Goal: Task Accomplishment & Management: Complete application form

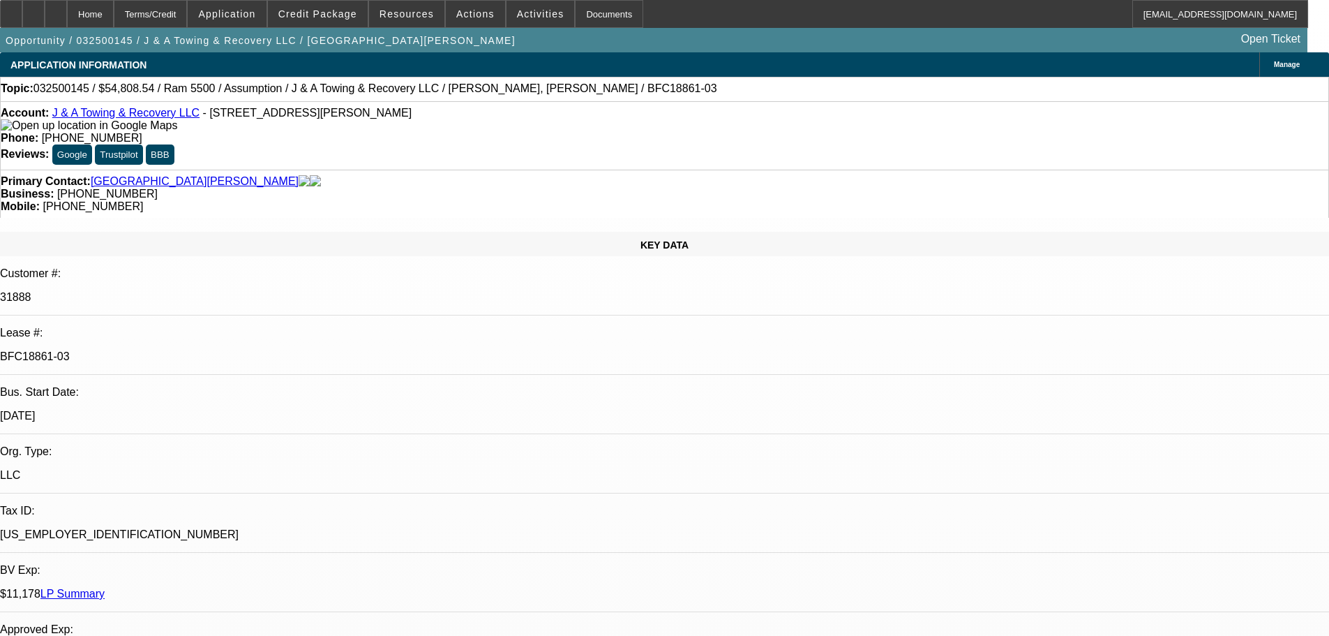
select select "0"
select select "2"
select select "0.1"
select select "4"
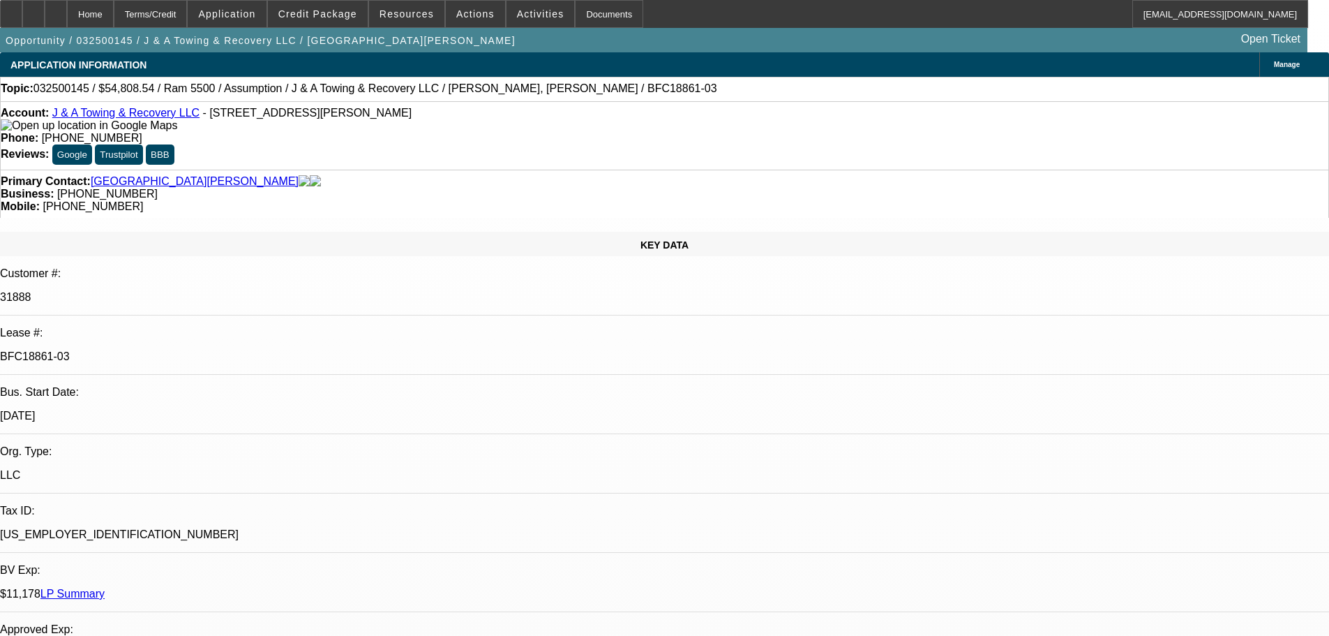
select select "0"
select select "2"
select select "0.1"
select select "4"
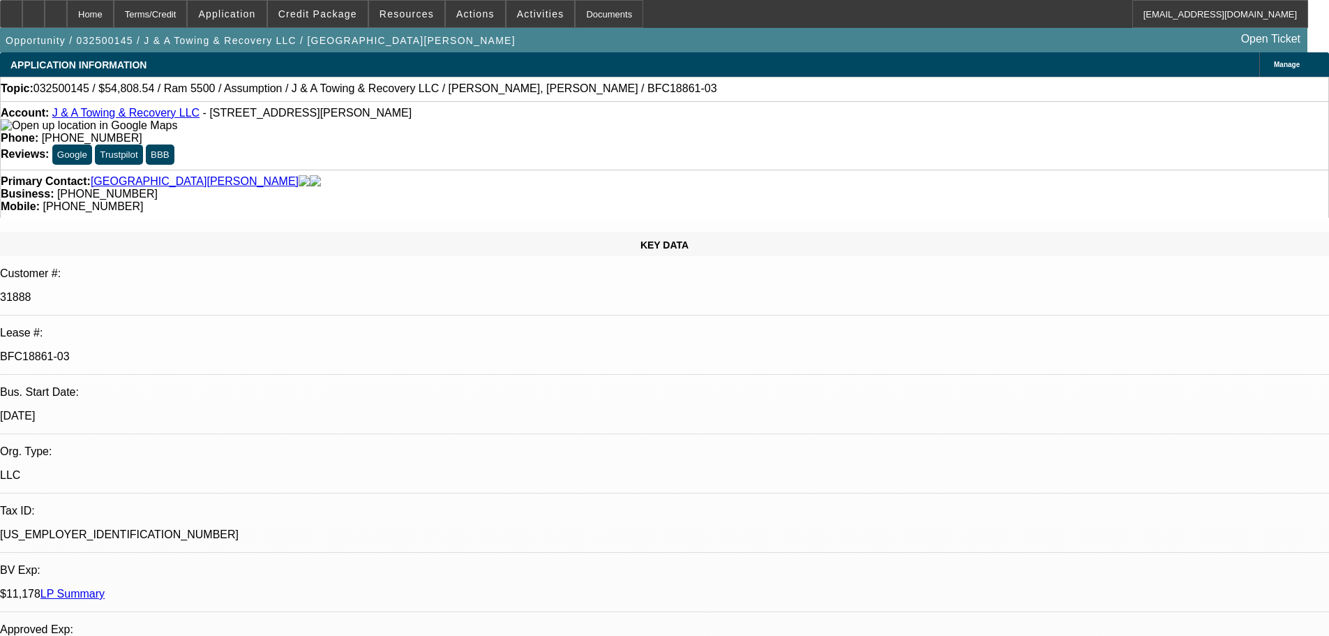
select select "0"
select select "2"
select select "0.1"
select select "4"
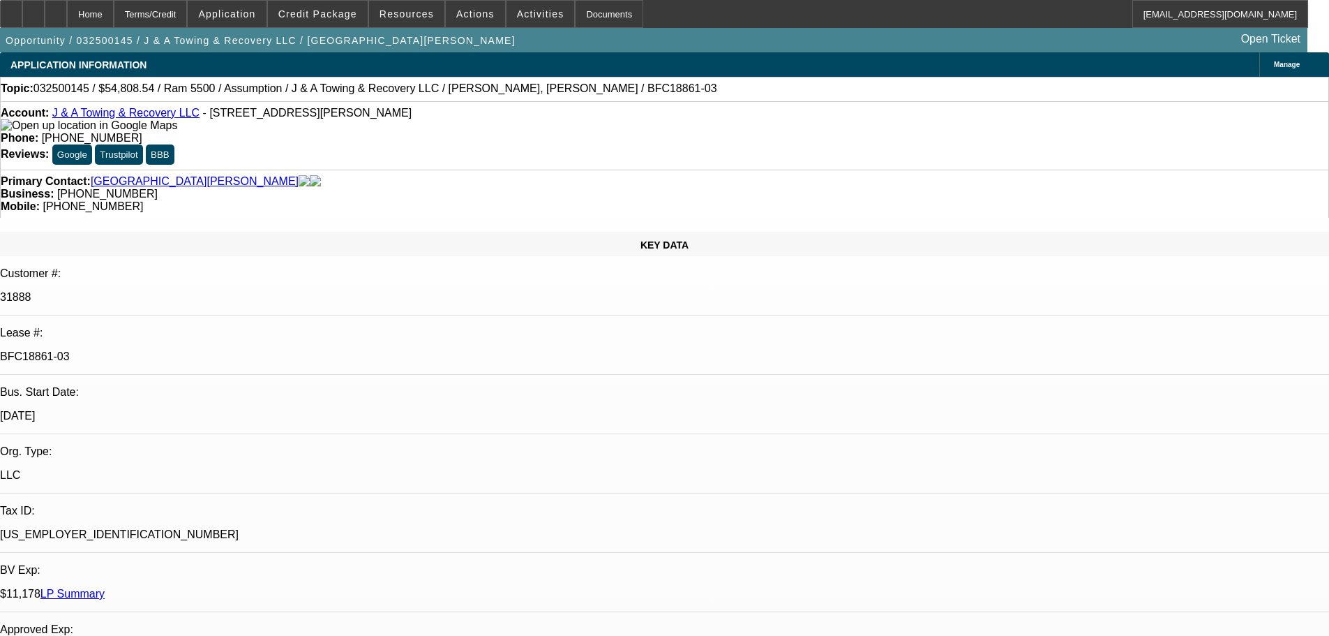
select select "0"
select select "2"
select select "0.1"
select select "4"
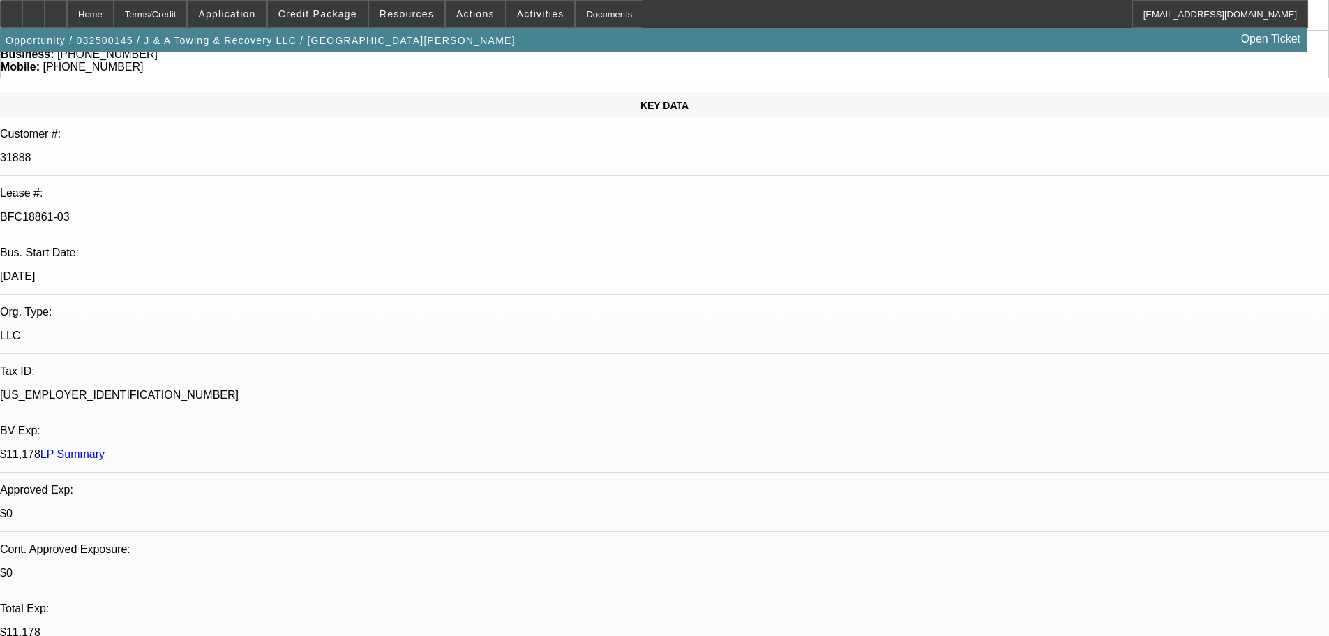
scroll to position [140, 0]
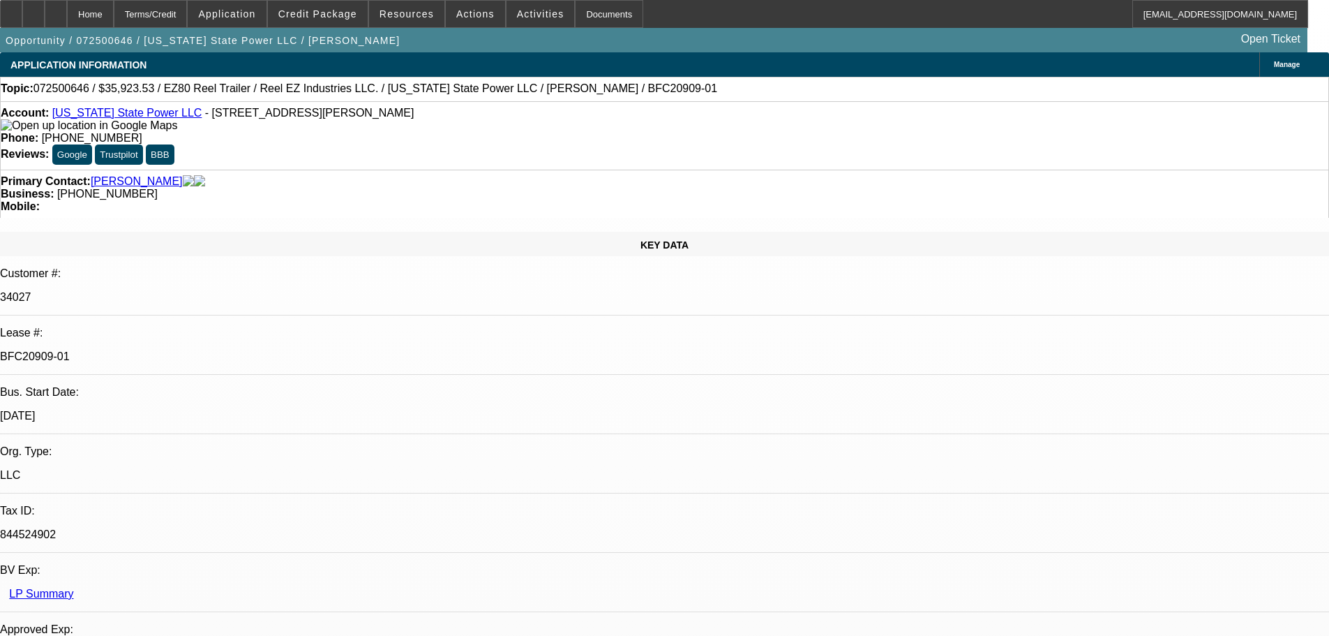
select select "0"
select select "0.1"
select select "4"
select select "0"
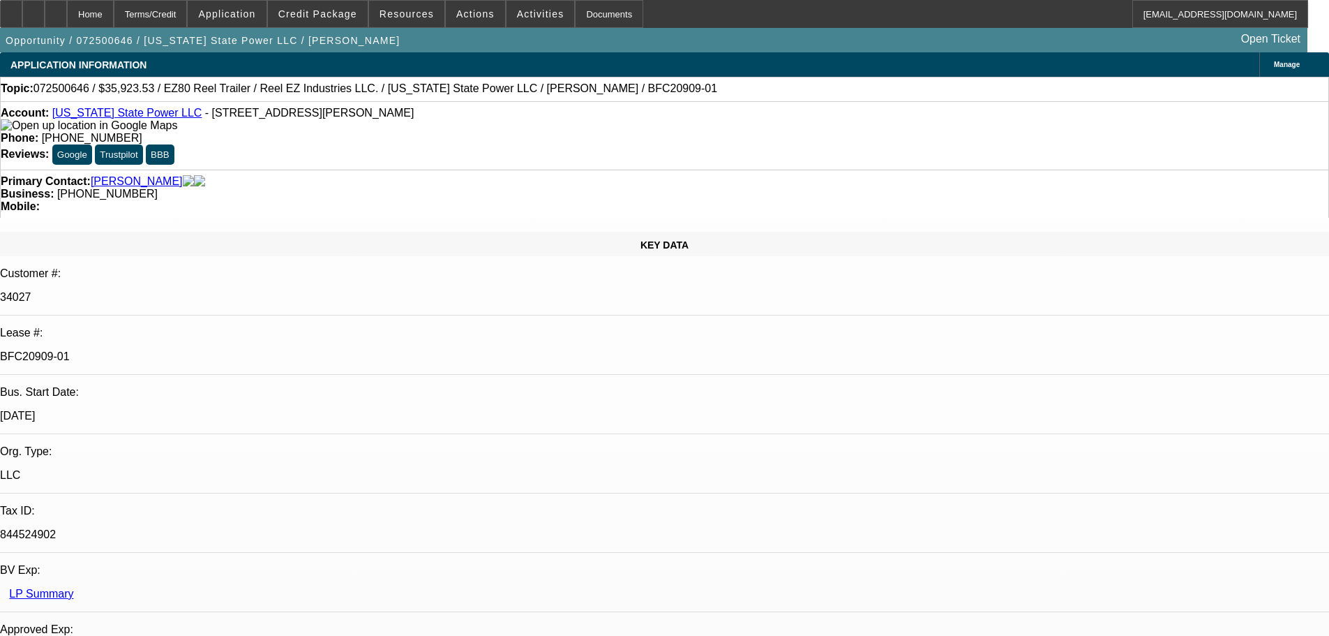
select select "0"
select select "2"
select select "0"
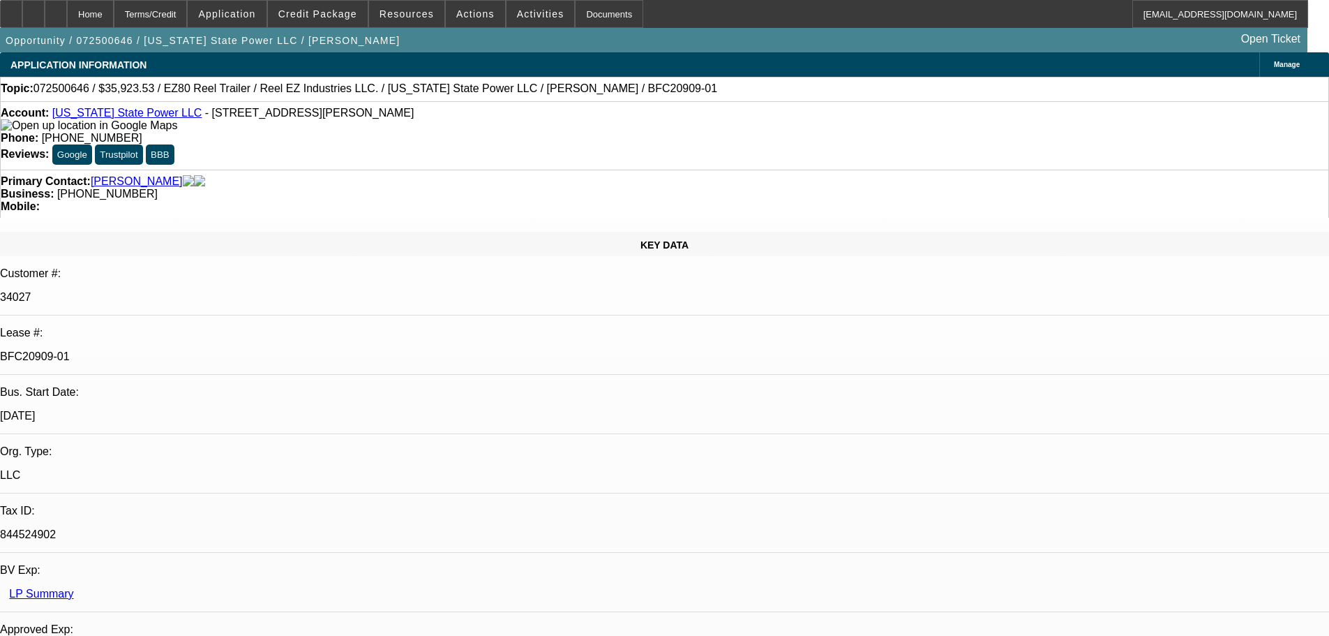
select select "0"
select select "2"
select select "0"
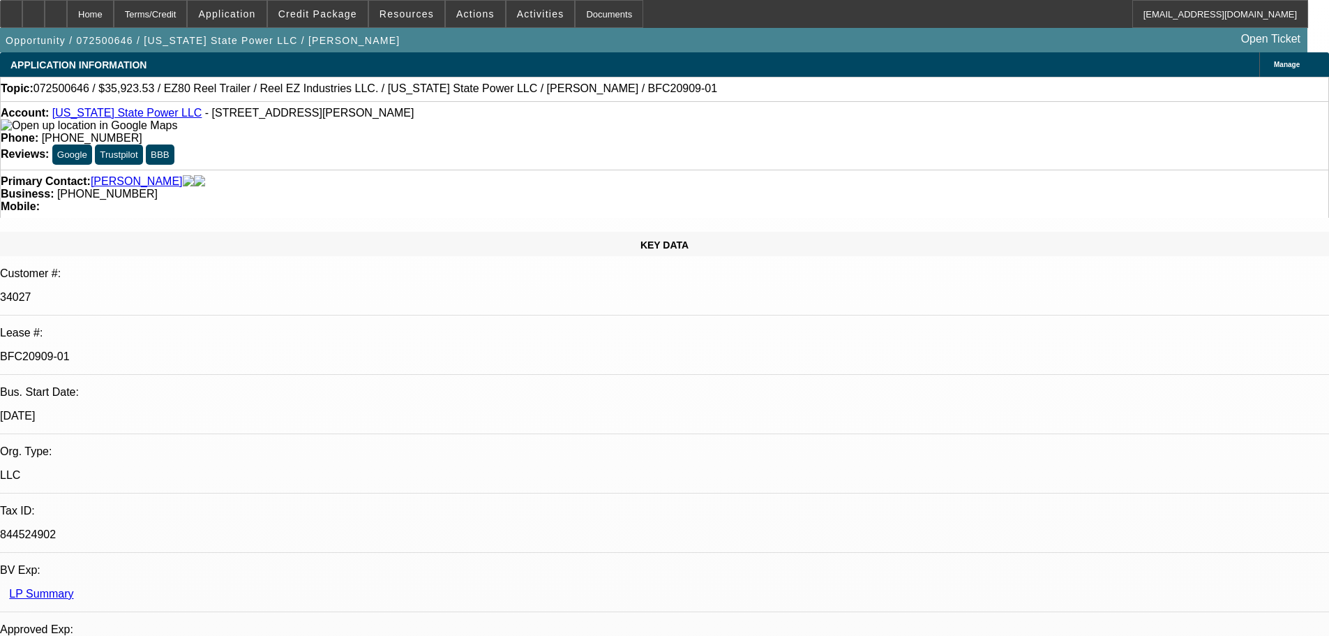
select select "2"
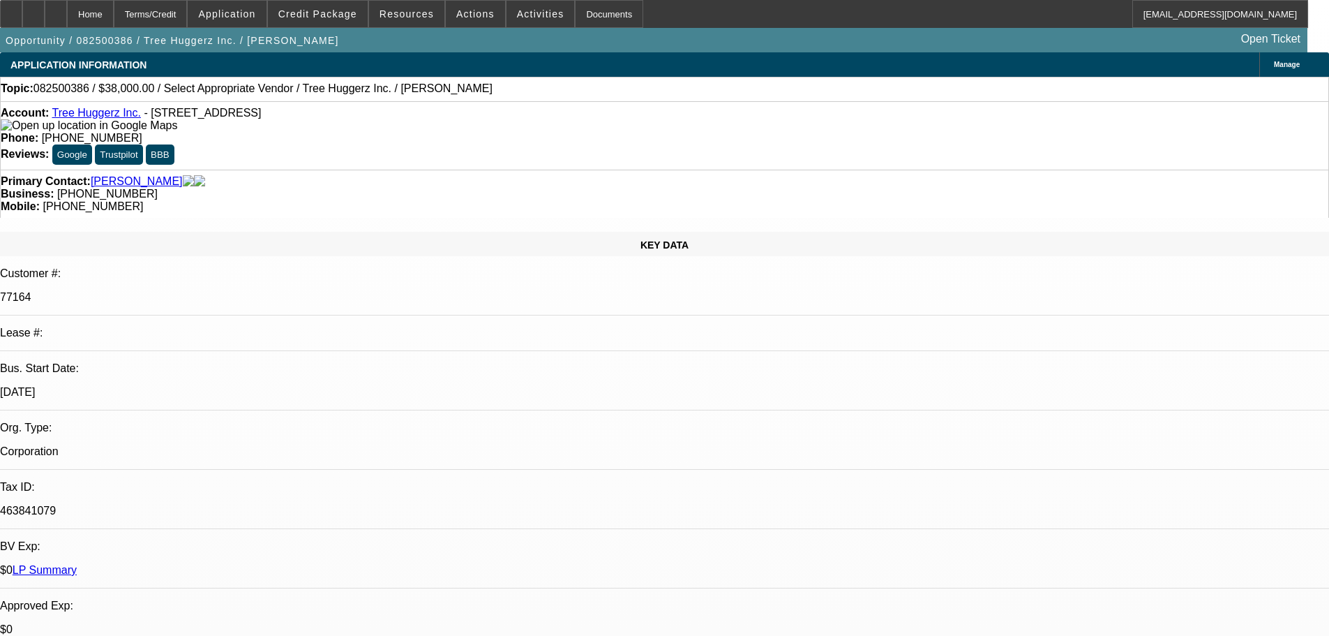
select select "0"
select select "2"
select select "0.1"
select select "4"
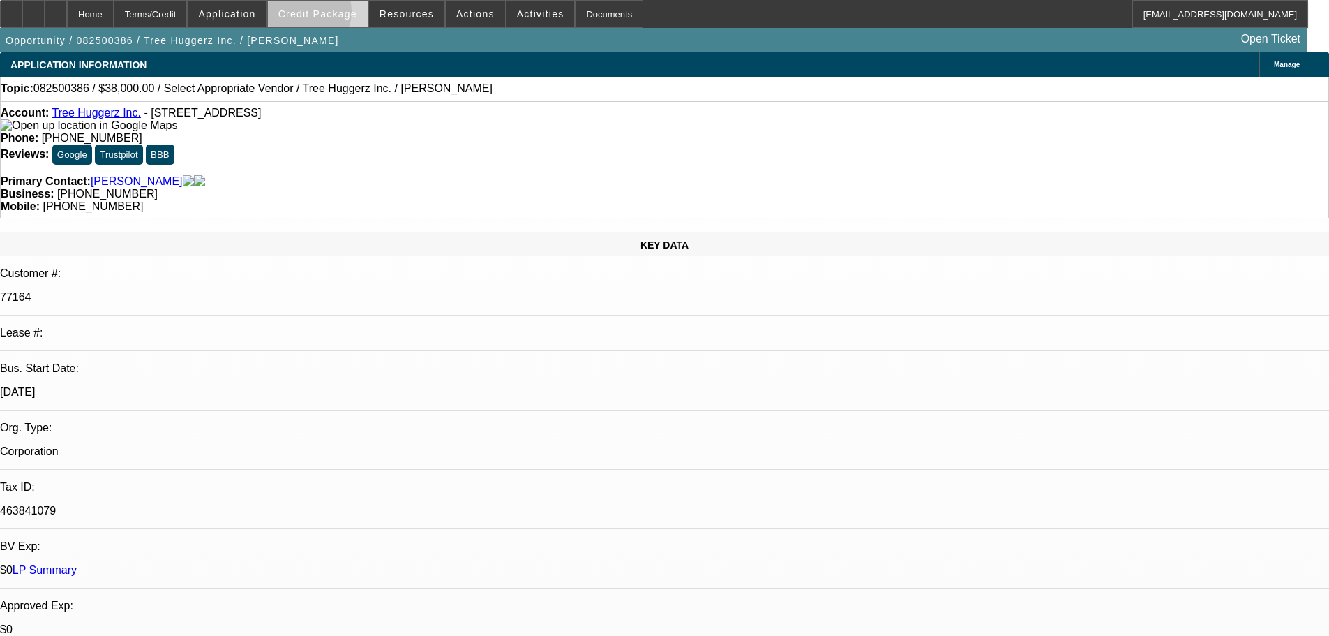
click at [327, 15] on span "Credit Package" at bounding box center [317, 13] width 79 height 11
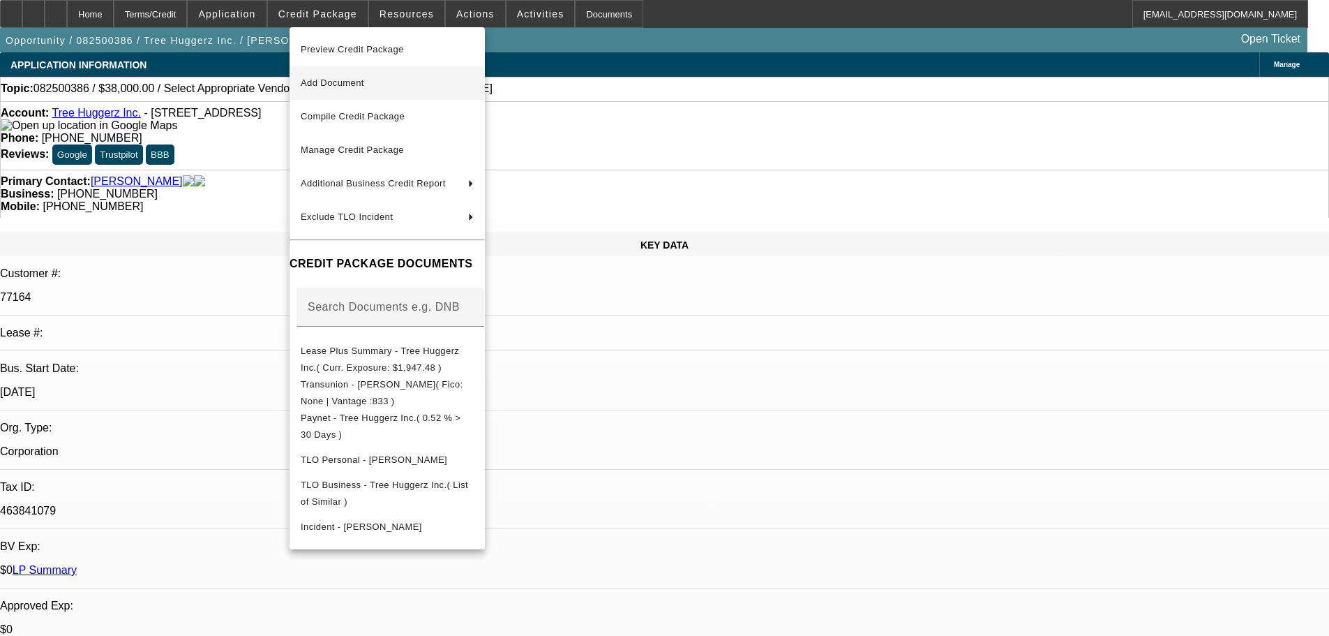
click at [381, 81] on span "Add Document" at bounding box center [387, 83] width 173 height 17
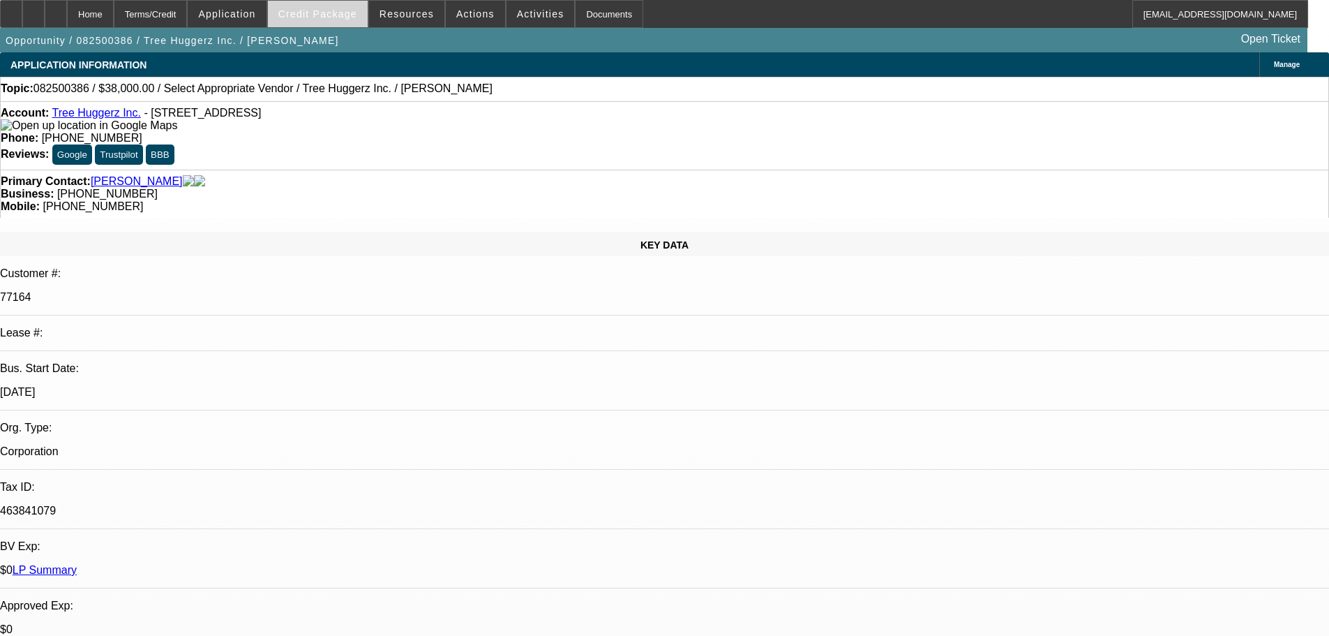
drag, startPoint x: 345, startPoint y: 17, endPoint x: 349, endPoint y: 8, distance: 9.1
click at [345, 19] on span "Credit Package" at bounding box center [317, 13] width 79 height 11
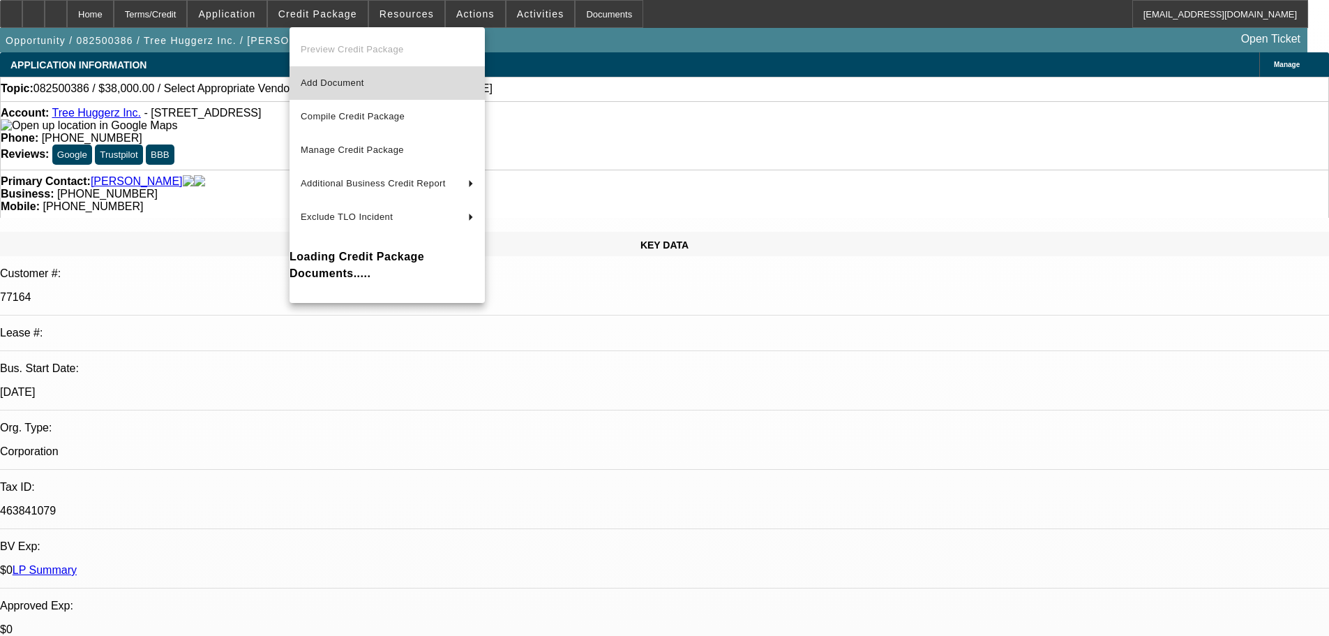
click at [416, 84] on span "Add Document" at bounding box center [387, 83] width 173 height 17
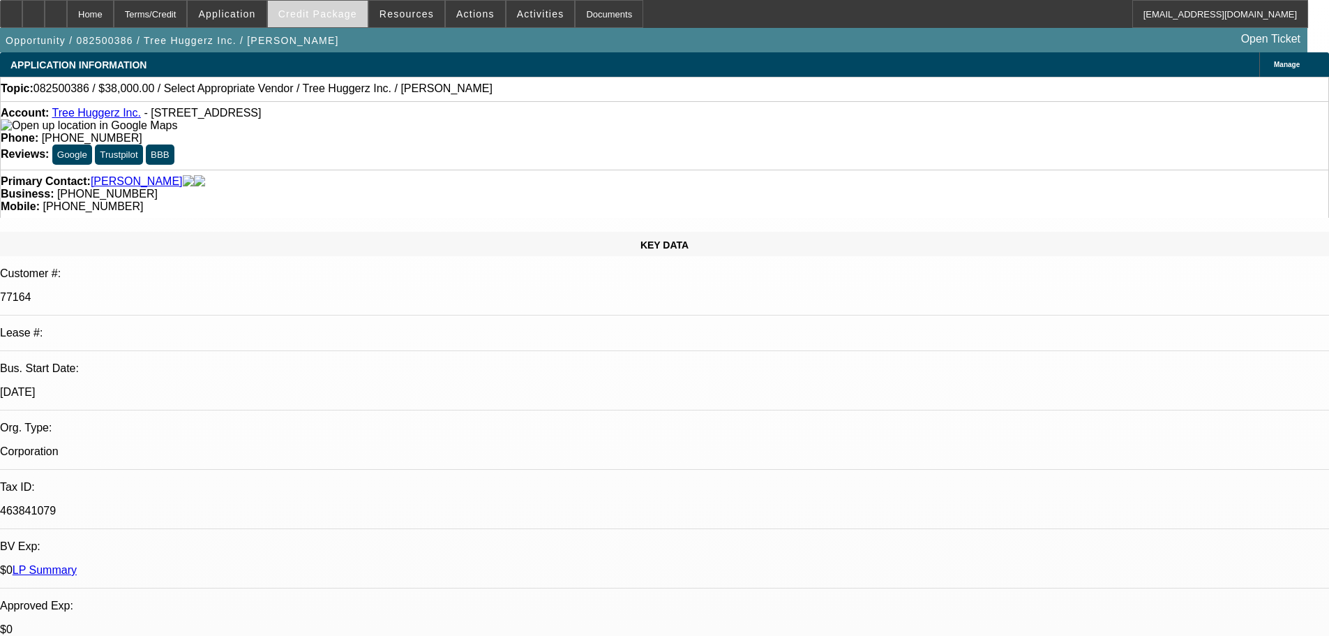
click at [343, 13] on span "Credit Package" at bounding box center [317, 13] width 79 height 11
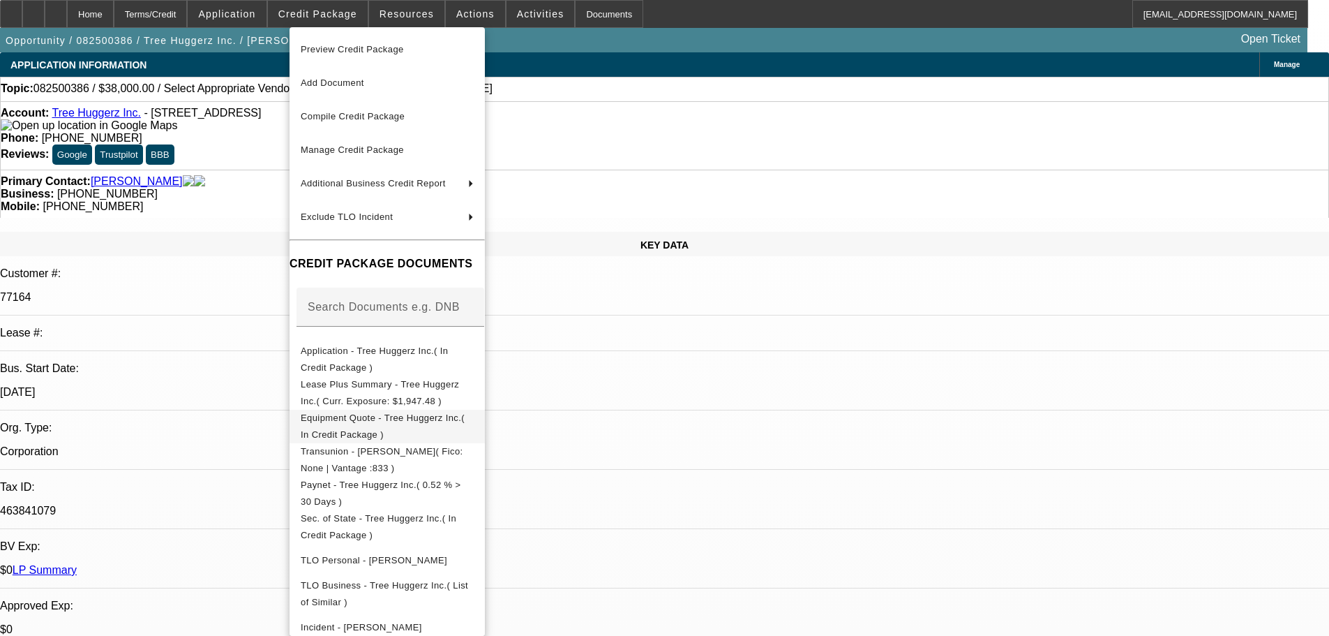
click at [431, 424] on span "Equipment Quote - Tree Huggerz Inc.( In Credit Package )" at bounding box center [383, 425] width 164 height 27
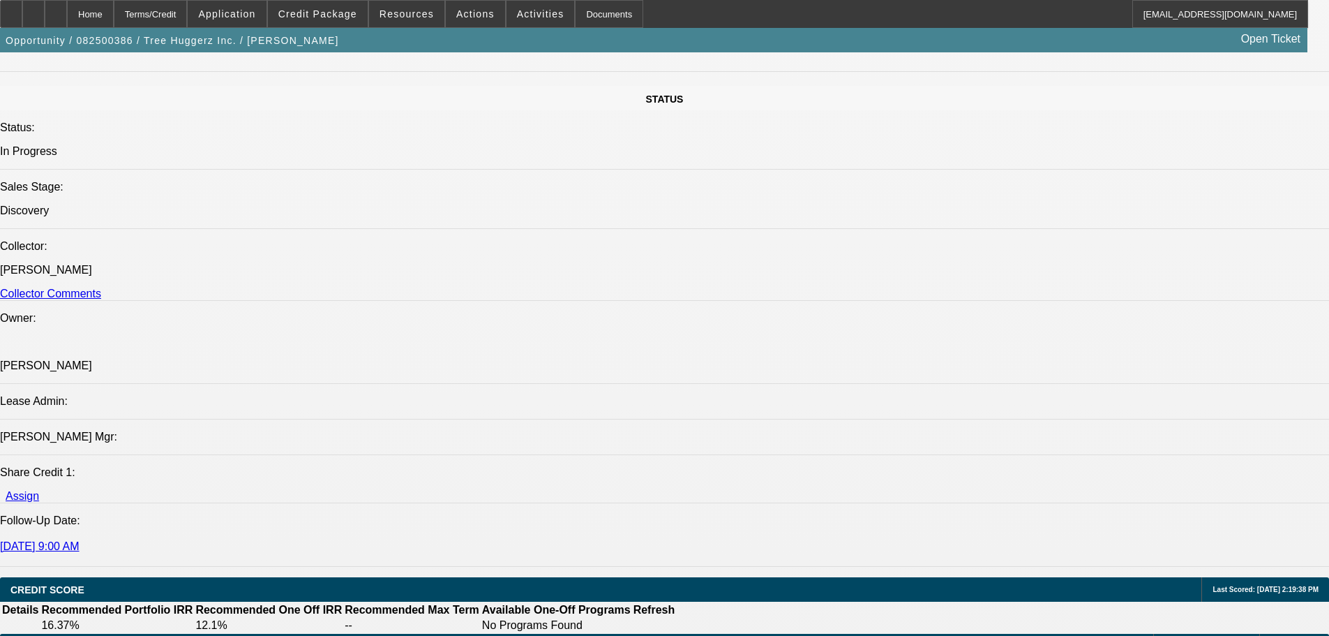
scroll to position [1674, 0]
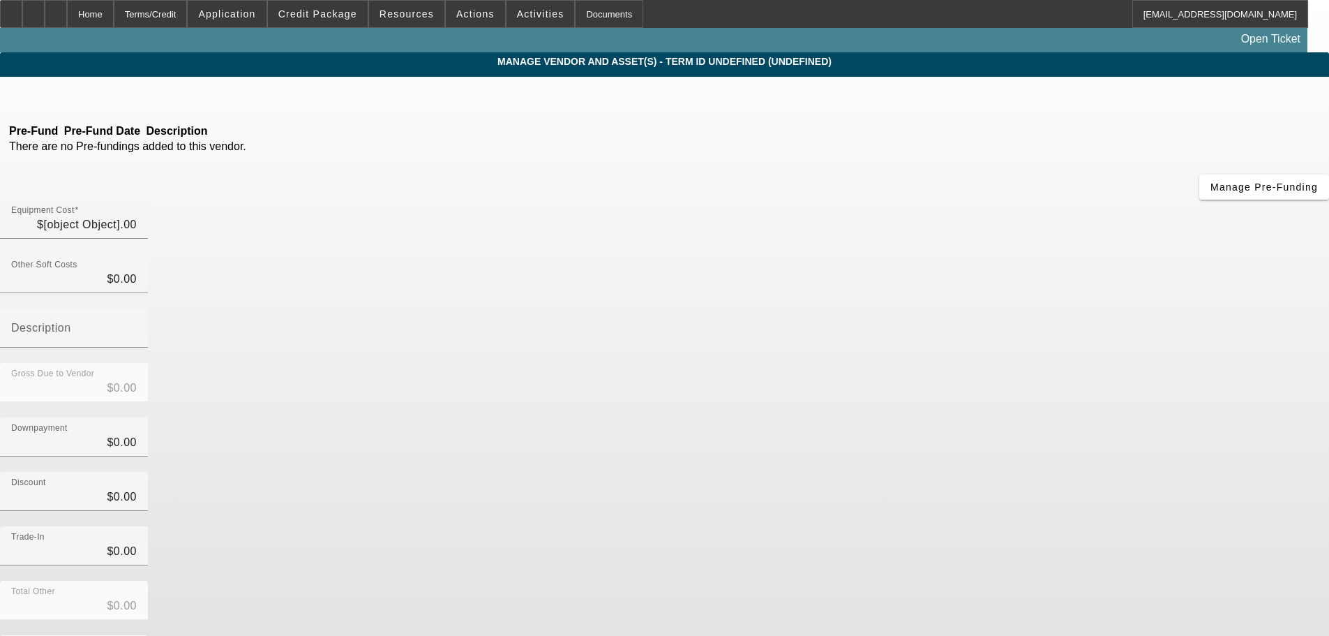
type input "$38,000.00"
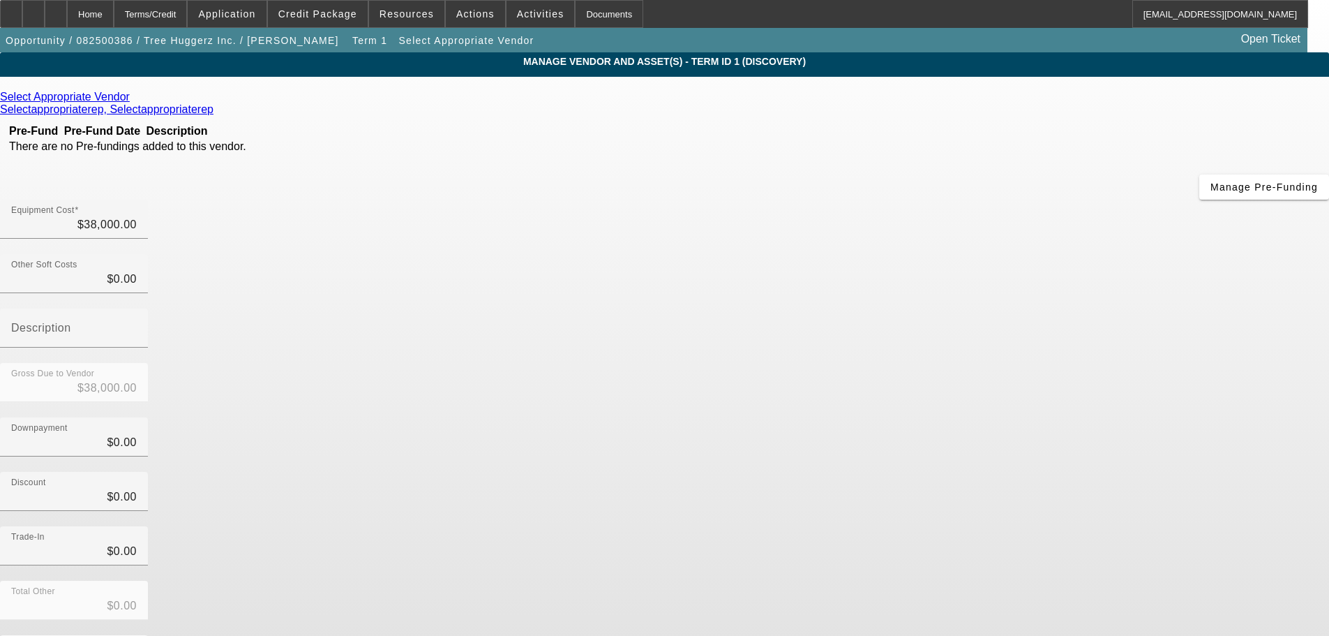
click at [133, 98] on icon at bounding box center [133, 97] width 0 height 12
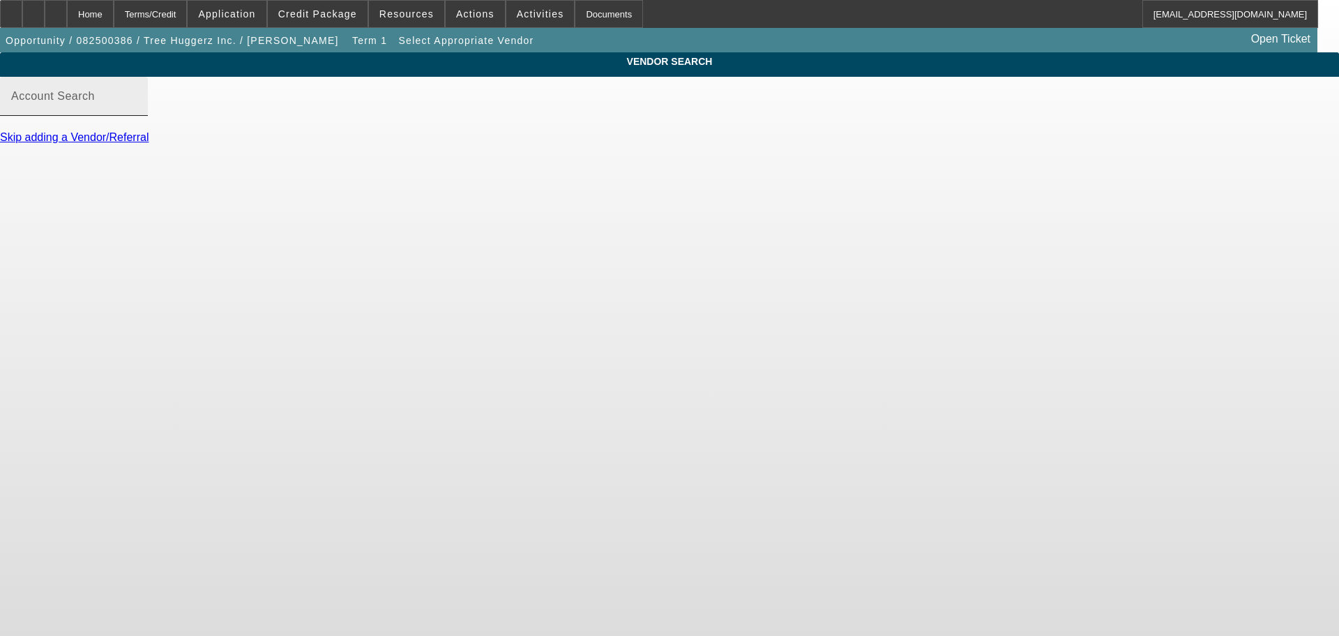
click at [137, 110] on input "Account Search" at bounding box center [74, 101] width 126 height 17
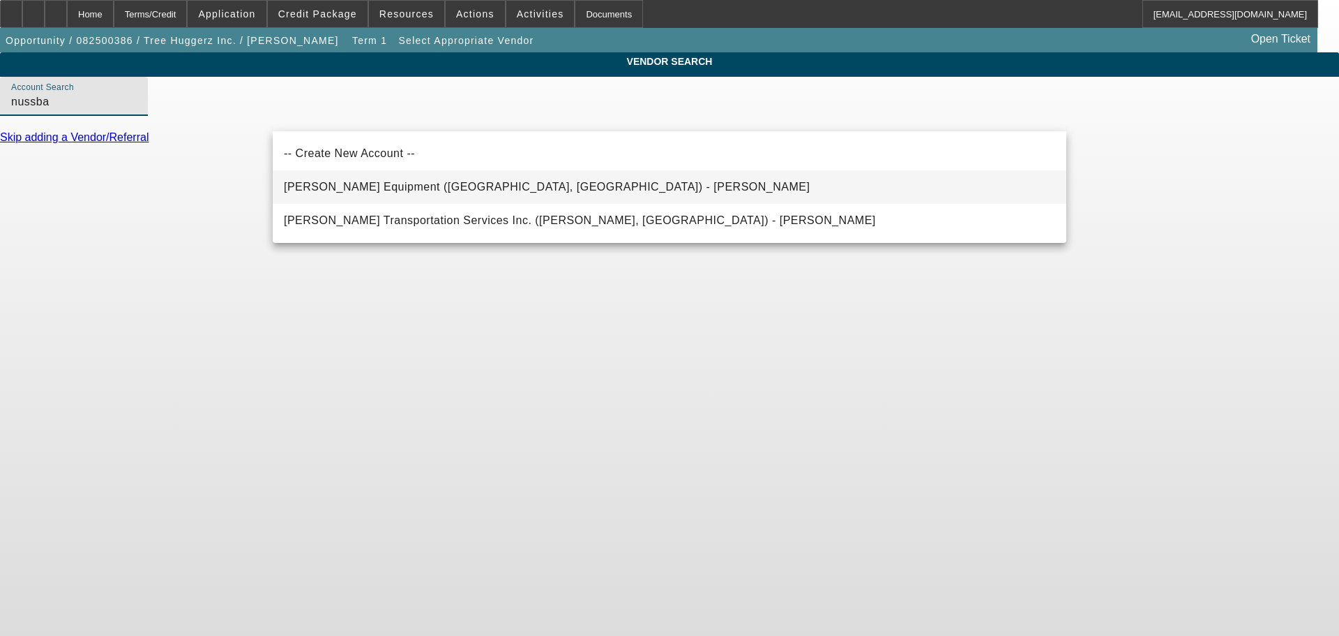
click at [465, 188] on span "Nussbaum Equipment (Columbia, PA) - Nussbaum, Barry" at bounding box center [547, 187] width 526 height 12
type input "Nussbaum Equipment (Columbia, PA) - Nussbaum, Barry"
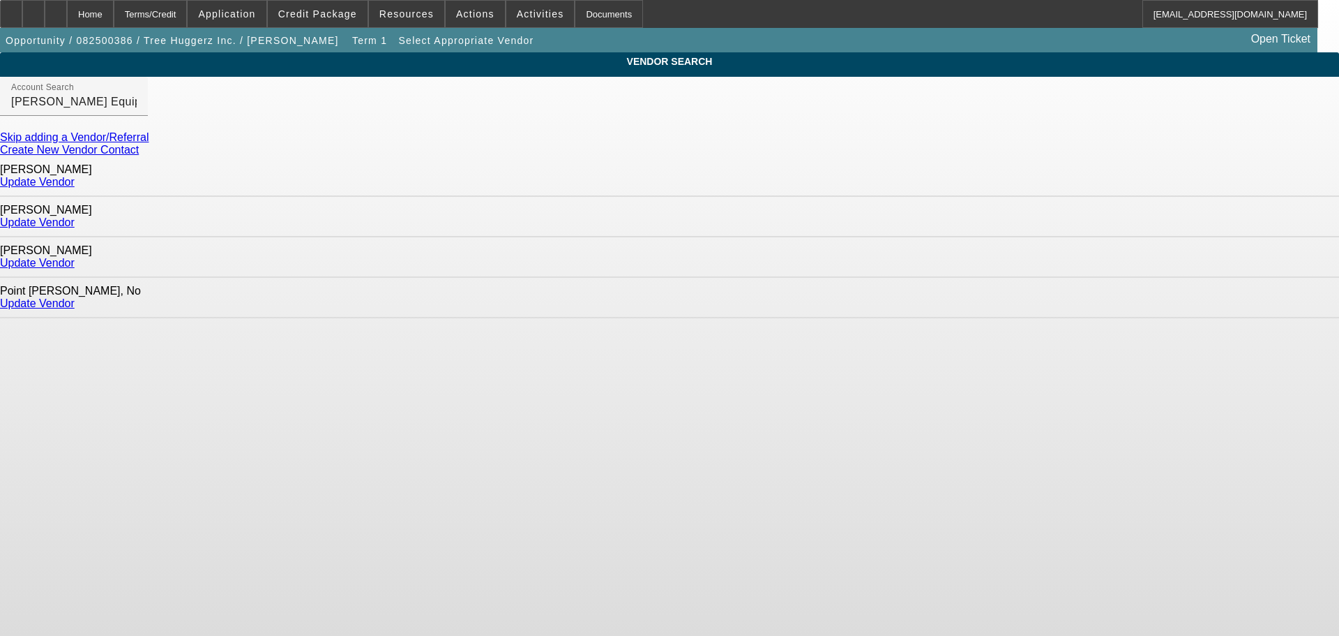
click at [75, 257] on link "Update Vendor" at bounding box center [37, 263] width 75 height 12
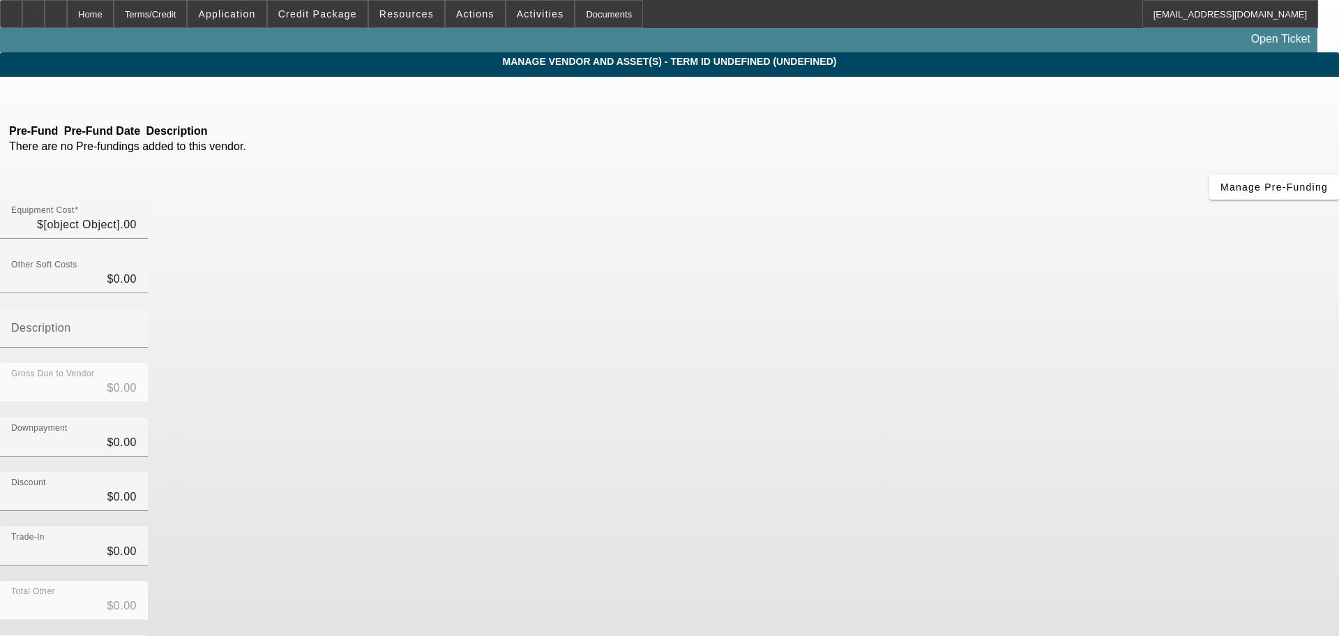
type input "$38,000.00"
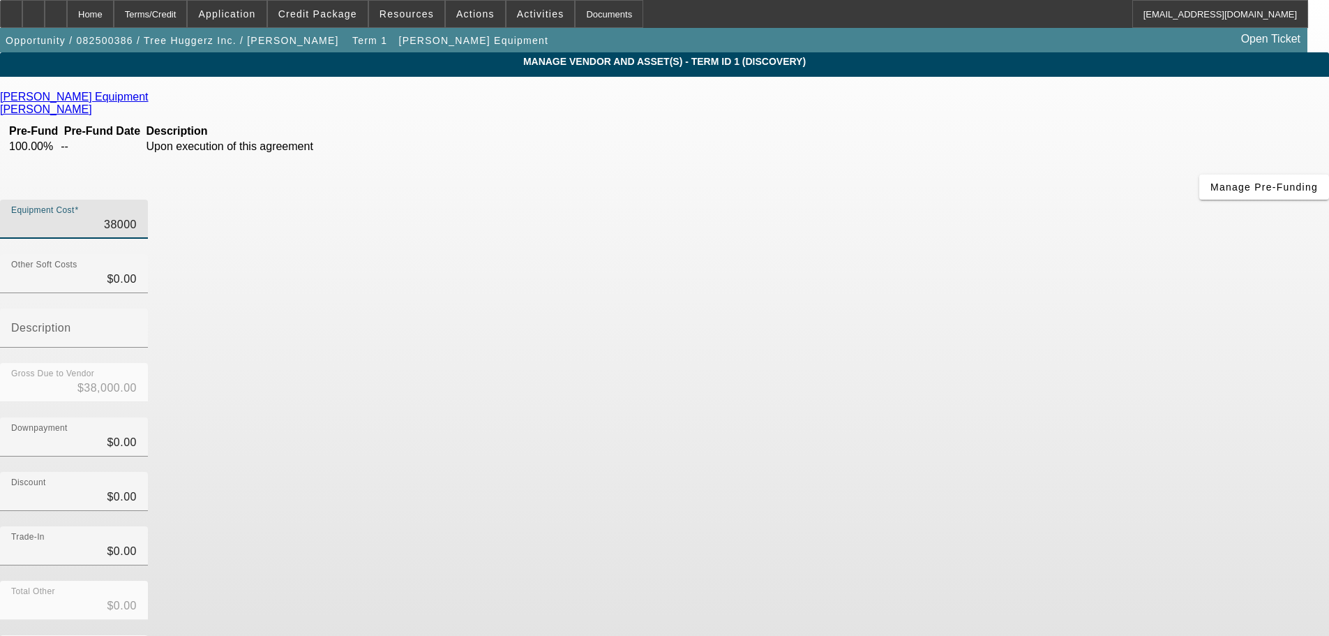
drag, startPoint x: 784, startPoint y: 121, endPoint x: 909, endPoint y: 122, distance: 124.9
click at [909, 200] on div "Equipment Cost 38000" at bounding box center [664, 227] width 1329 height 54
type input "3"
type input "$3.00"
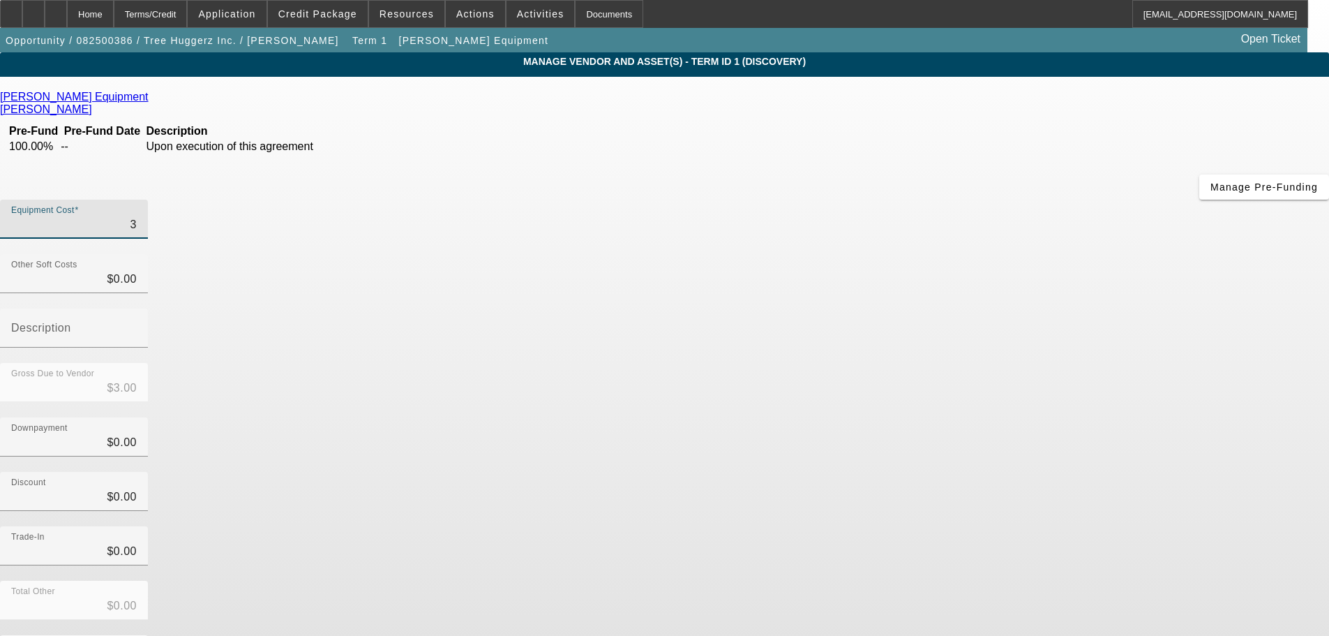
type input "37"
type input "$37.00"
type input "374"
type input "$374.00"
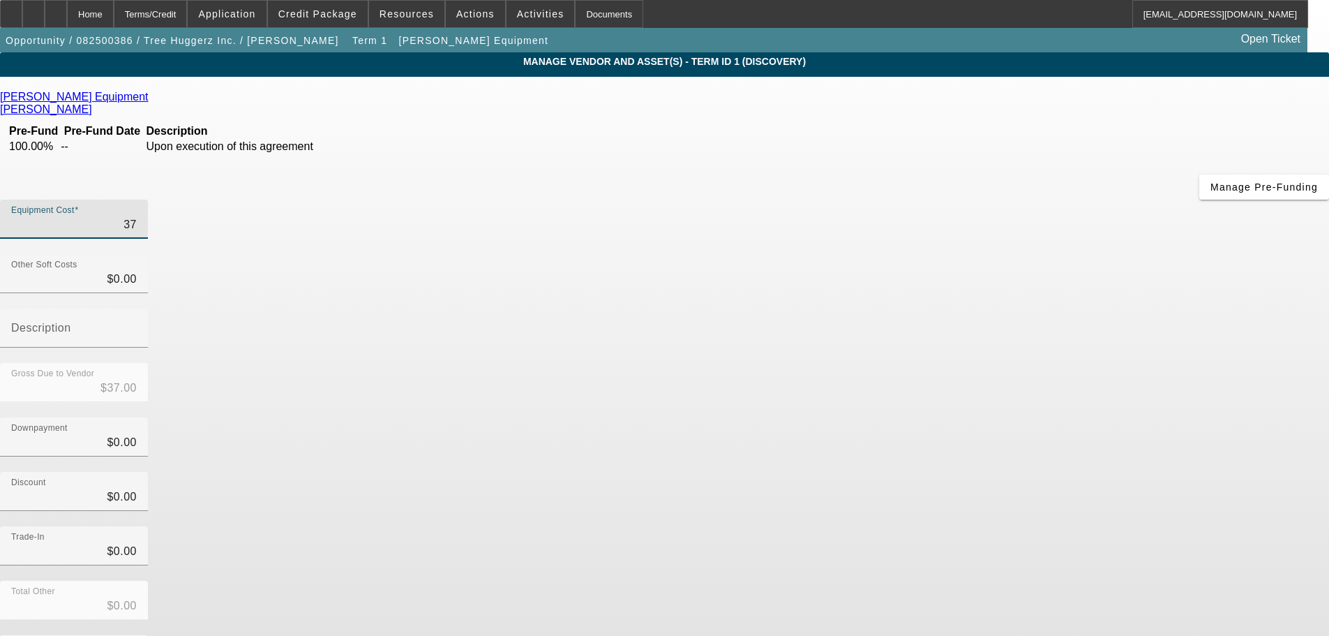
type input "$374.00"
type input "3747"
type input "$3,747.00"
type input "37472"
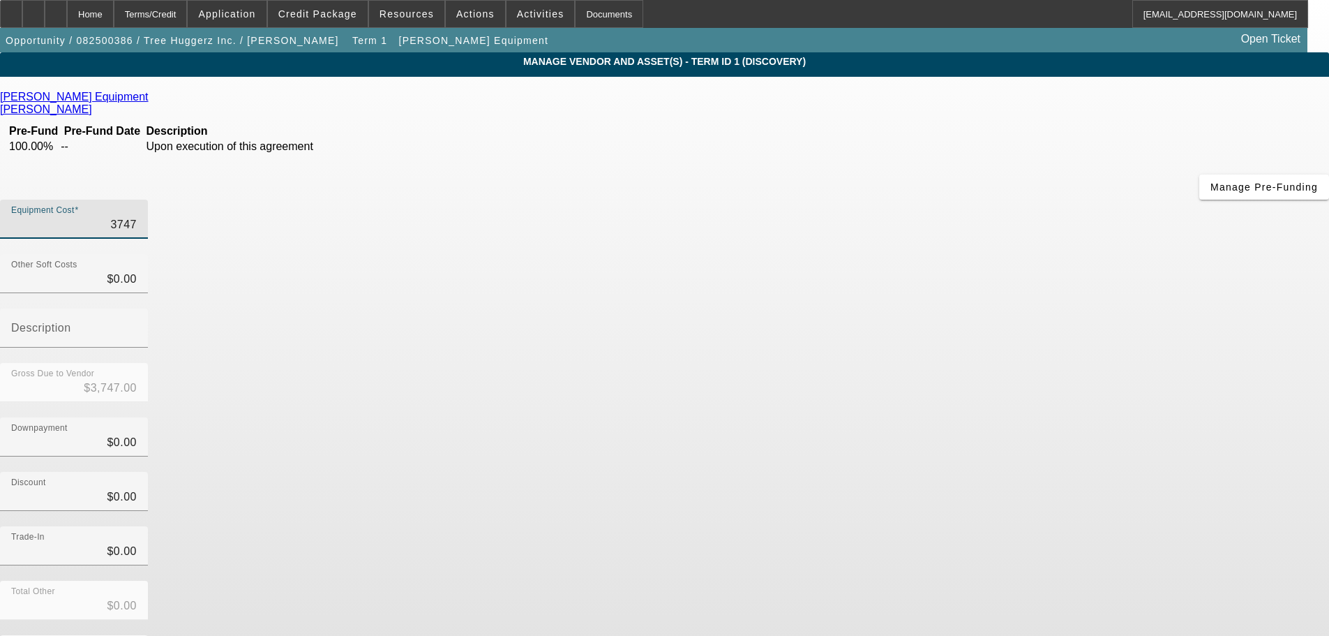
type input "$37,472.00"
type input "37472.5"
type input "$37,472.50"
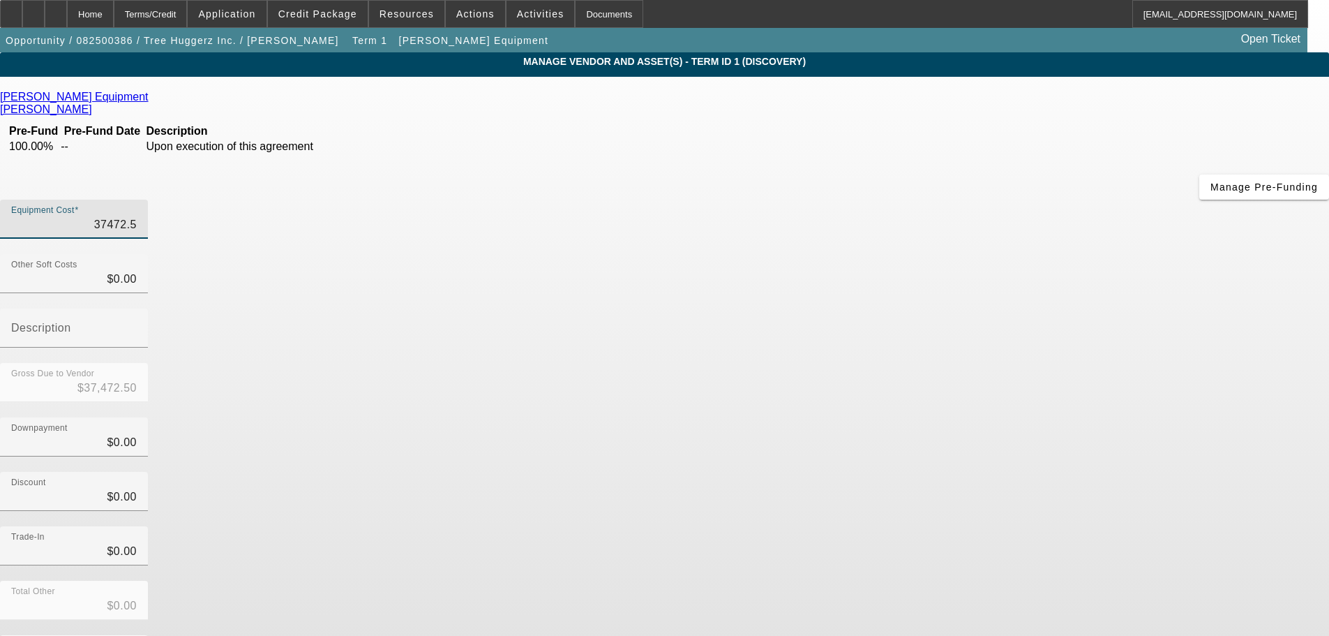
type input "37472.53"
type input "$37,472.53"
click at [987, 526] on div "Trade-In $0.00" at bounding box center [664, 553] width 1329 height 54
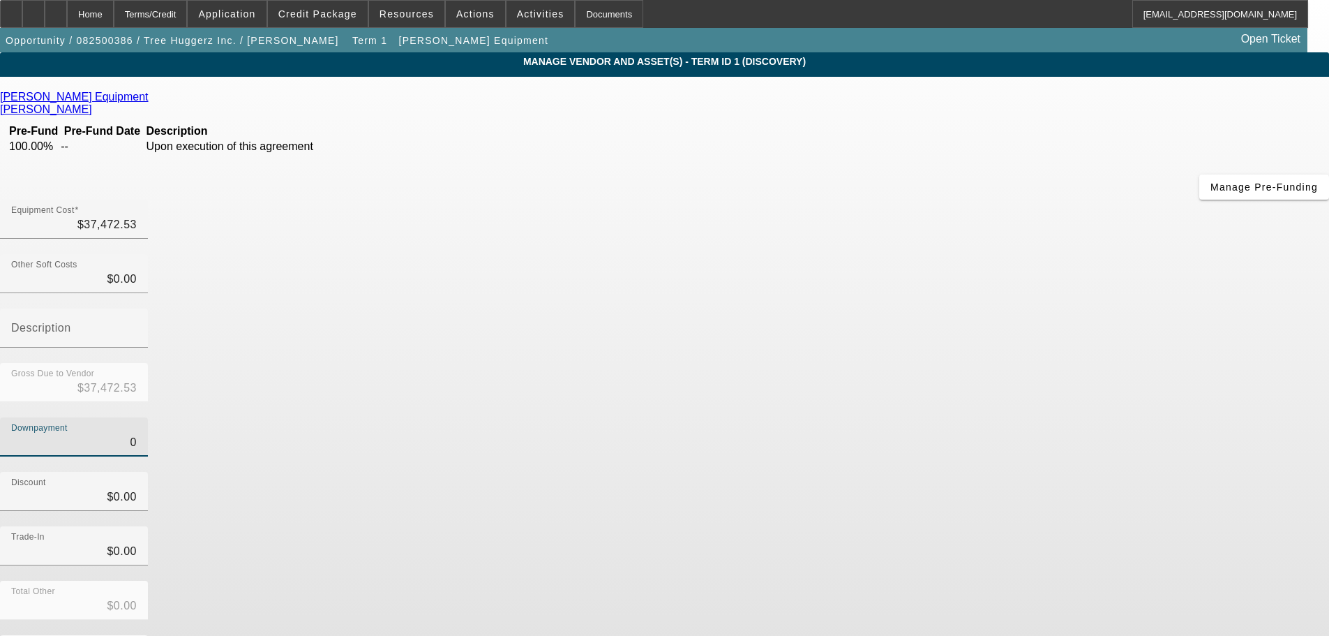
drag, startPoint x: 802, startPoint y: 278, endPoint x: 873, endPoint y: 278, distance: 71.2
click at [873, 417] on div "Downpayment 0" at bounding box center [664, 444] width 1329 height 54
type input "1"
type input "$1.00"
type input "$37,471.53"
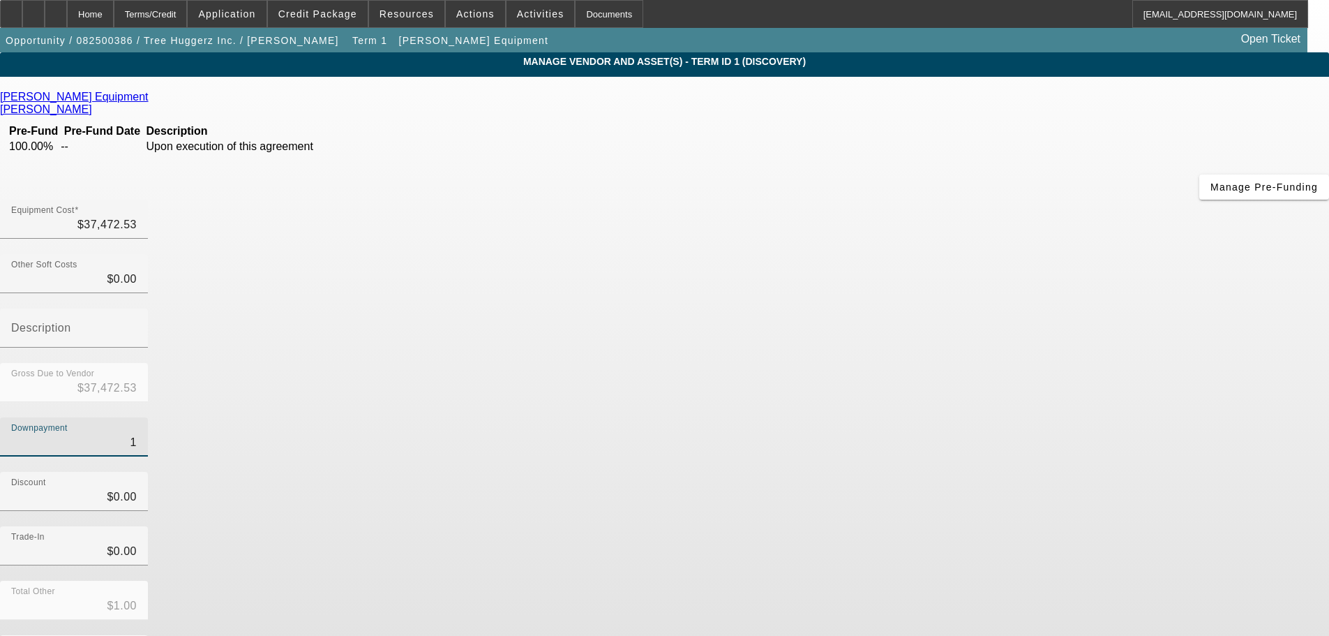
type input "10"
type input "$10.00"
type input "$37,462.53"
type input "100"
type input "$100.00"
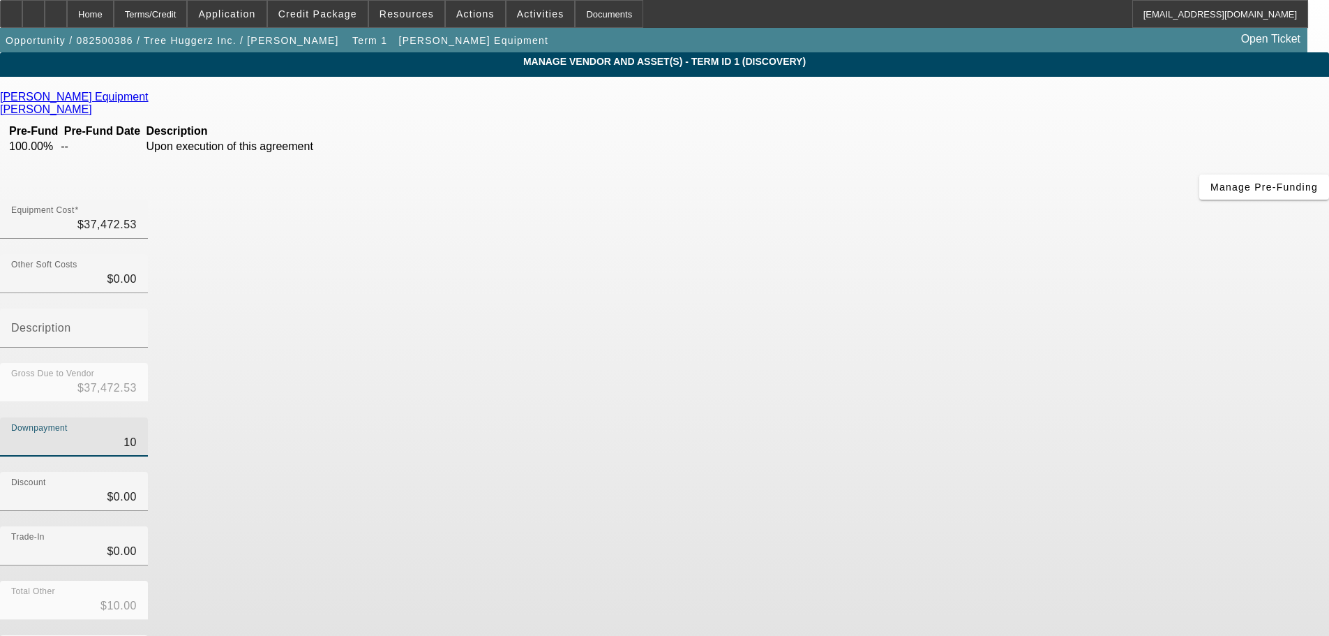
type input "$37,372.53"
type input "1000"
type input "$1,000.00"
type input "$36,472.53"
type input "$1,000.00"
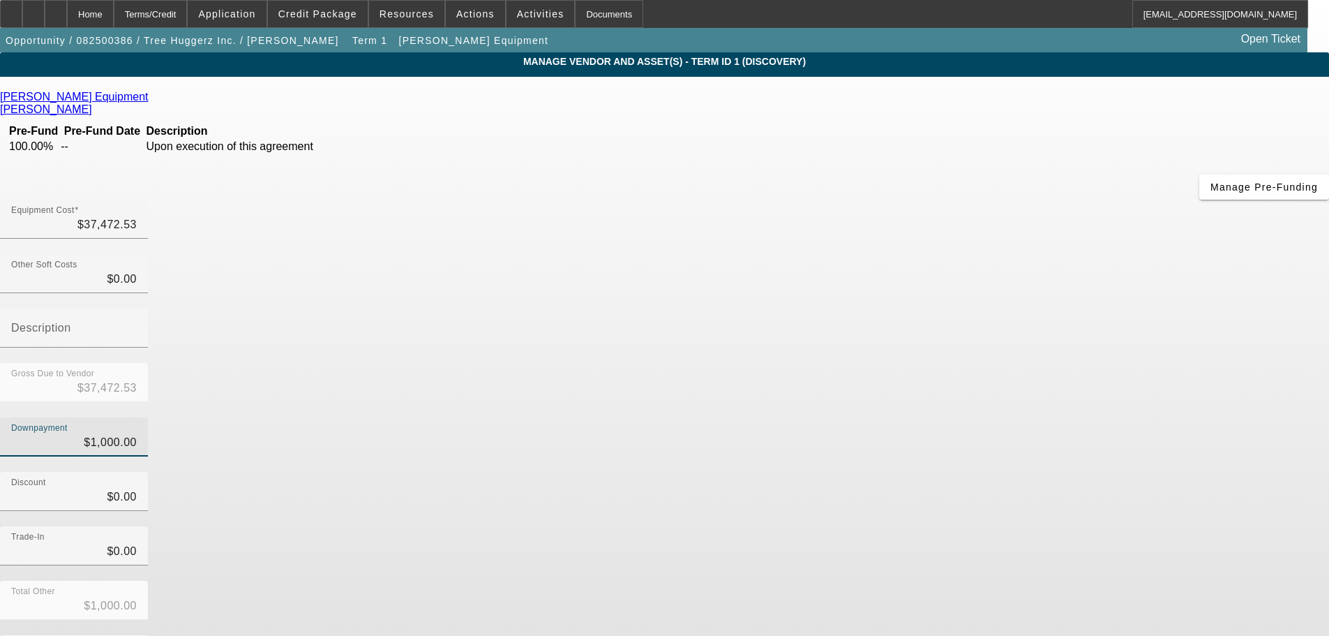
click at [968, 526] on div "Trade-In $0.00" at bounding box center [664, 553] width 1329 height 54
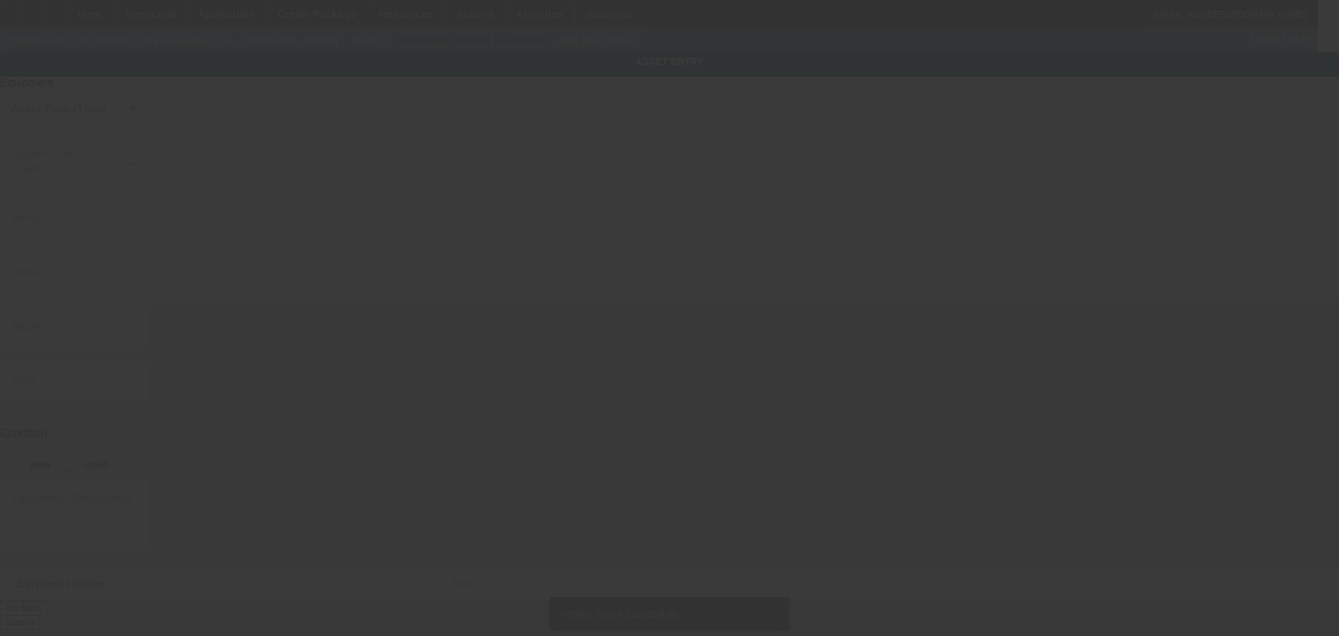
type input "103 Westside Ln"
type input "Middletown"
type input "19709"
type input "New Castle"
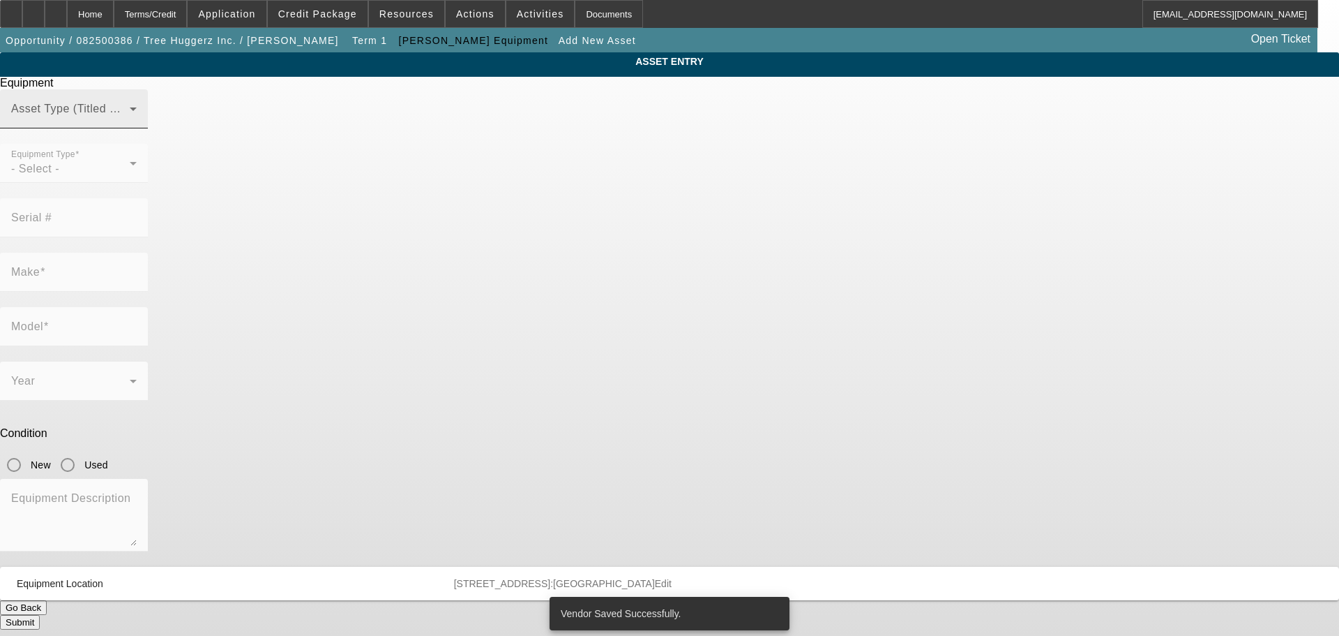
click at [130, 123] on span at bounding box center [70, 114] width 119 height 17
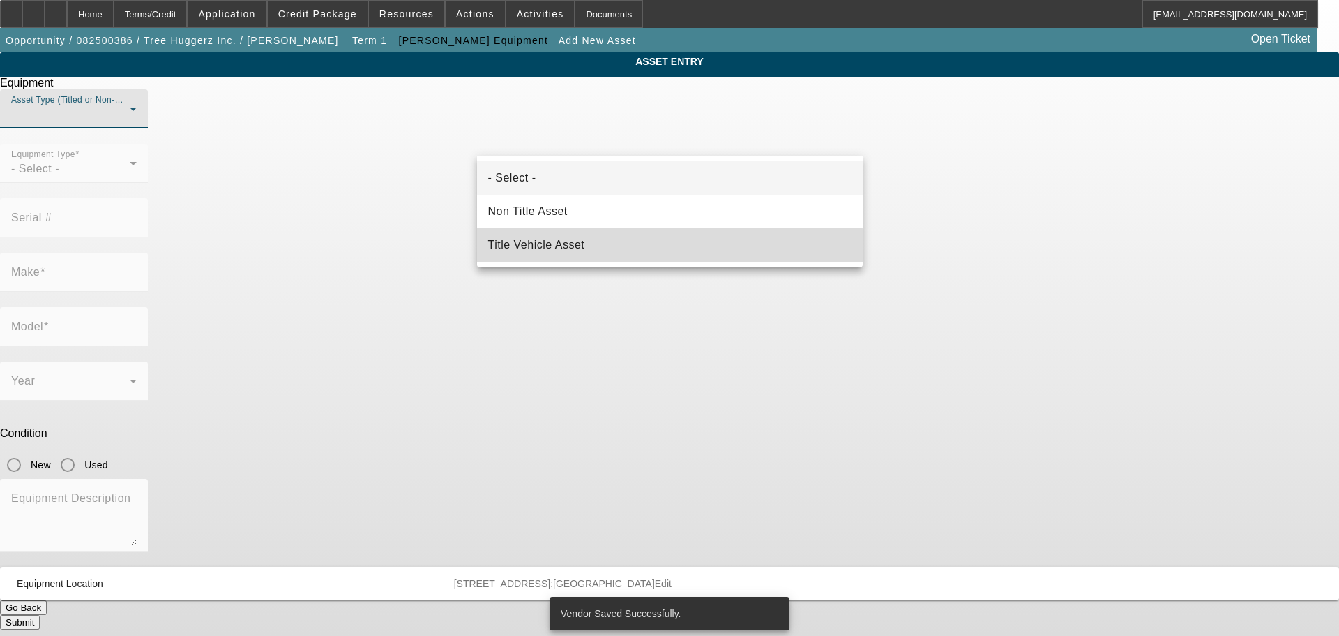
click at [566, 249] on span "Title Vehicle Asset" at bounding box center [536, 244] width 97 height 17
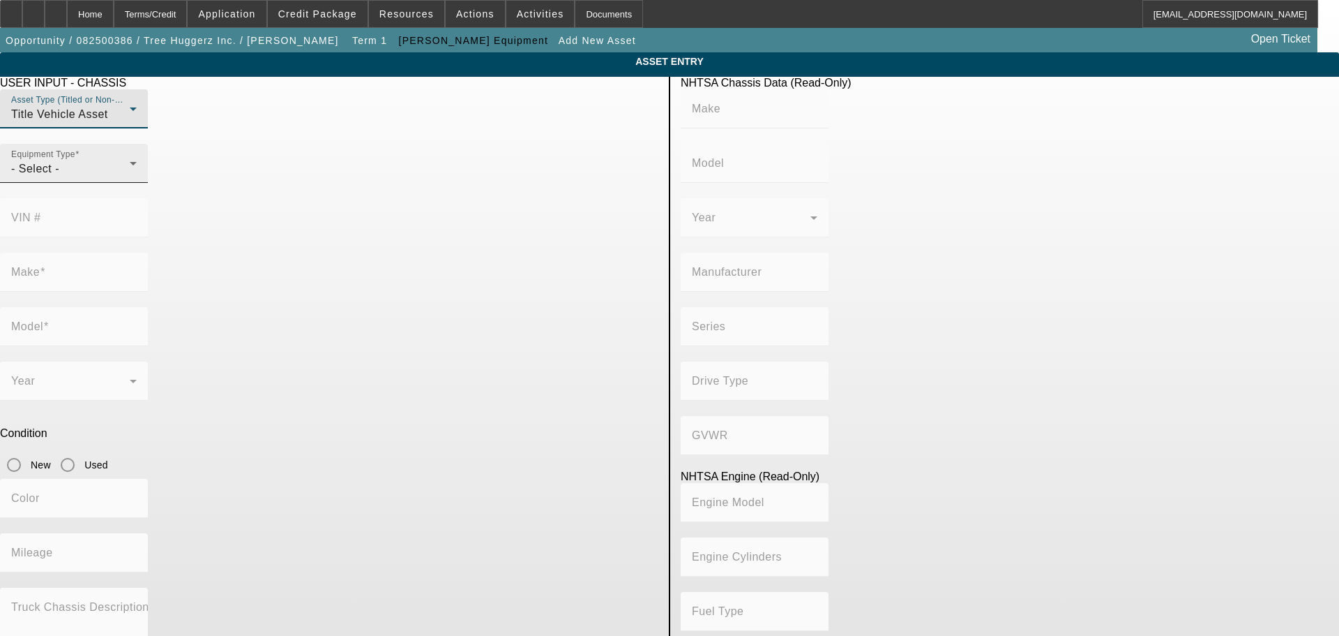
click at [130, 177] on div "- Select -" at bounding box center [70, 168] width 119 height 17
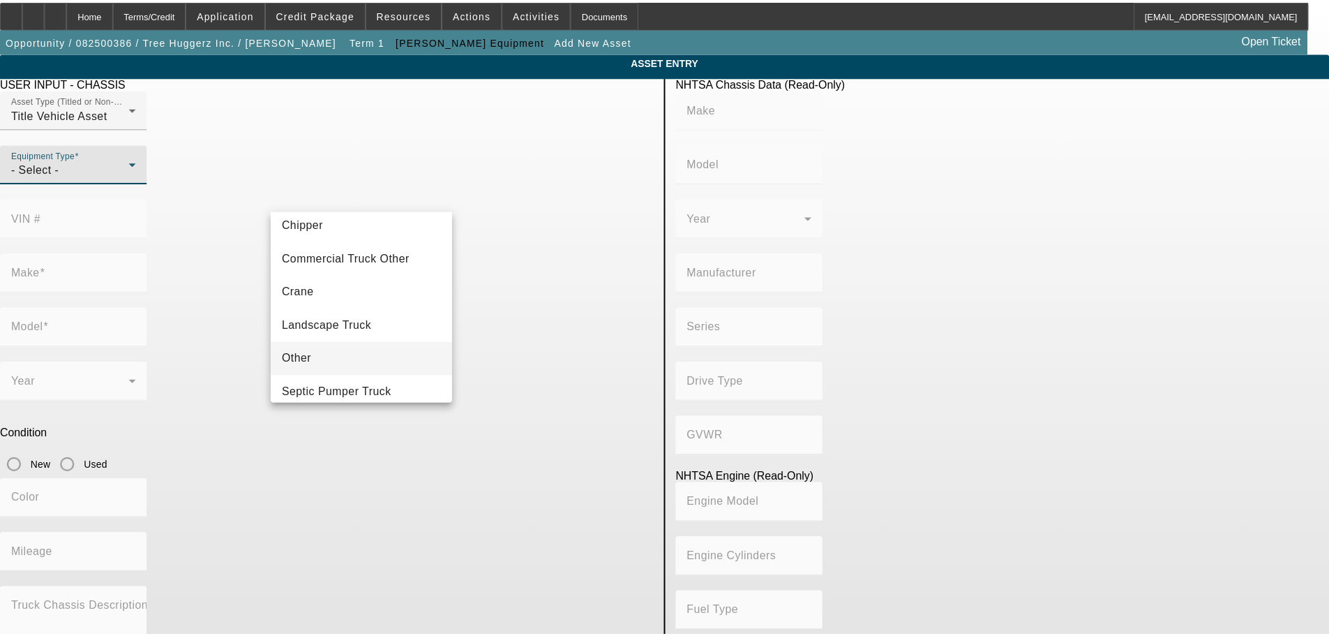
scroll to position [154, 0]
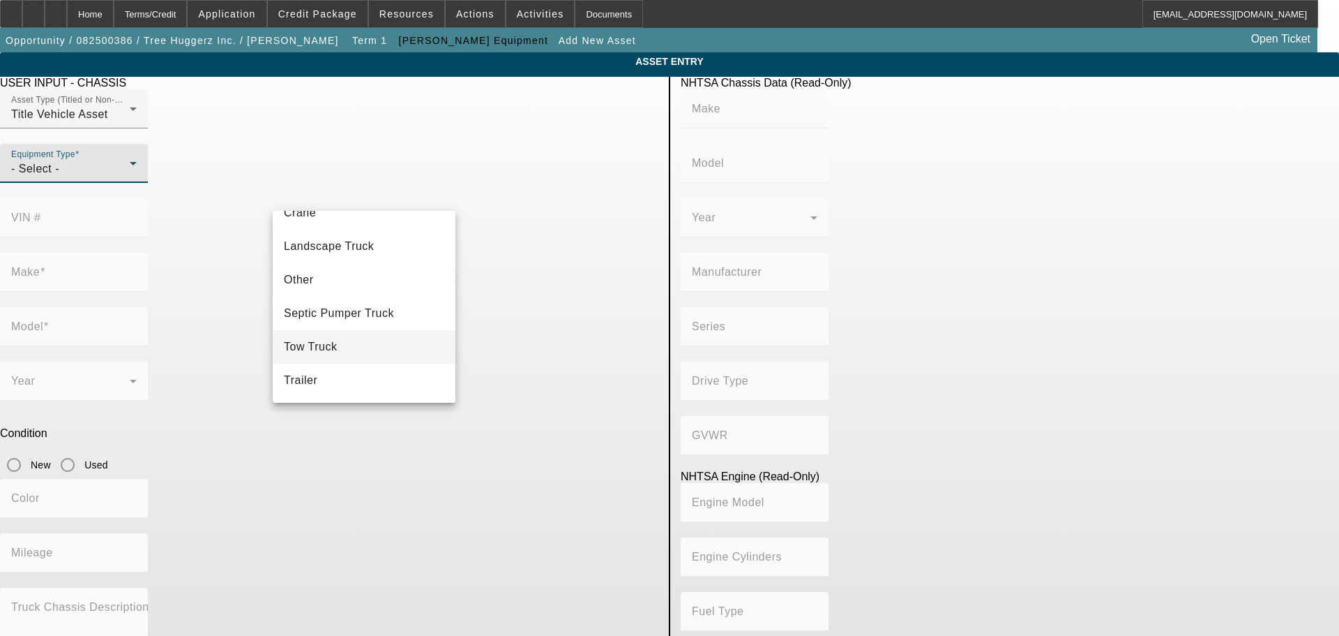
click at [336, 341] on span "Tow Truck" at bounding box center [311, 346] width 54 height 17
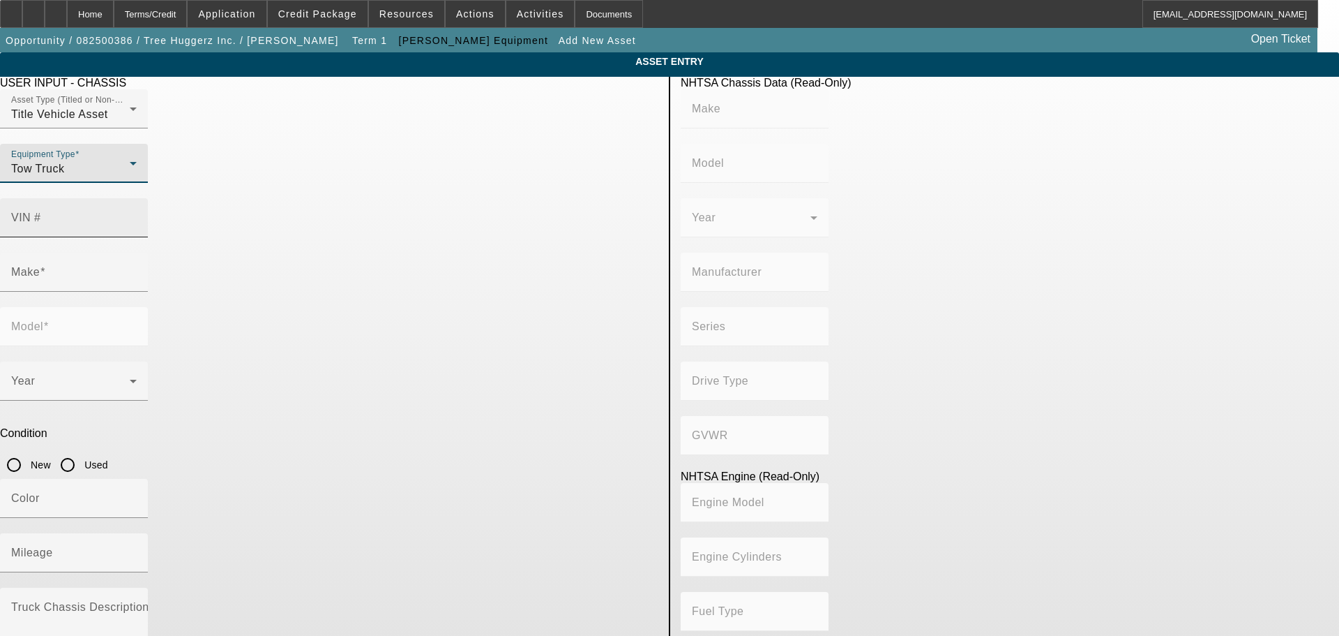
click at [137, 215] on input "VIN #" at bounding box center [74, 223] width 126 height 17
paste input "1HTSN0006YH249123"
type input "1HTSN0006YH249123"
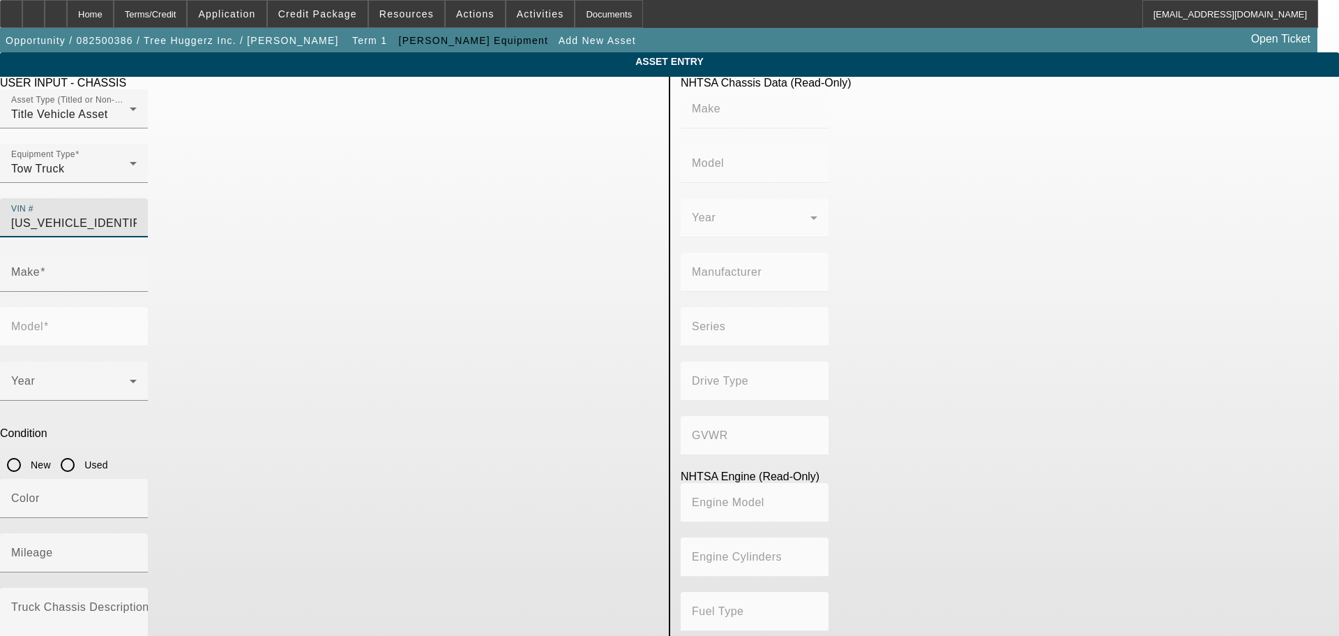
type input "INTERNATIONAL"
type input "4700"
type input "INTERNATIONAL MOTORS, LLC"
type input "INTERNATIONAL"
type input "4700"
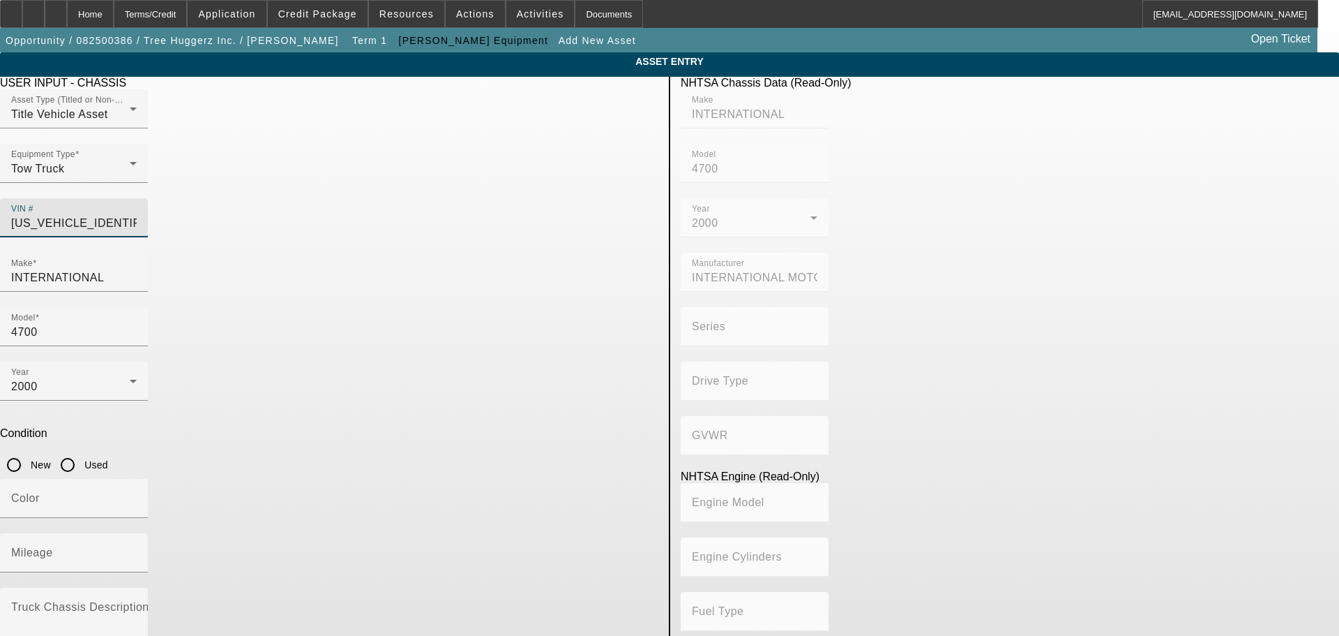
type input "1HTSN0006YH249123"
click at [82, 451] on input "Used" at bounding box center [68, 465] width 28 height 28
radio input "true"
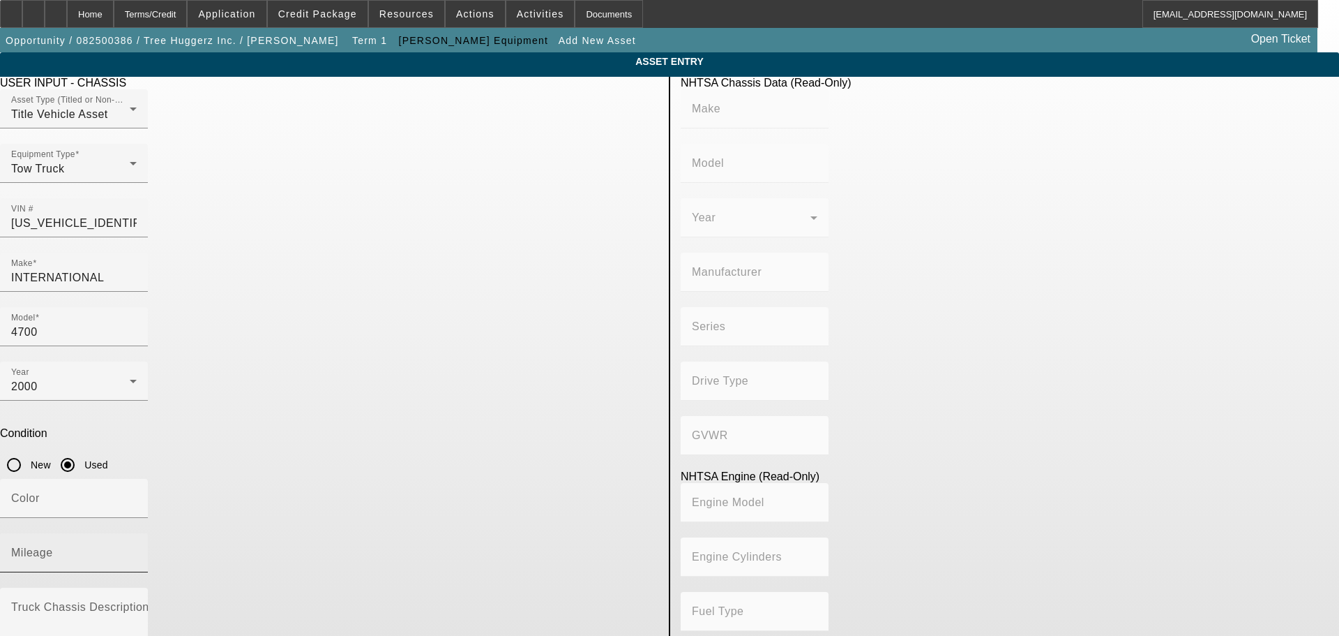
type input "INTERNATIONAL"
type input "4700"
type input "INTERNATIONAL MOTORS, LLC"
click at [137, 550] on input "Mileage" at bounding box center [74, 558] width 126 height 17
type input "23503"
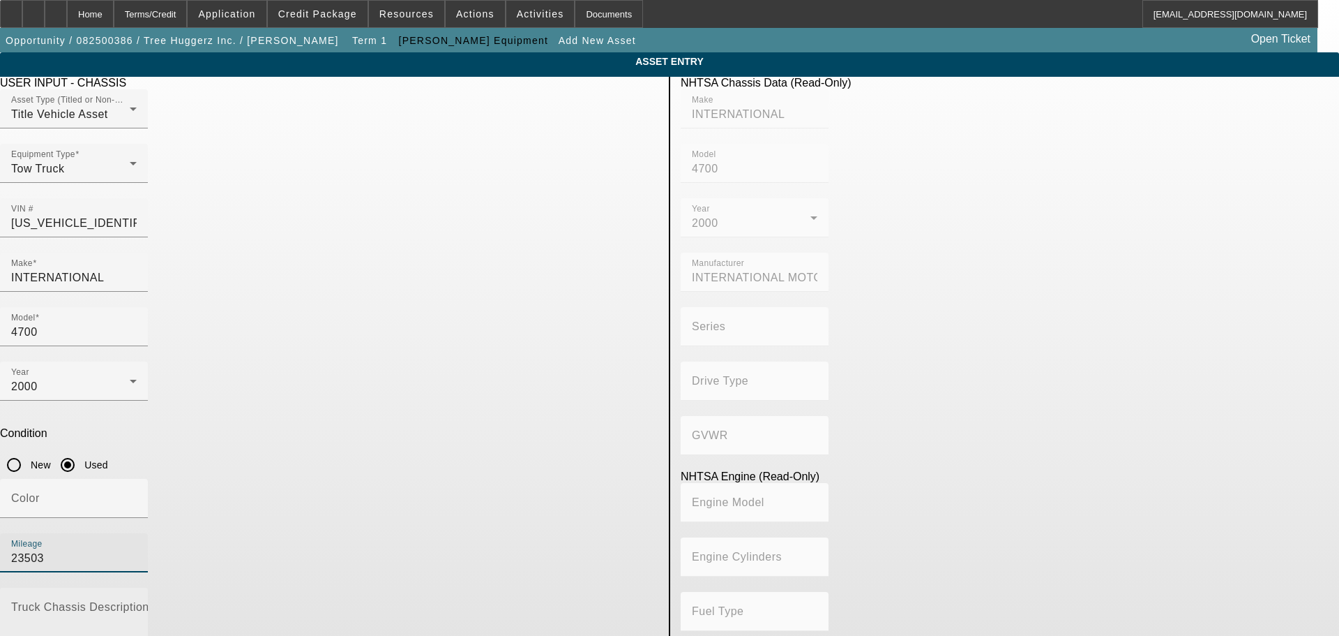
click at [137, 604] on textarea "Truck Chassis Description (Describe the truck chassis only)" at bounding box center [74, 629] width 126 height 50
type textarea "With:"
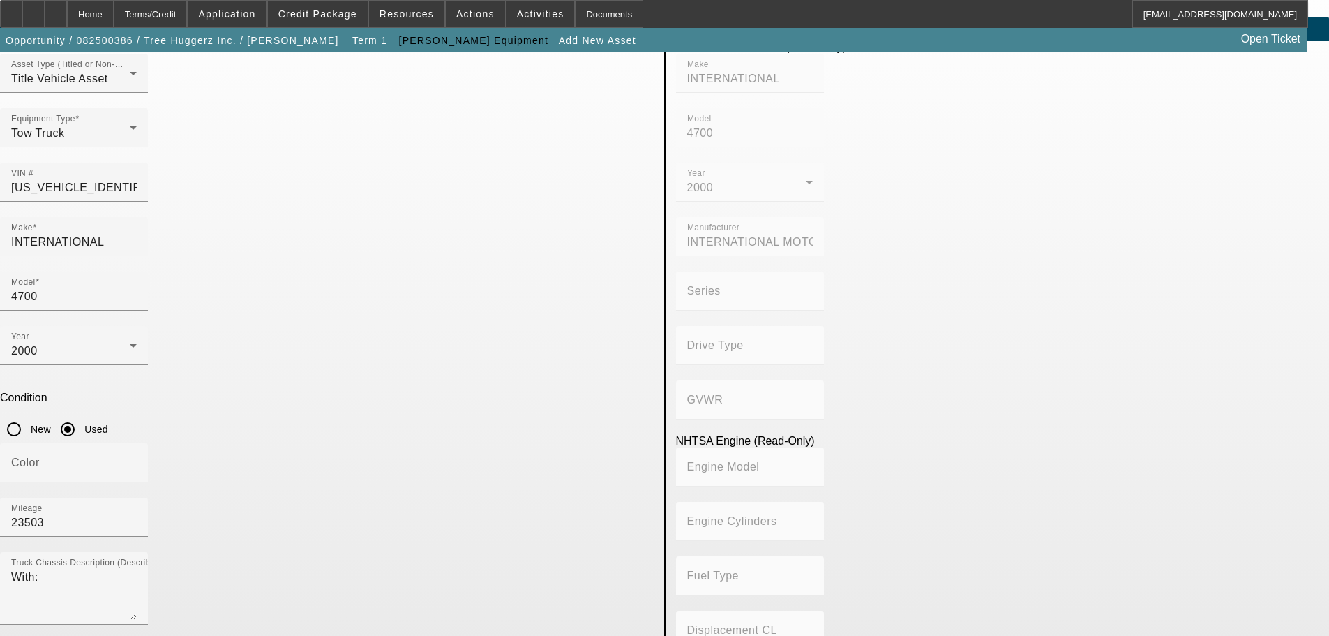
scroll to position [70, 0]
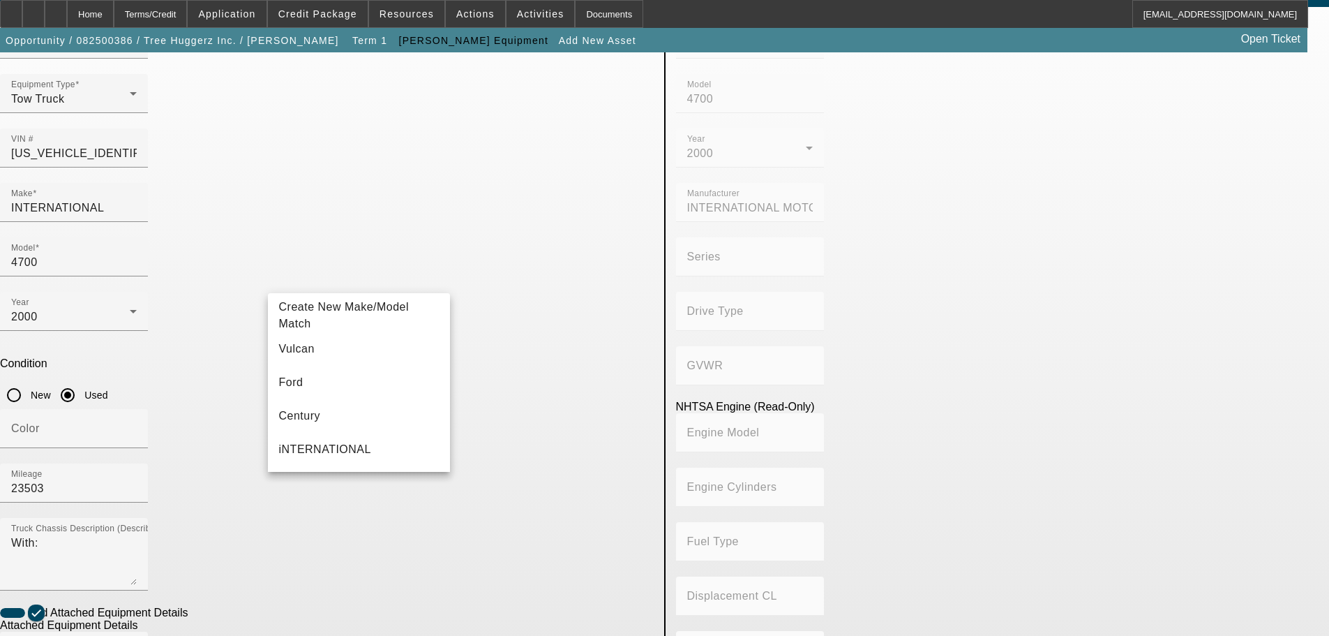
click at [198, 375] on app-asset-collateral-manage "ASSET ENTRY USER INPUT - CHASSIS Asset Type (Titled or Non-Titled) Title Vehicl…" at bounding box center [664, 525] width 1329 height 1085
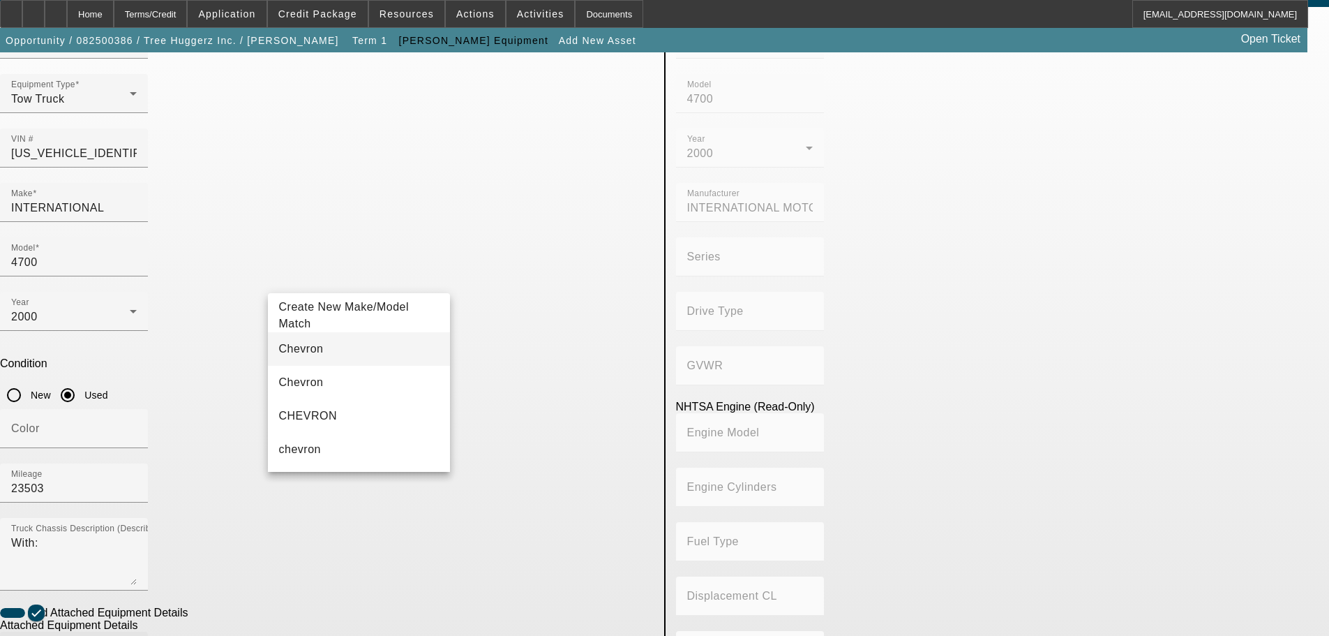
click at [337, 351] on mat-option "Chevron" at bounding box center [359, 348] width 183 height 33
type input "Chevron"
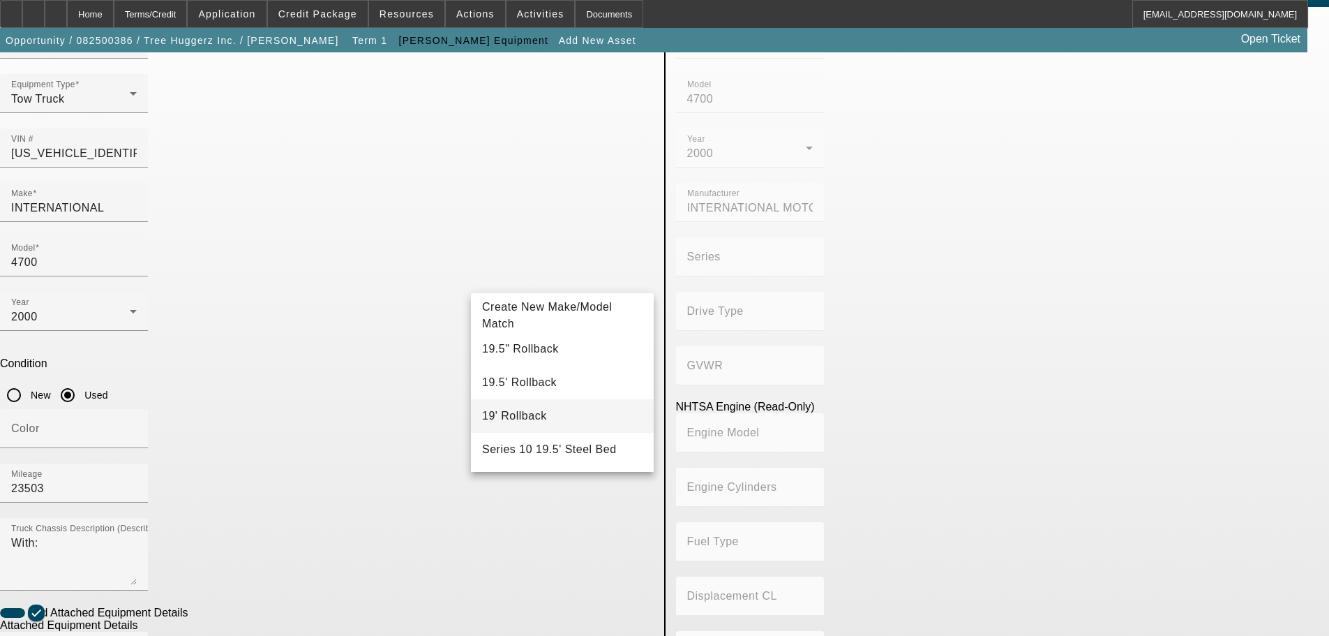
click at [532, 412] on mat-option "19' Rollback" at bounding box center [562, 415] width 183 height 33
type input "19' Rollback"
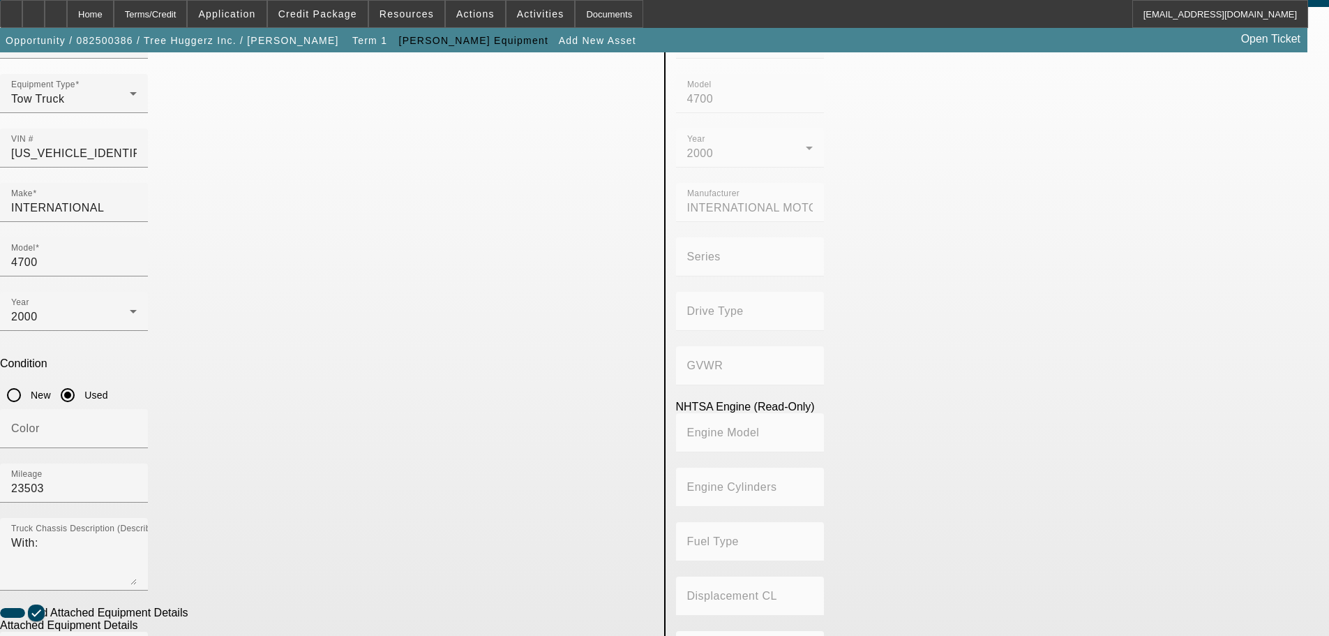
radio input "true"
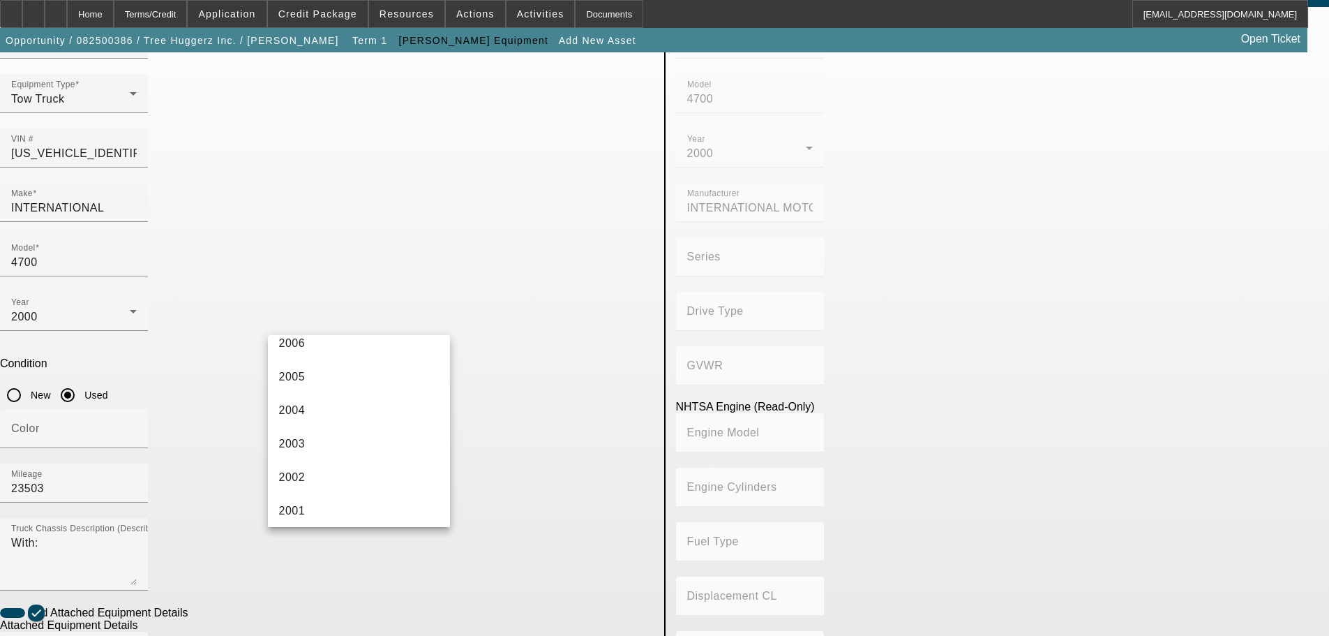
scroll to position [907, 0]
click at [319, 384] on mat-option "2000" at bounding box center [359, 387] width 183 height 33
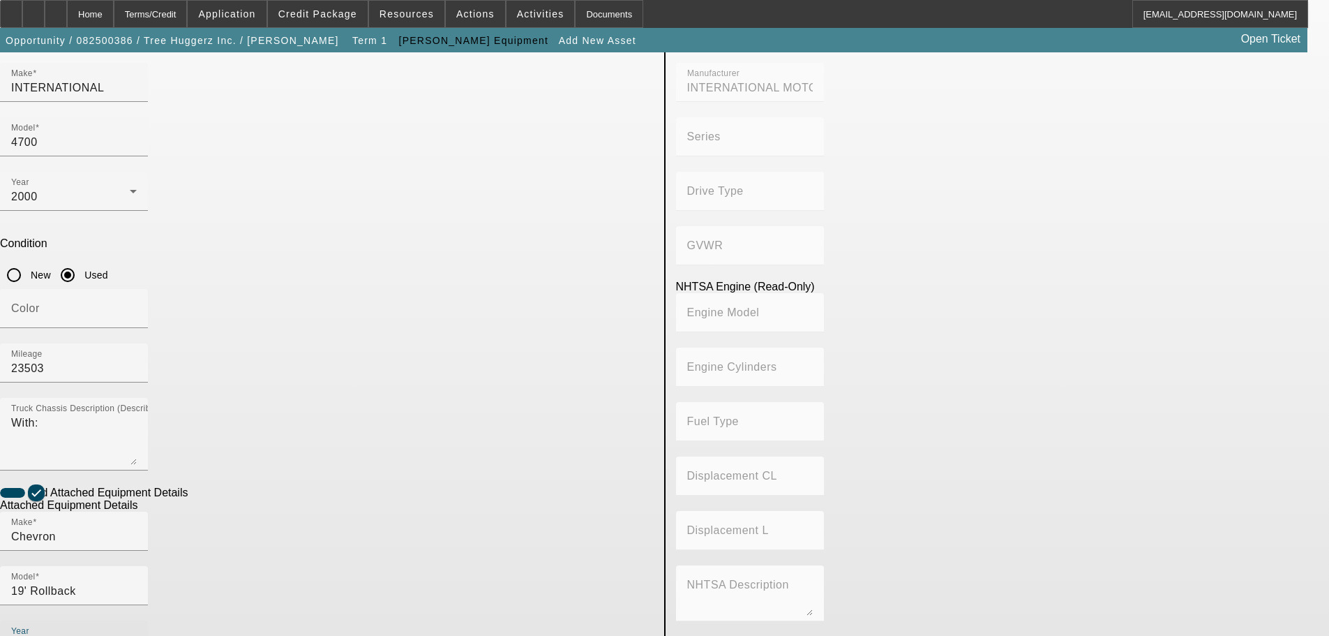
scroll to position [263, 0]
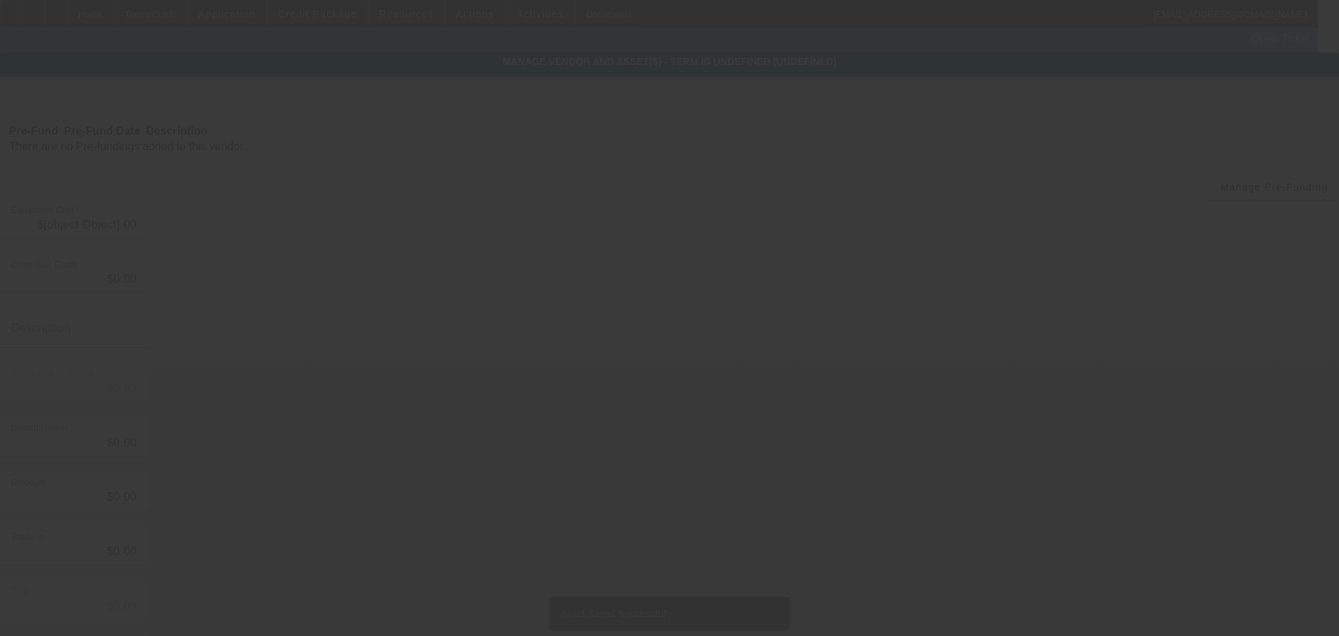
type input "$37,472.53"
type input "$1,000.00"
type input "$36,472.53"
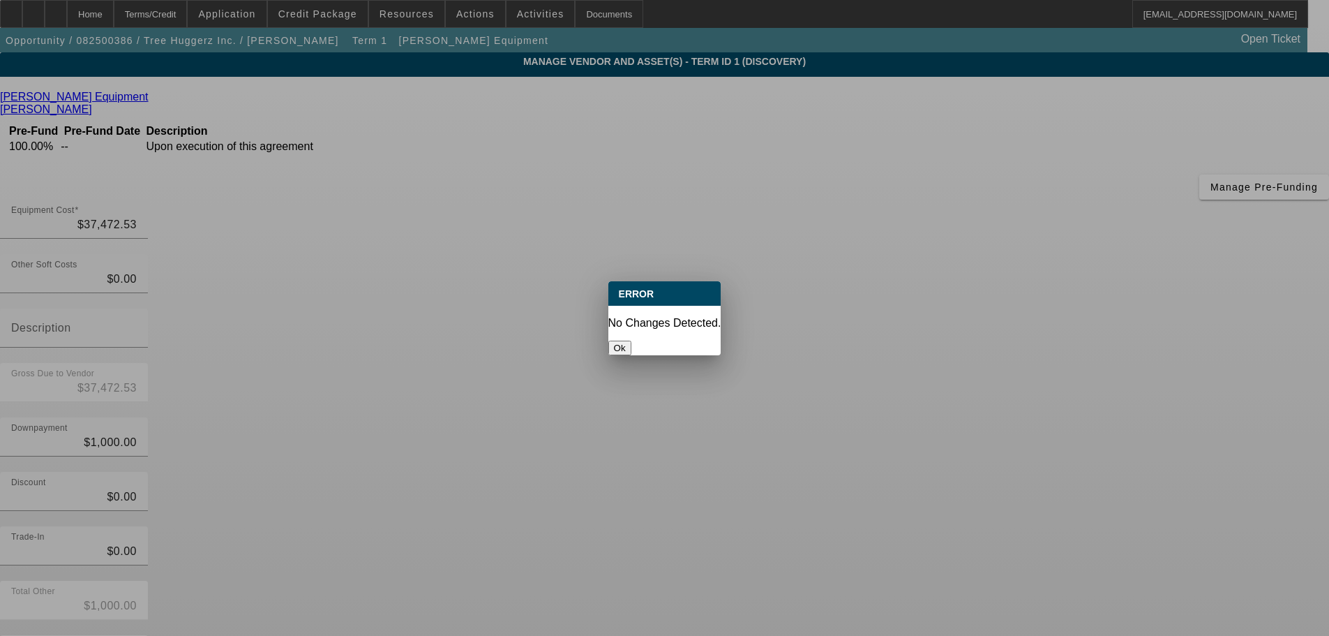
click at [631, 340] on button "Ok" at bounding box center [619, 347] width 23 height 15
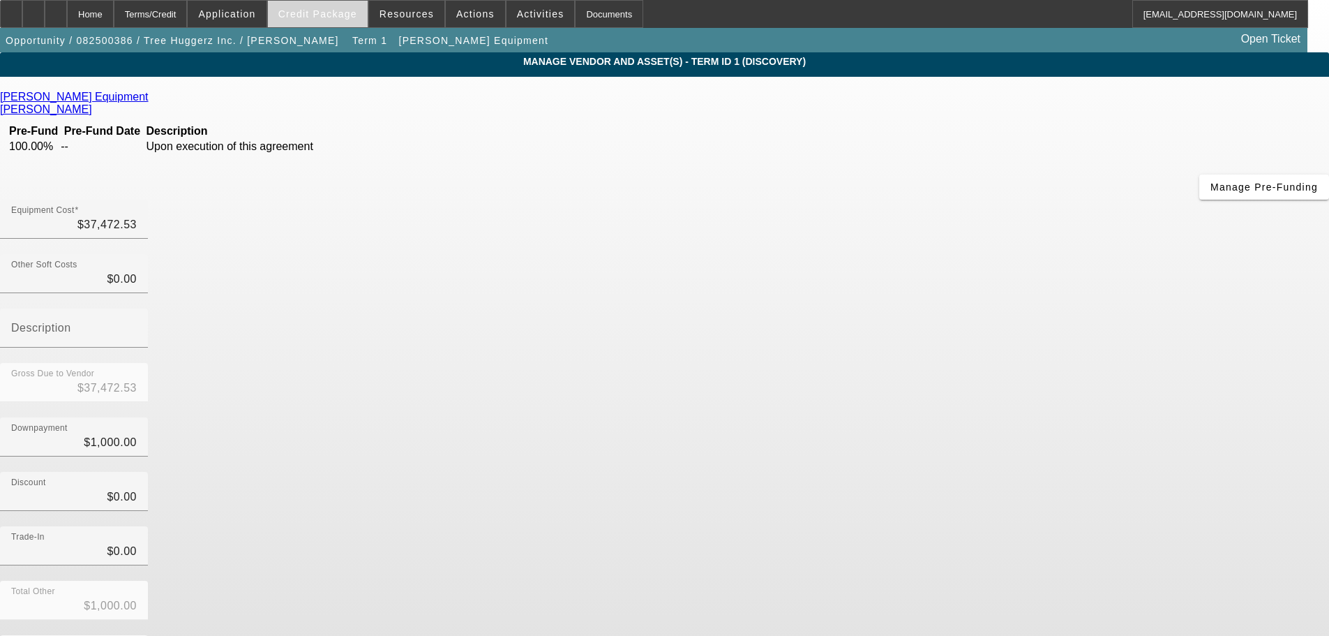
click at [334, 17] on span "Credit Package" at bounding box center [317, 13] width 79 height 11
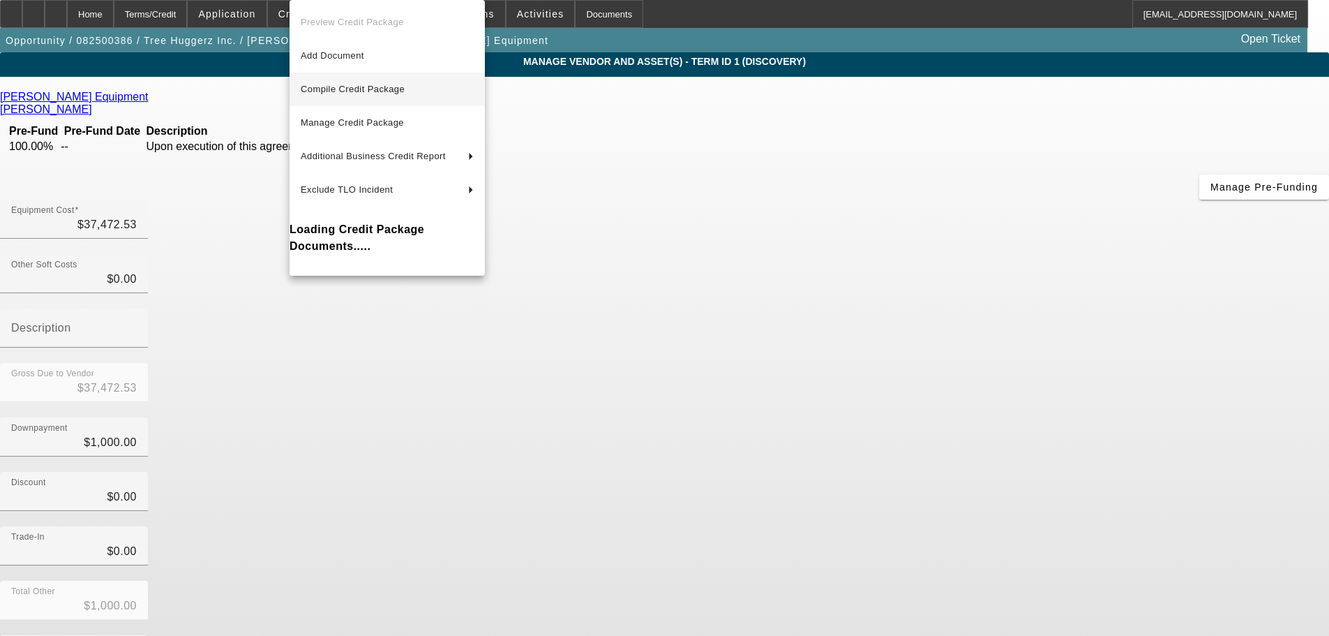
click at [381, 93] on span "Compile Credit Package" at bounding box center [353, 89] width 104 height 10
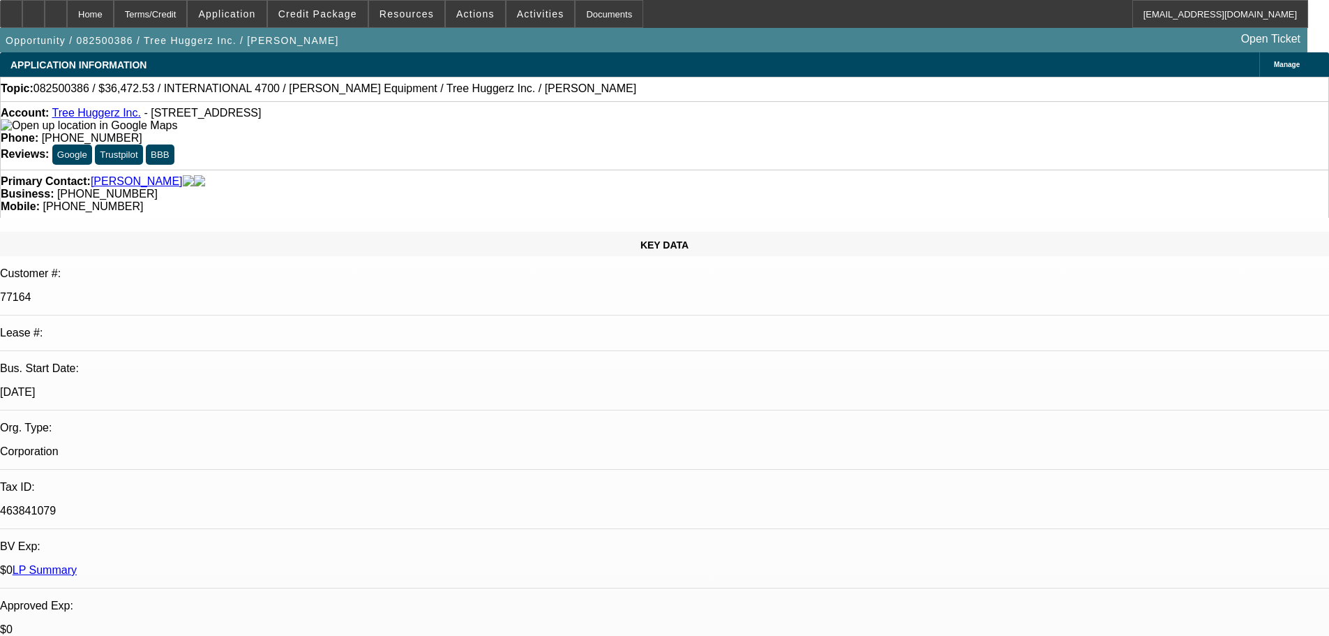
select select "0"
select select "2"
select select "0.1"
select select "4"
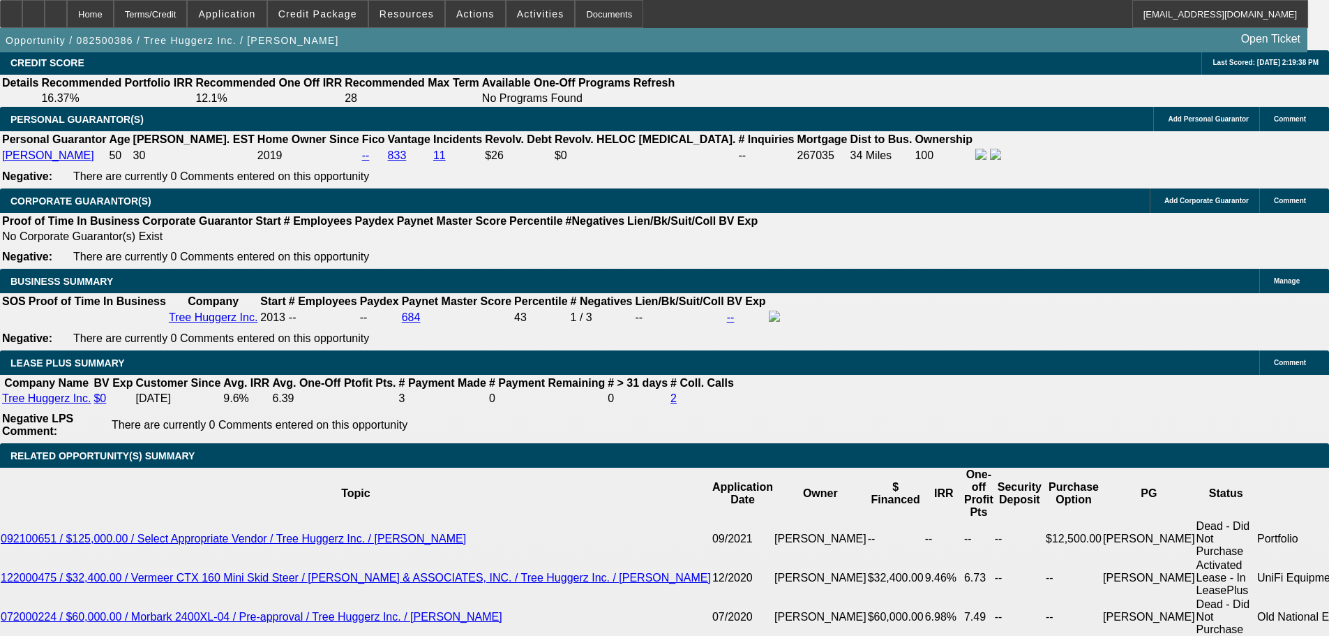
scroll to position [2232, 0]
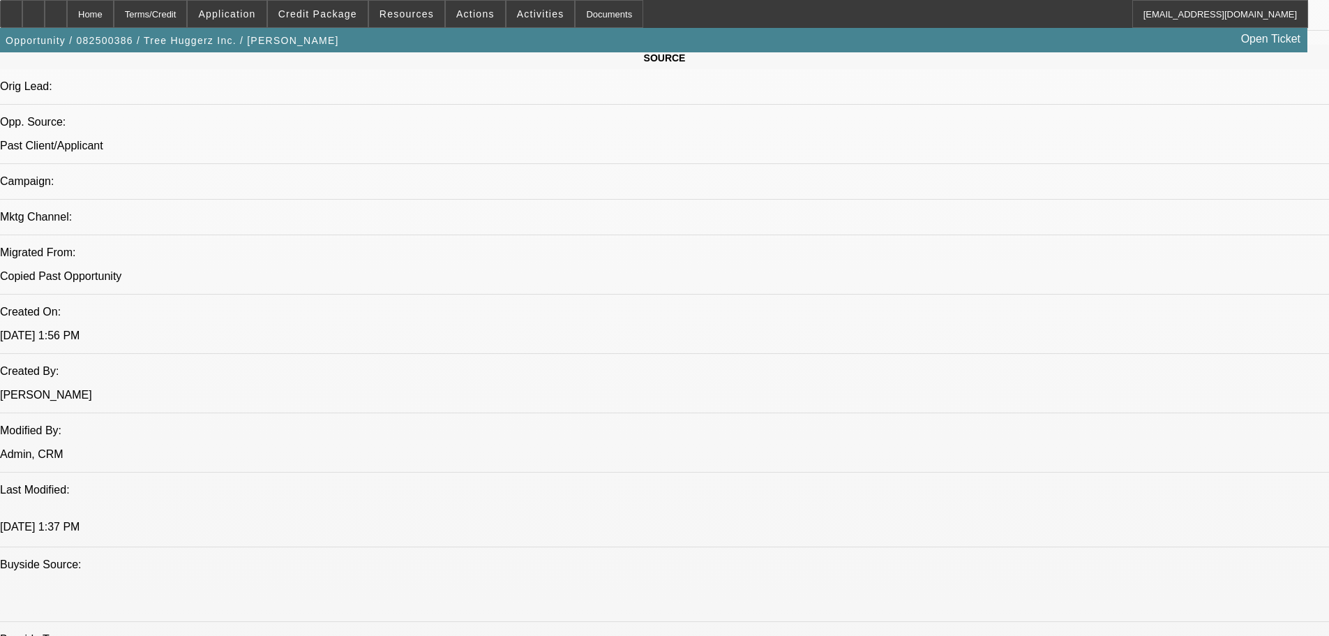
scroll to position [1046, 0]
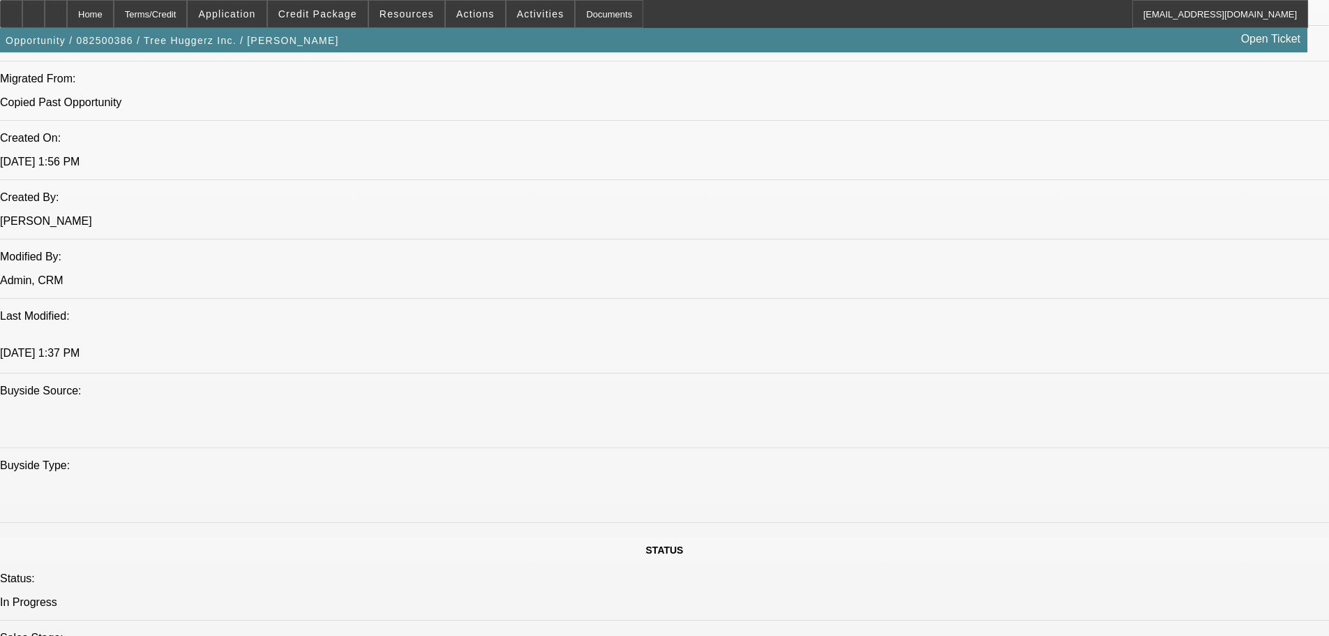
type input "$0.00"
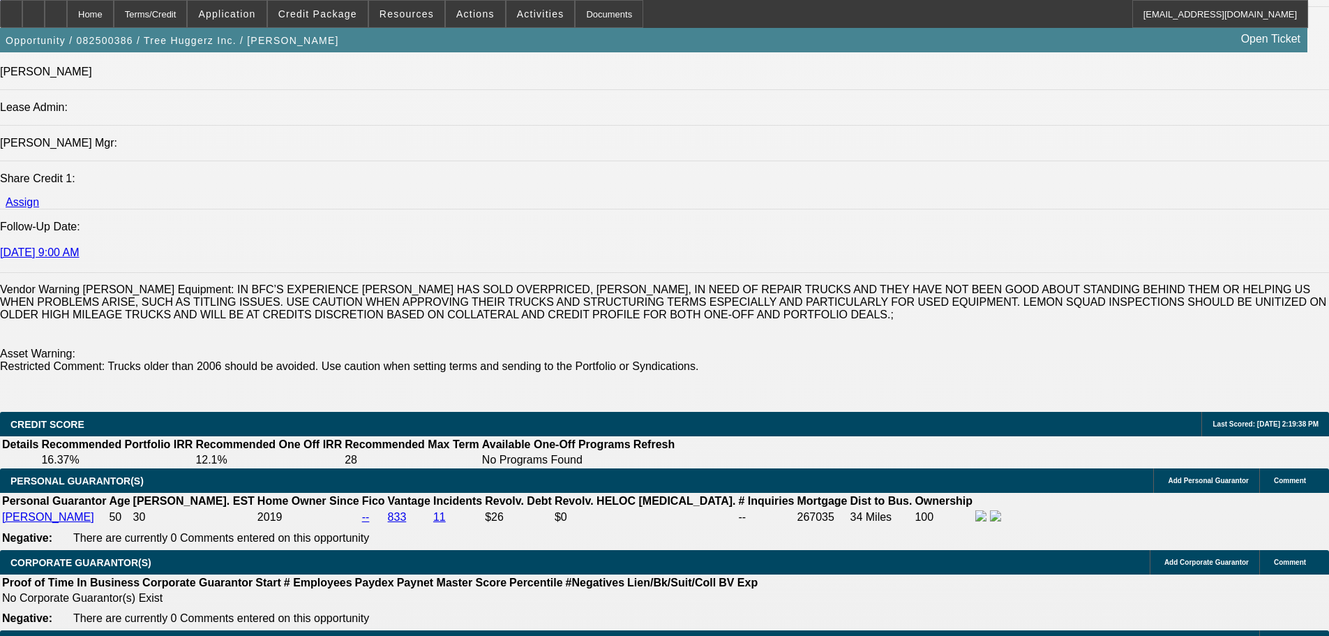
scroll to position [1814, 0]
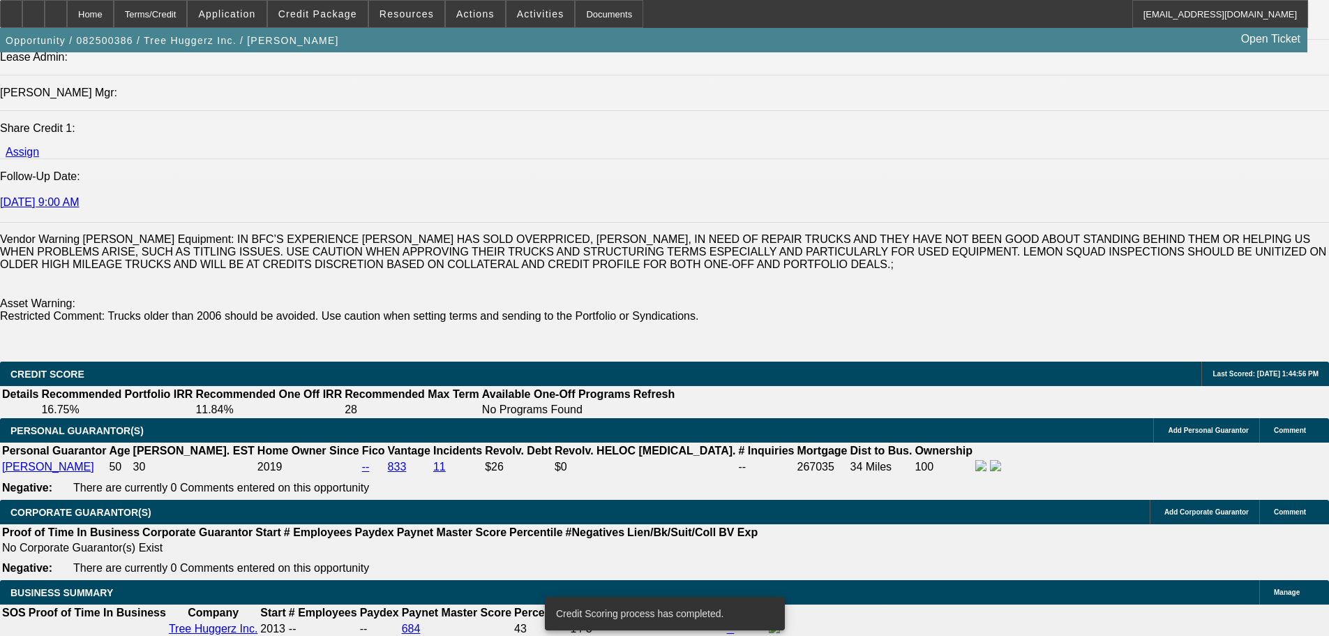
scroll to position [1834, 0]
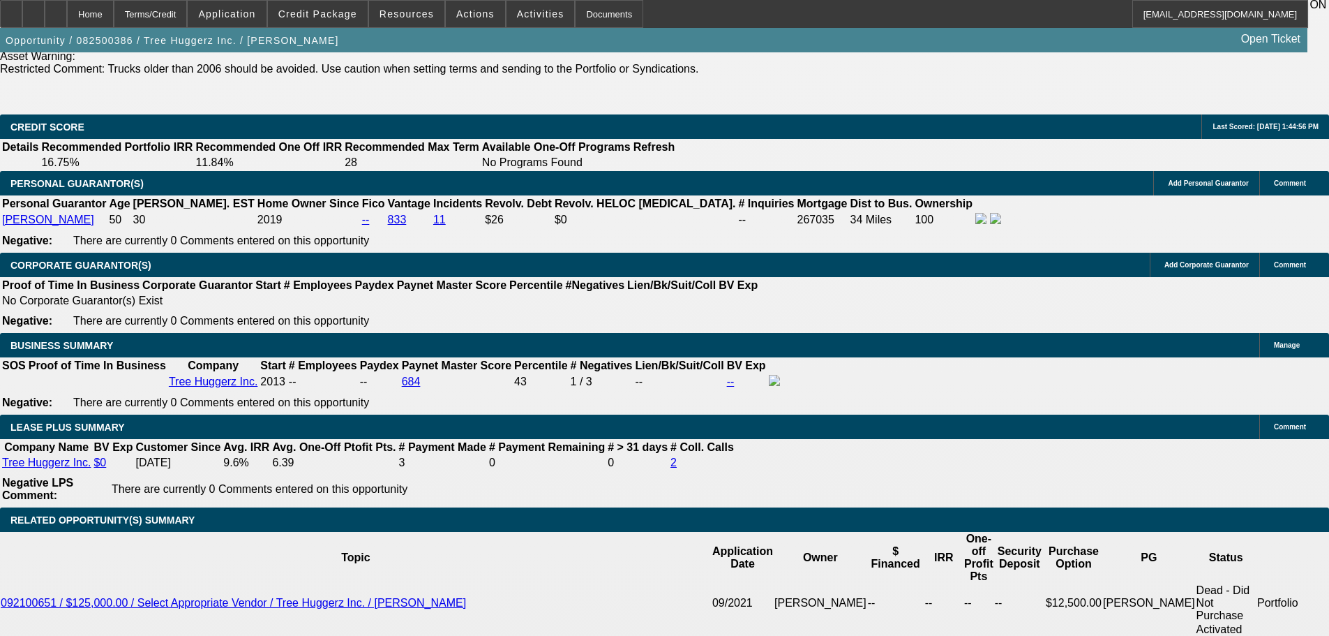
scroll to position [2113, 0]
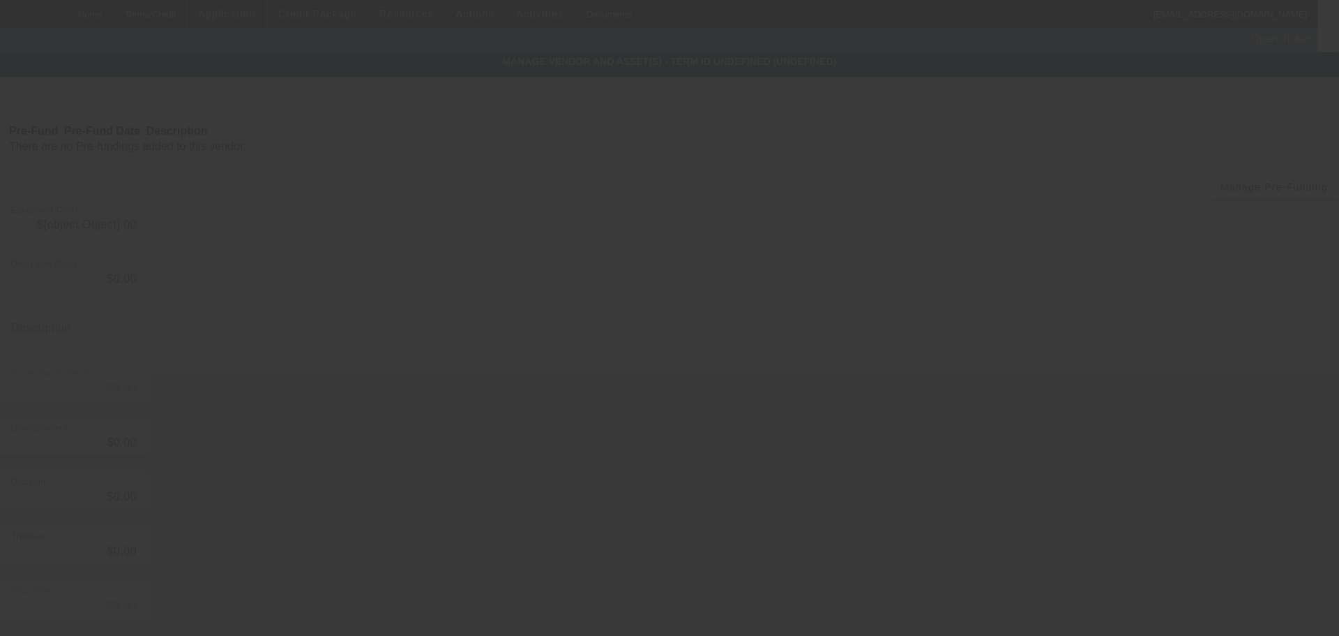
type input "$37,472.53"
type input "$1,000.00"
type input "$36,472.53"
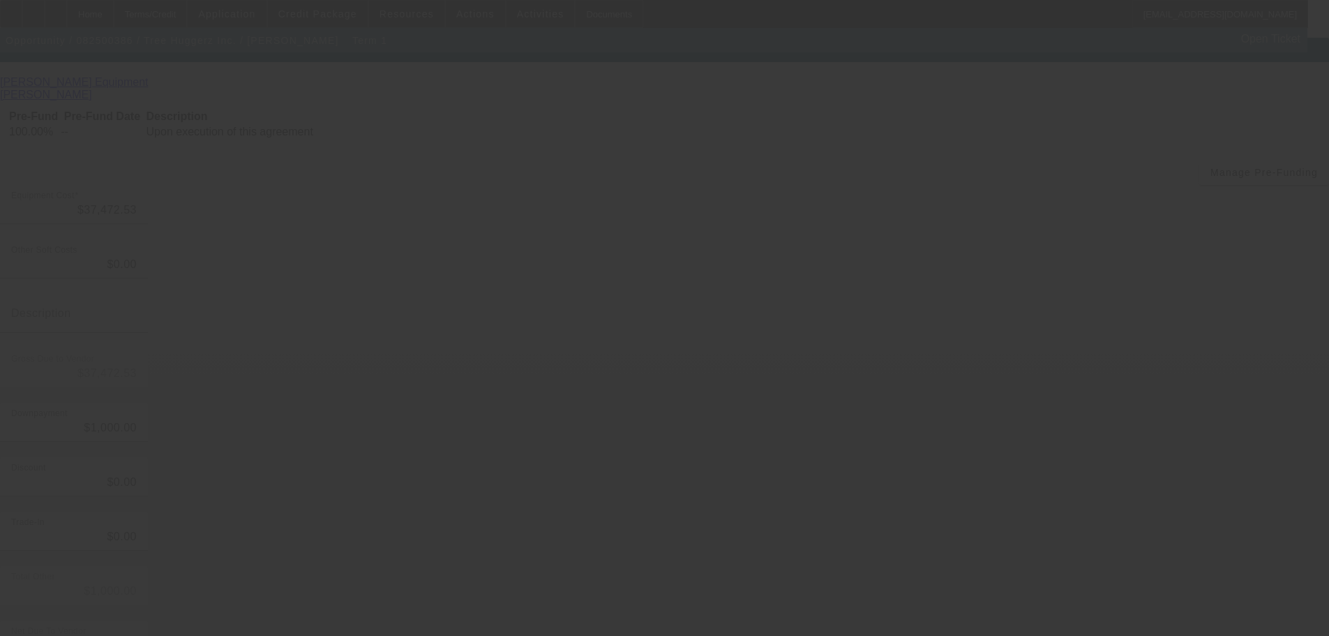
scroll to position [19, 0]
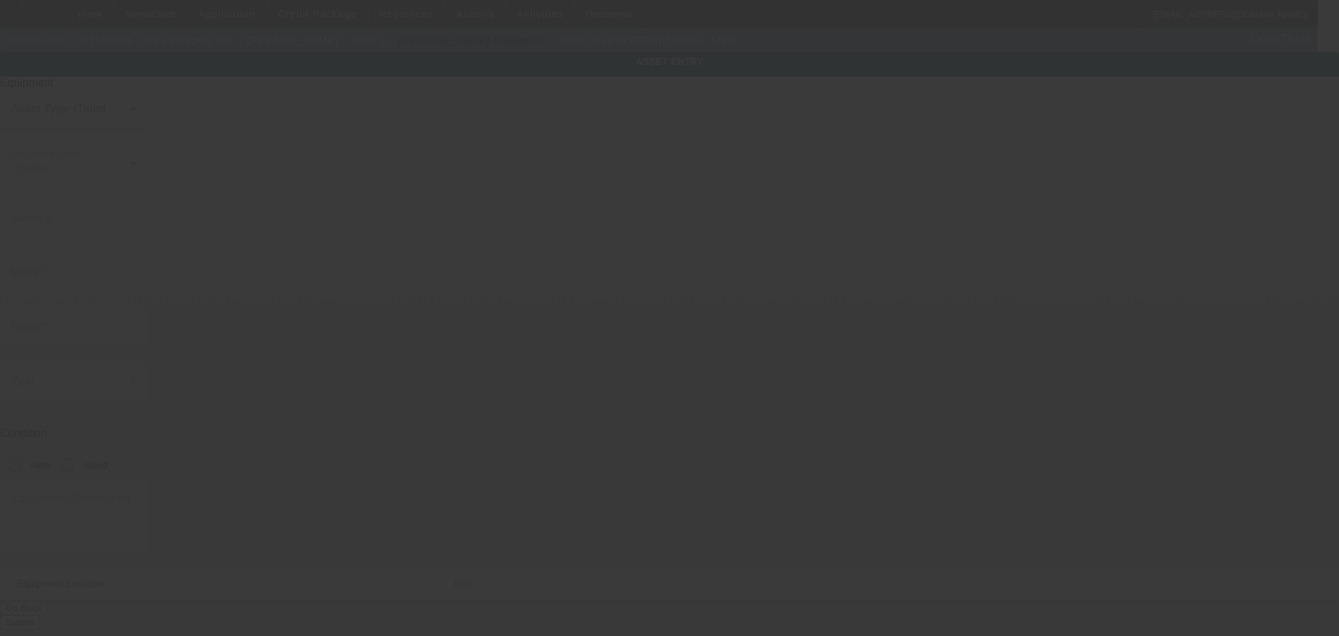
type input "1HTSN0006YH249123"
type input "International"
type input "4700"
radio input "true"
type textarea "With:"
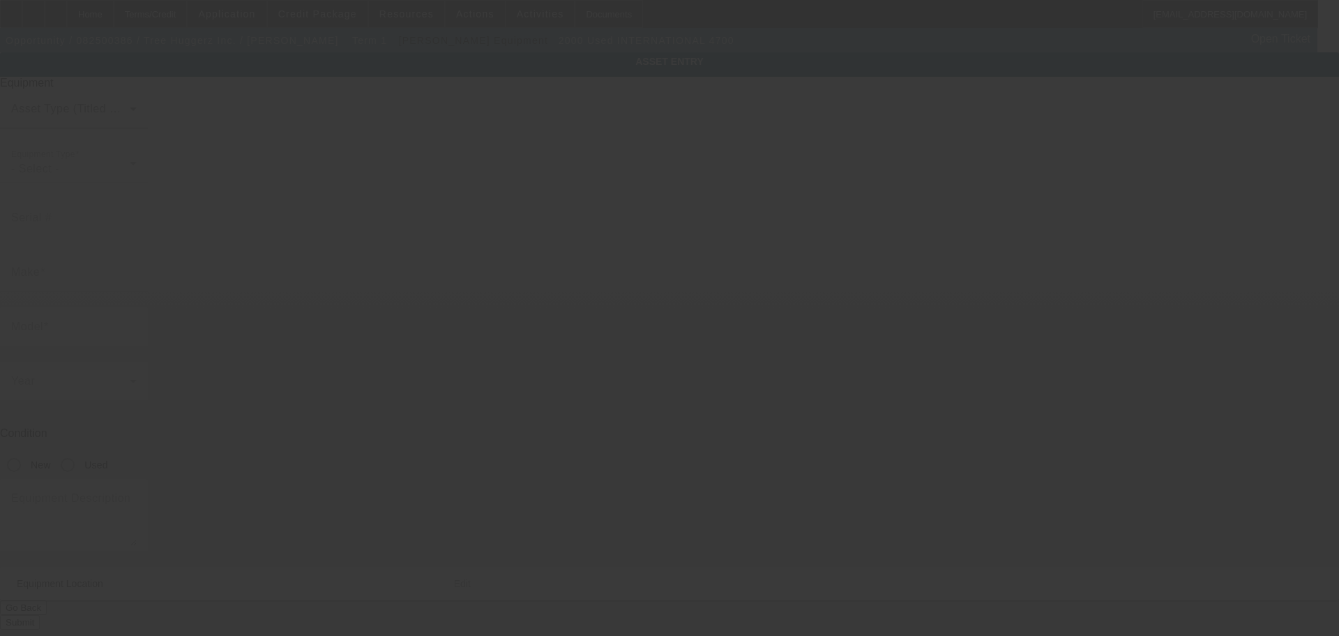
type input "103 Westside Ln"
type input "Middletown"
type input "19709"
type input "New Castle"
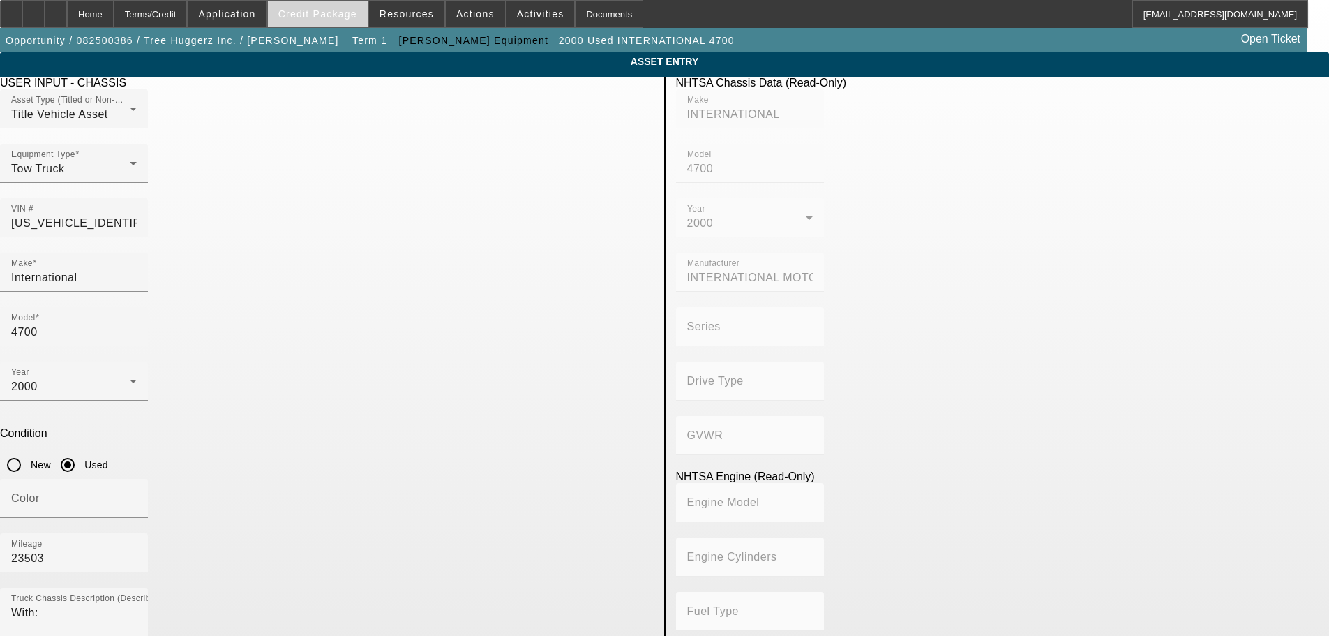
click at [341, 14] on span "Credit Package" at bounding box center [317, 13] width 79 height 11
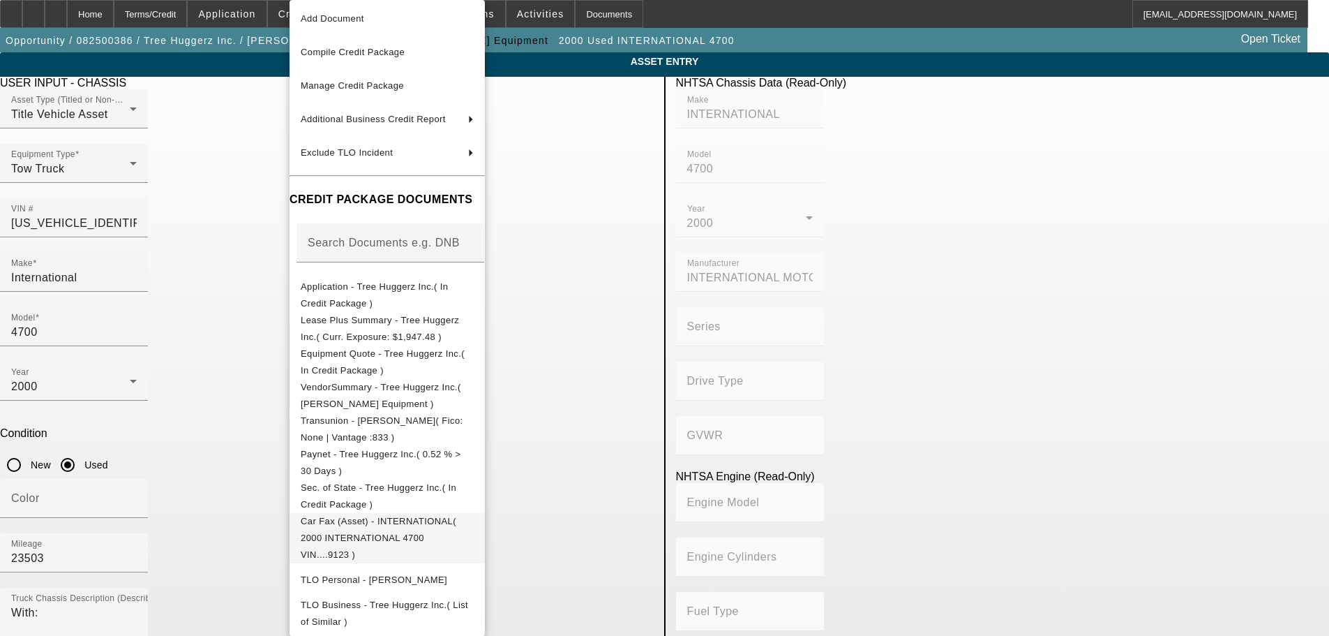
scroll to position [70, 0]
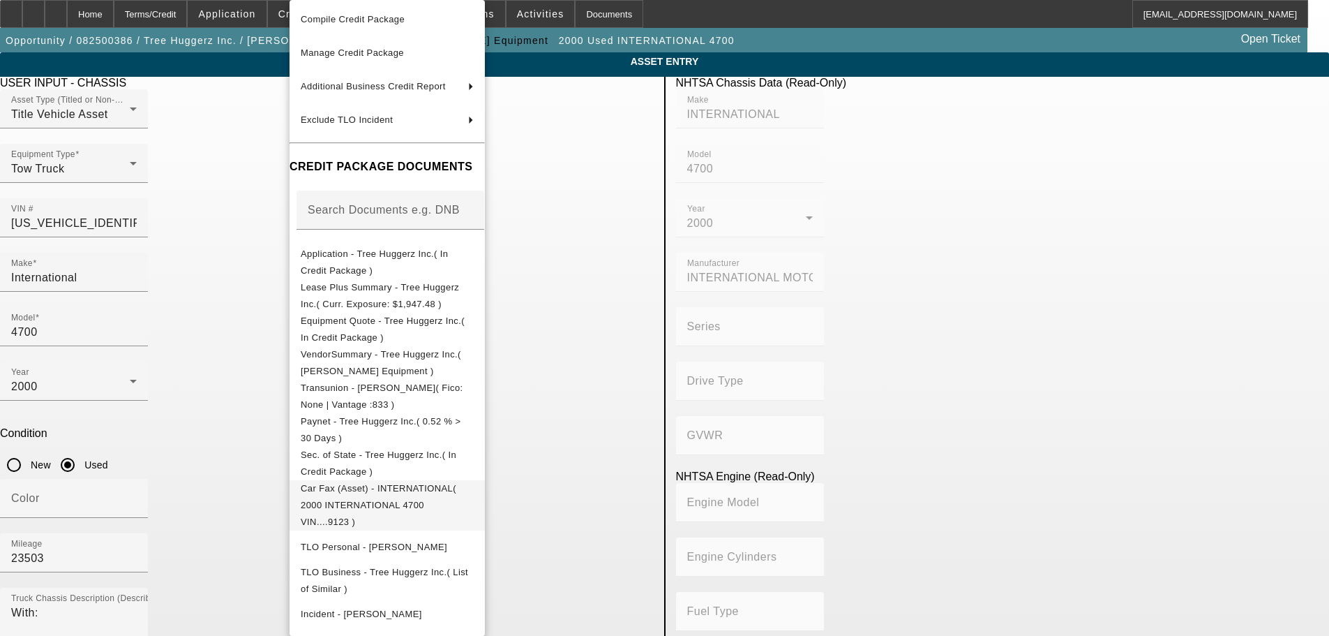
click at [469, 501] on button "Car Fax (Asset) - INTERNATIONAL( 2000 INTERNATIONAL 4700 VIN....9123 )" at bounding box center [387, 505] width 195 height 50
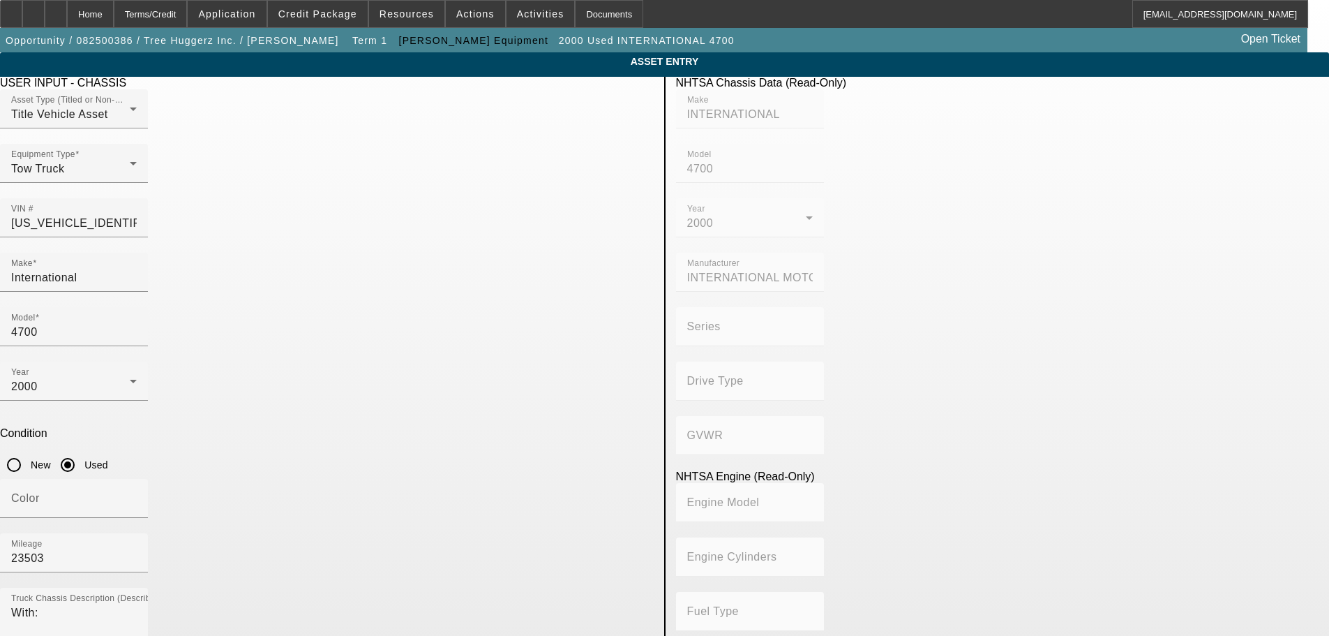
click at [787, 537] on mat-form-field "Engine Cylinders" at bounding box center [750, 564] width 148 height 54
click at [114, 13] on div "Home" at bounding box center [90, 14] width 47 height 28
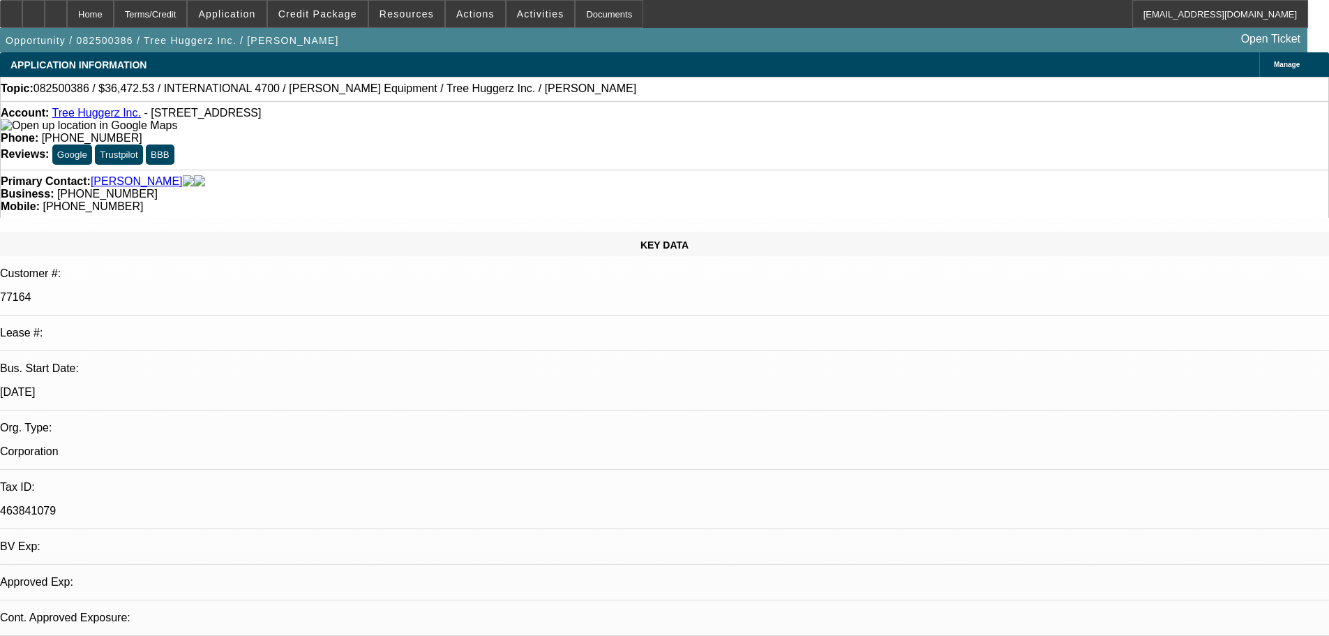
select select "0"
select select "2"
select select "0.1"
select select "4"
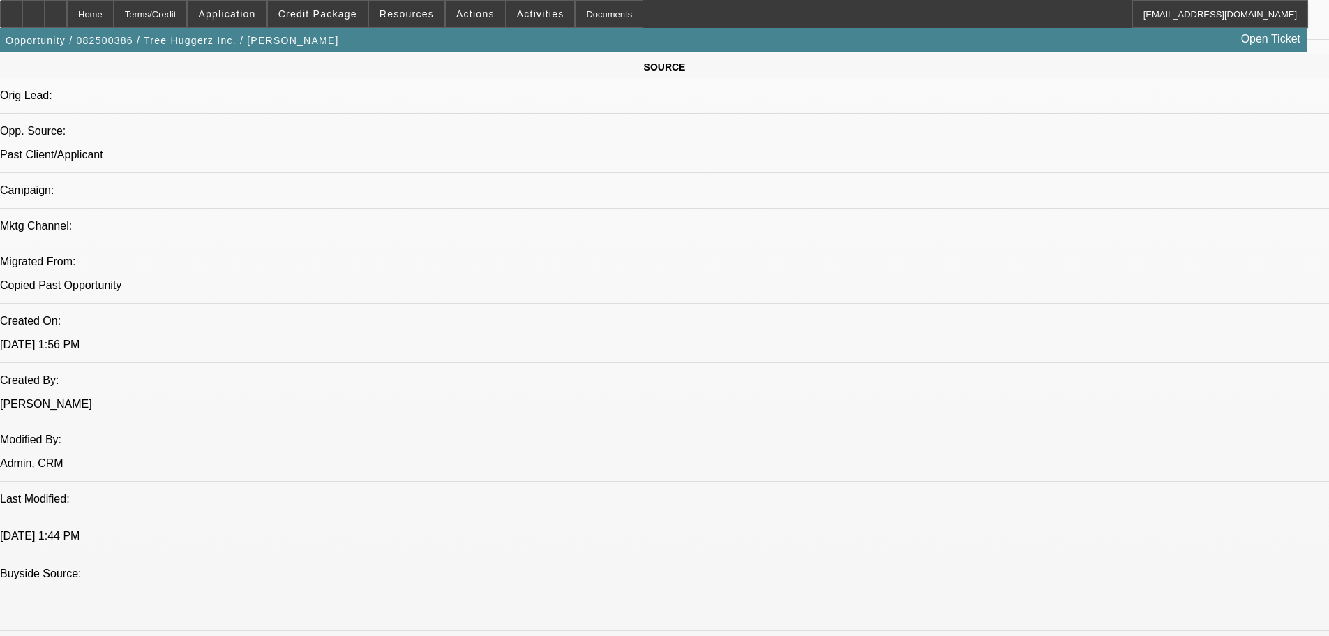
scroll to position [977, 0]
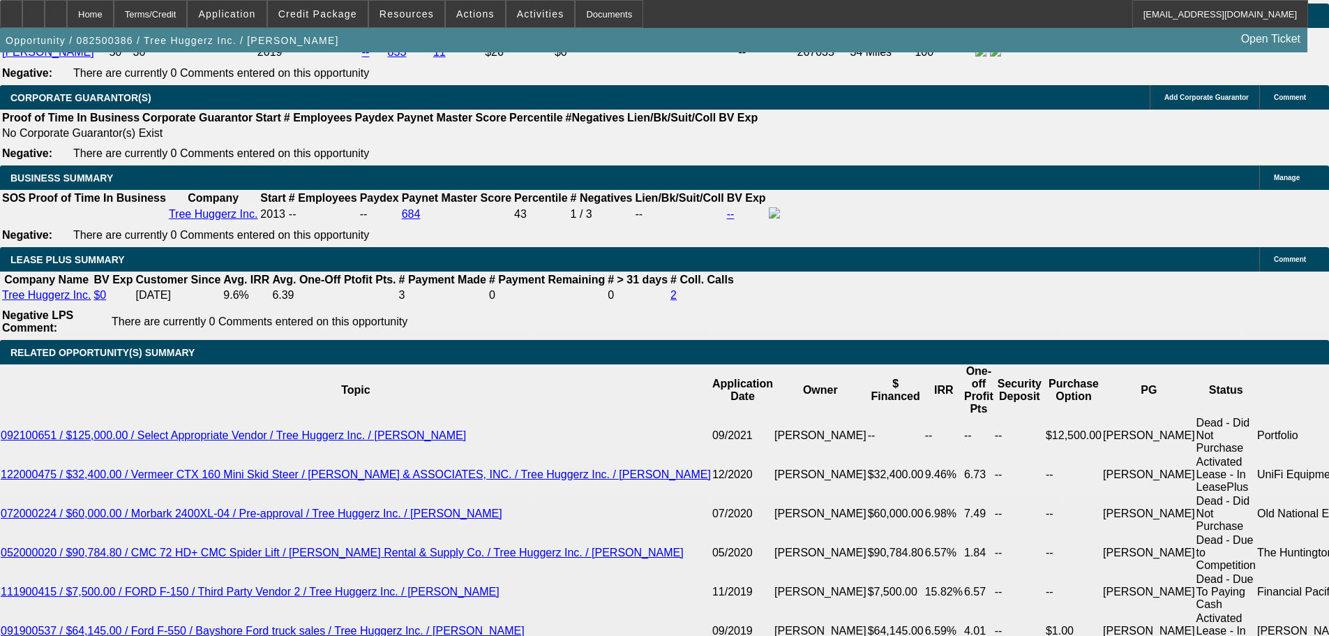
scroll to position [2372, 0]
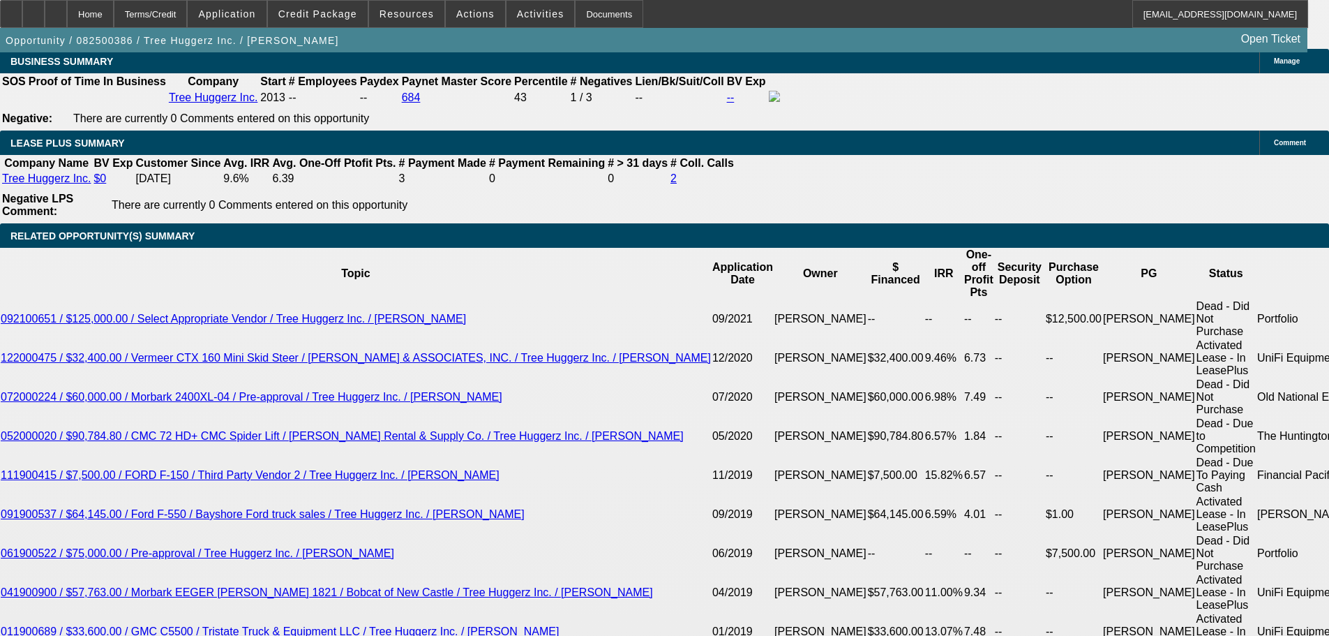
type input "36"
type input "10"
type input "$2,353.74"
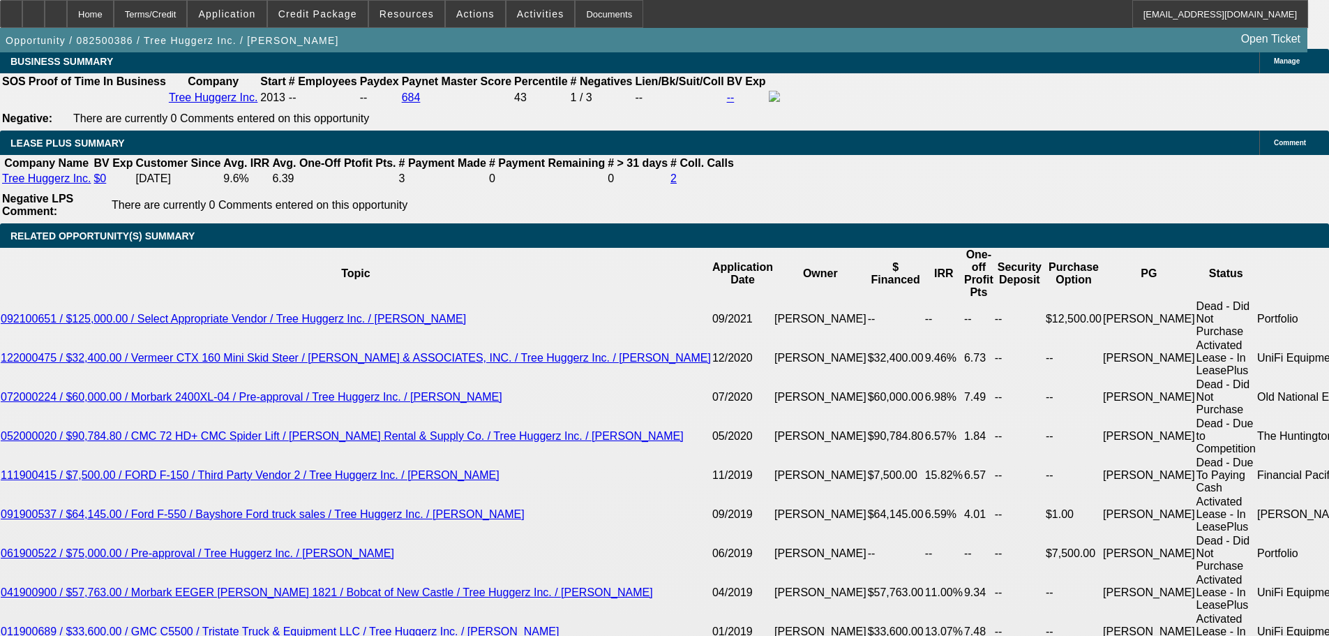
type input "$1,176.87"
type input "$2,057.64"
type input "$1,028.82"
type input "10"
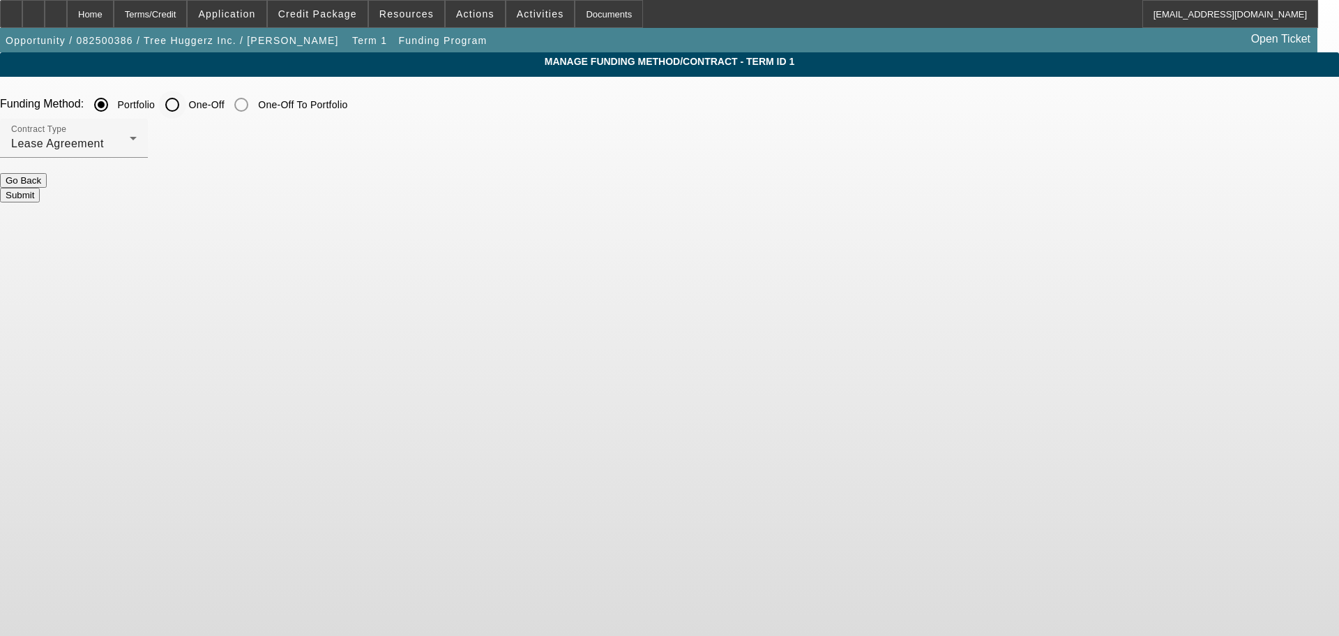
click at [189, 89] on div at bounding box center [172, 104] width 33 height 33
radio input "false"
radio input "true"
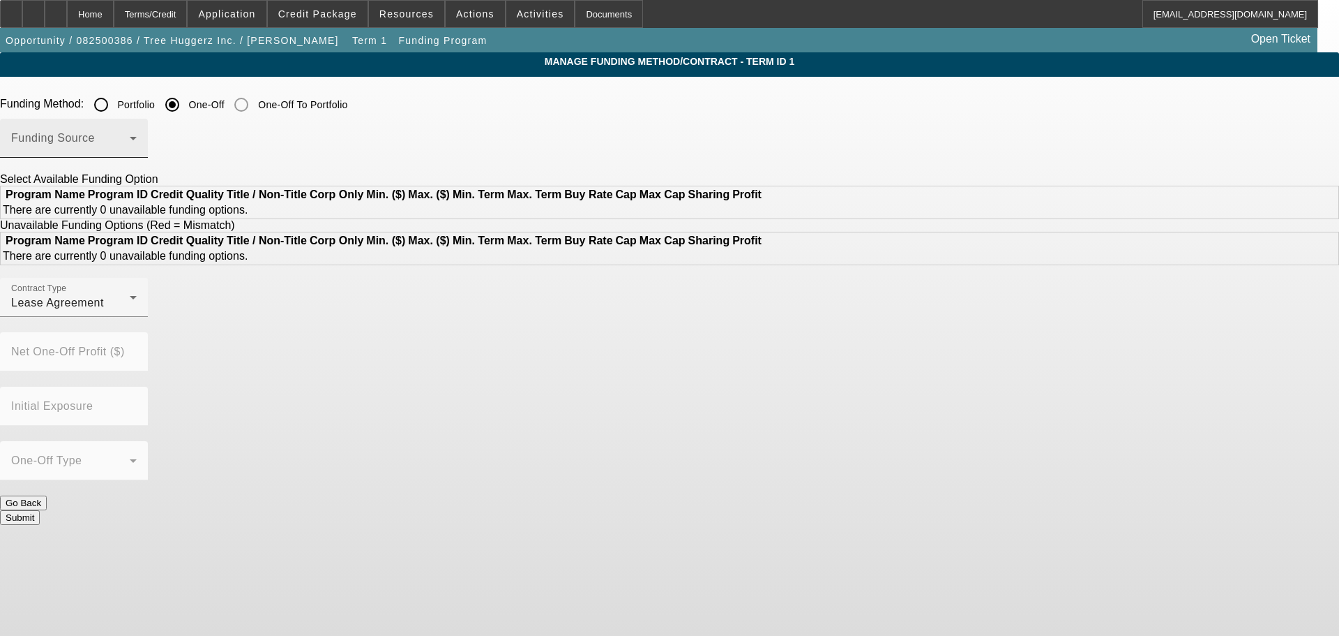
click at [137, 135] on div "Funding Source" at bounding box center [74, 138] width 126 height 39
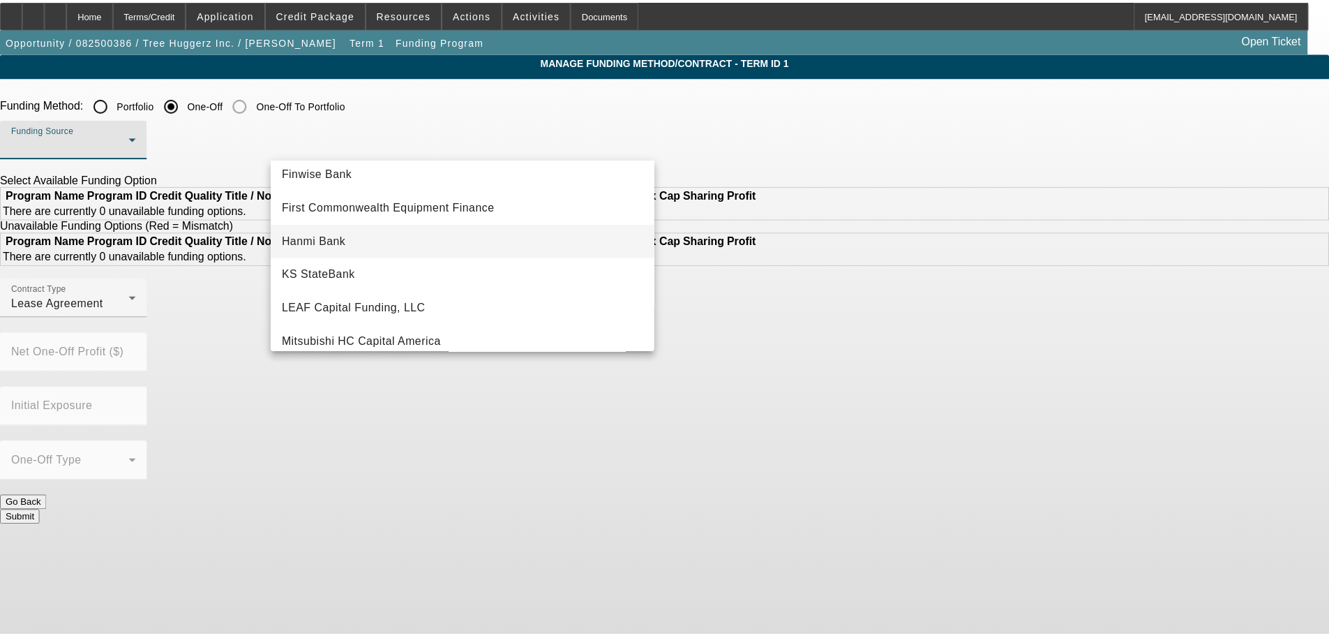
scroll to position [140, 0]
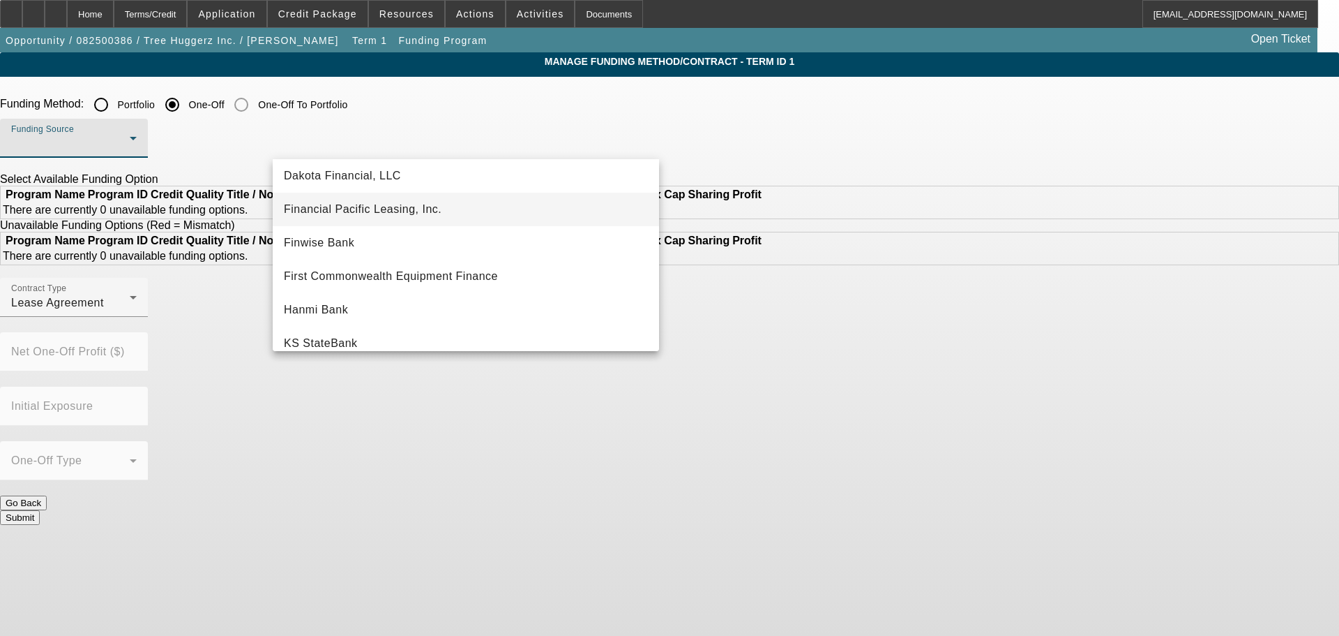
click at [379, 210] on span "Financial Pacific Leasing, Inc." at bounding box center [363, 209] width 158 height 17
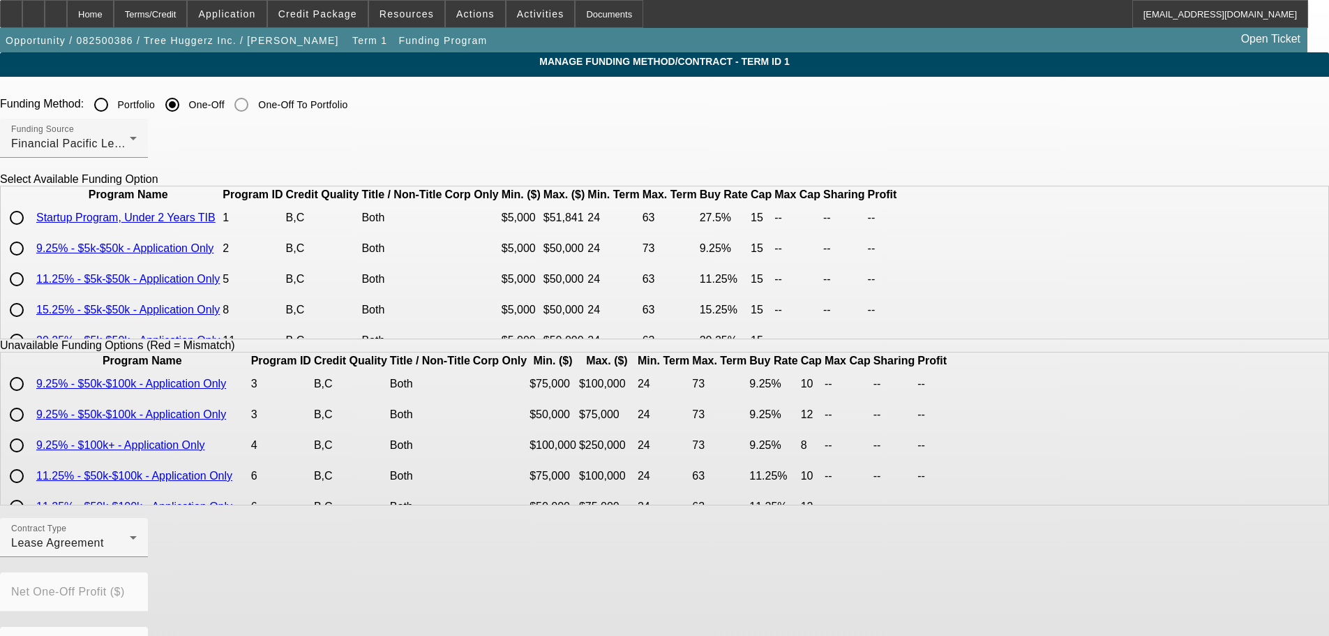
click at [31, 262] on input "radio" at bounding box center [17, 248] width 28 height 28
radio input "true"
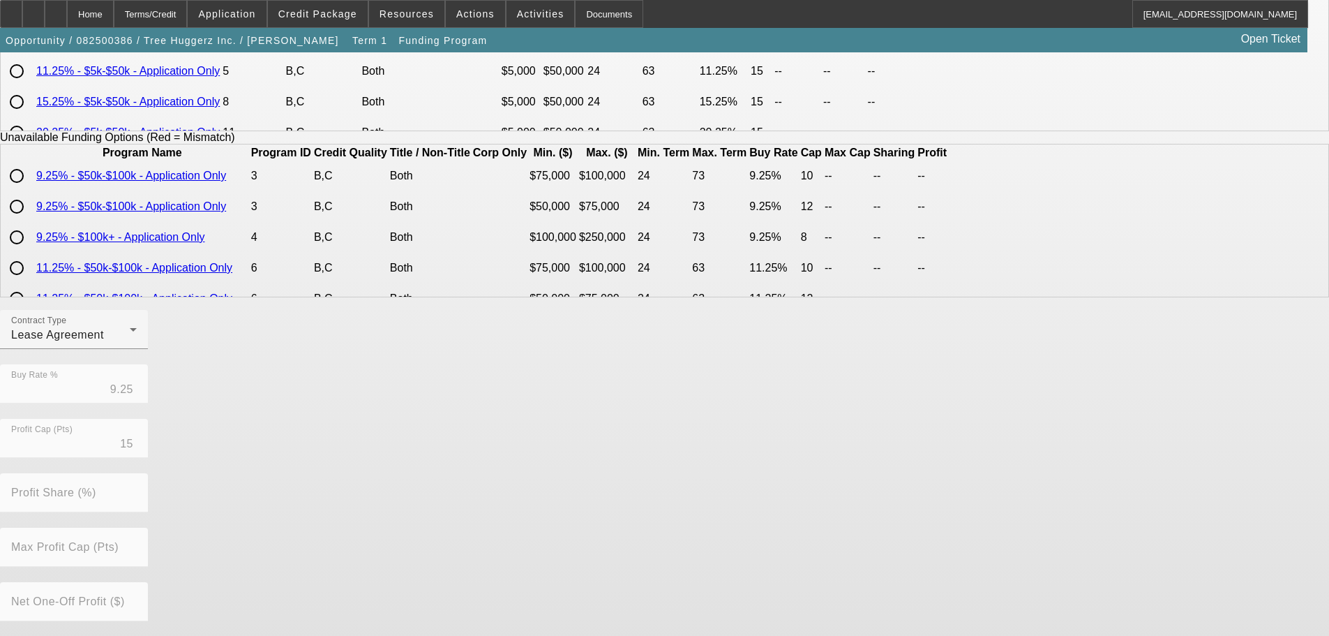
scroll to position [209, 0]
click at [137, 335] on div "Contract Type Lease Agreement" at bounding box center [74, 327] width 126 height 39
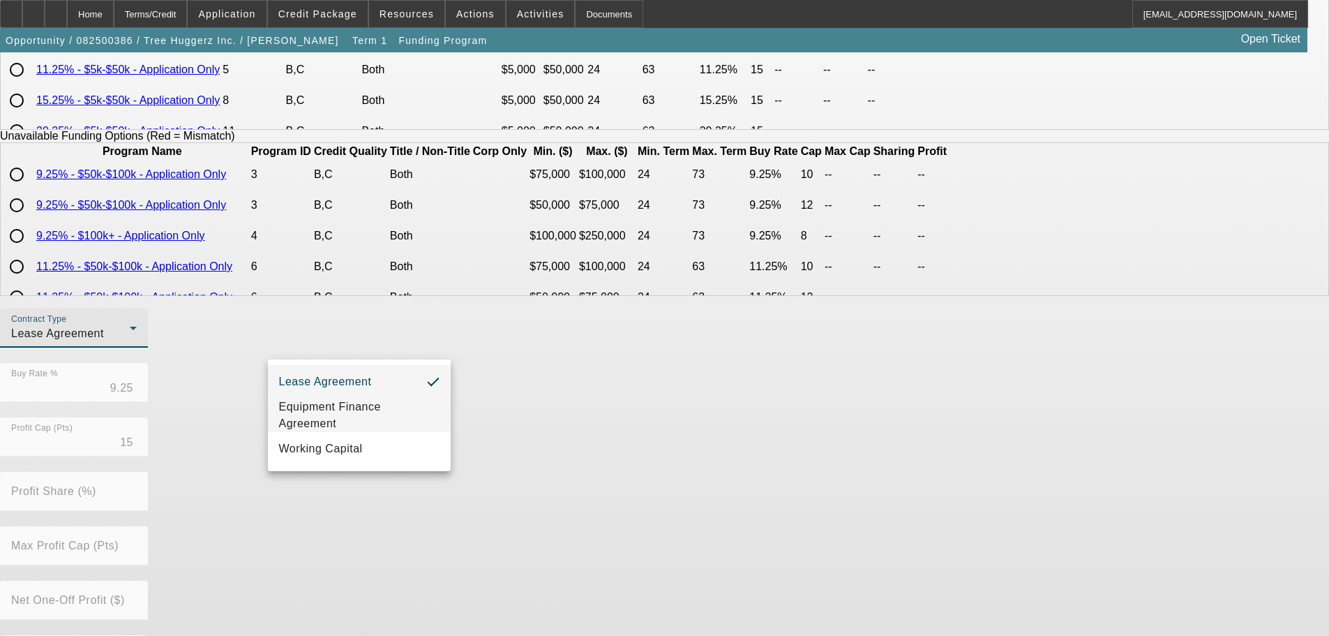
click at [366, 416] on span "Equipment Finance Agreement" at bounding box center [359, 414] width 160 height 33
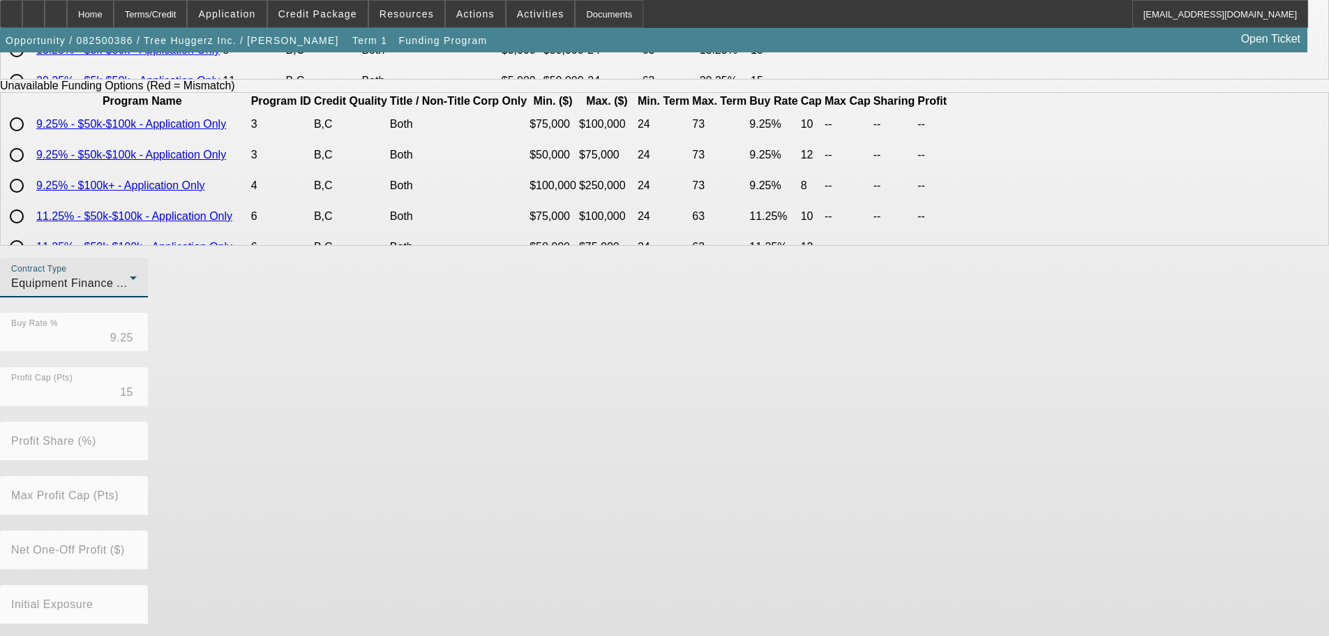
scroll to position [317, 0]
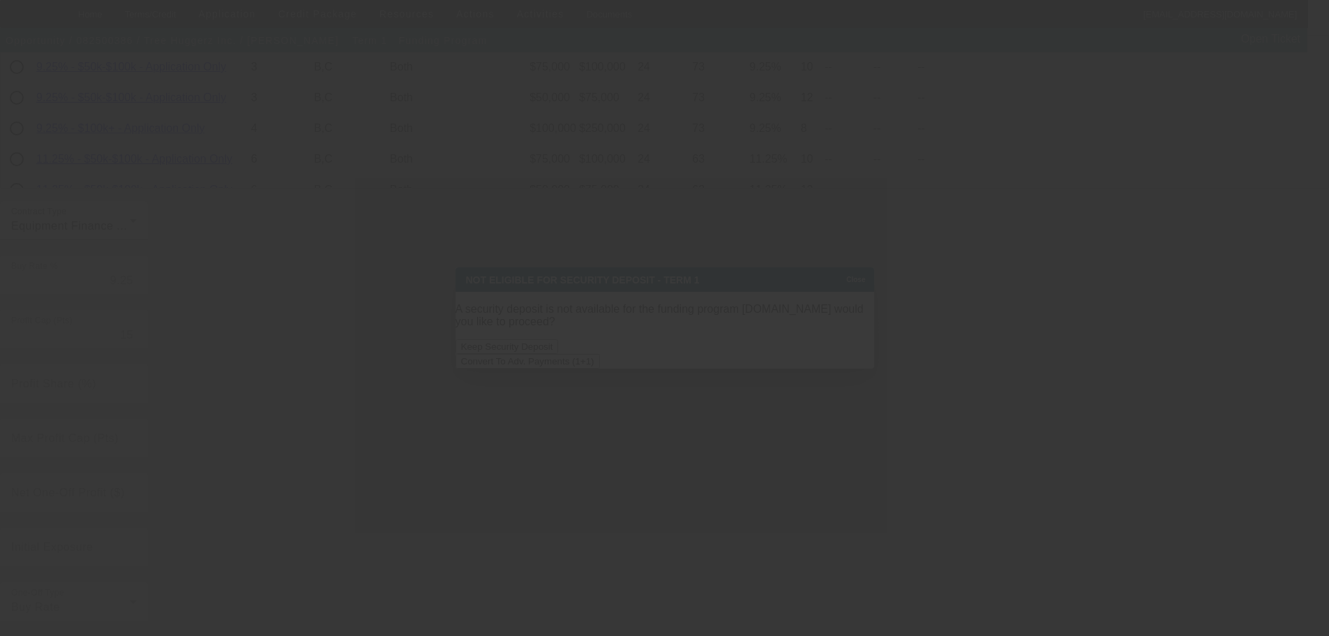
scroll to position [0, 0]
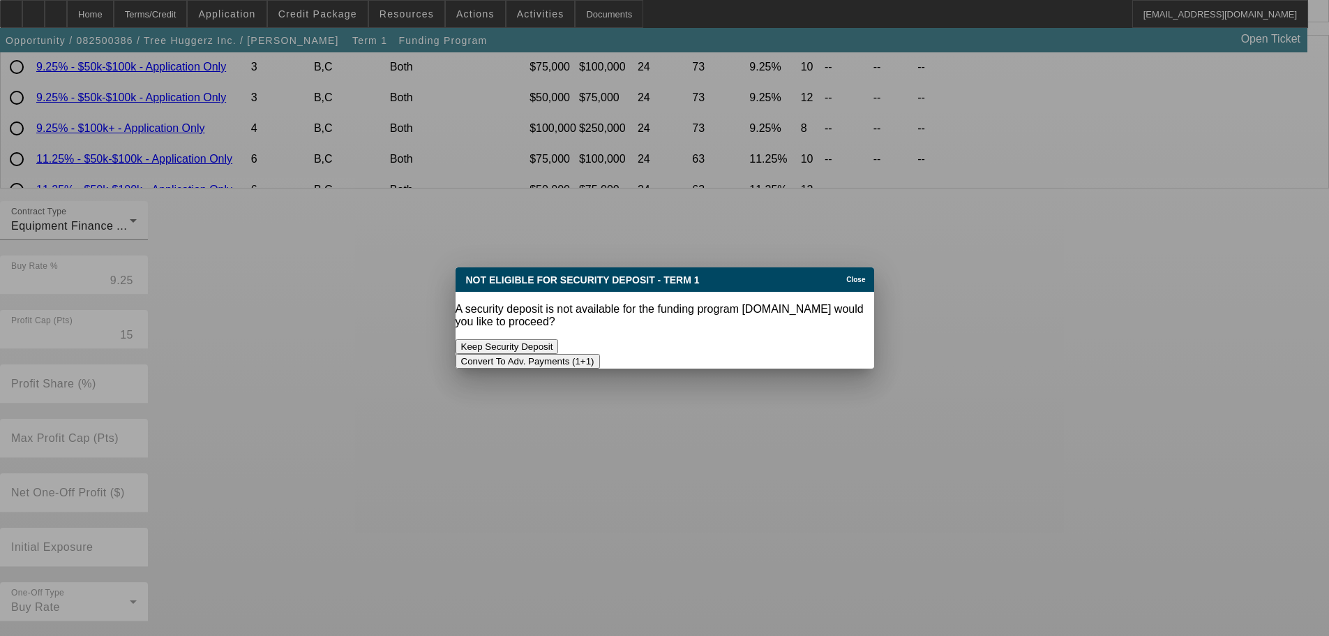
click at [816, 354] on div "Convert To Adv. Payments (1+1)" at bounding box center [665, 361] width 419 height 15
click at [600, 354] on button "Convert To Adv. Payments (1+1)" at bounding box center [528, 361] width 144 height 15
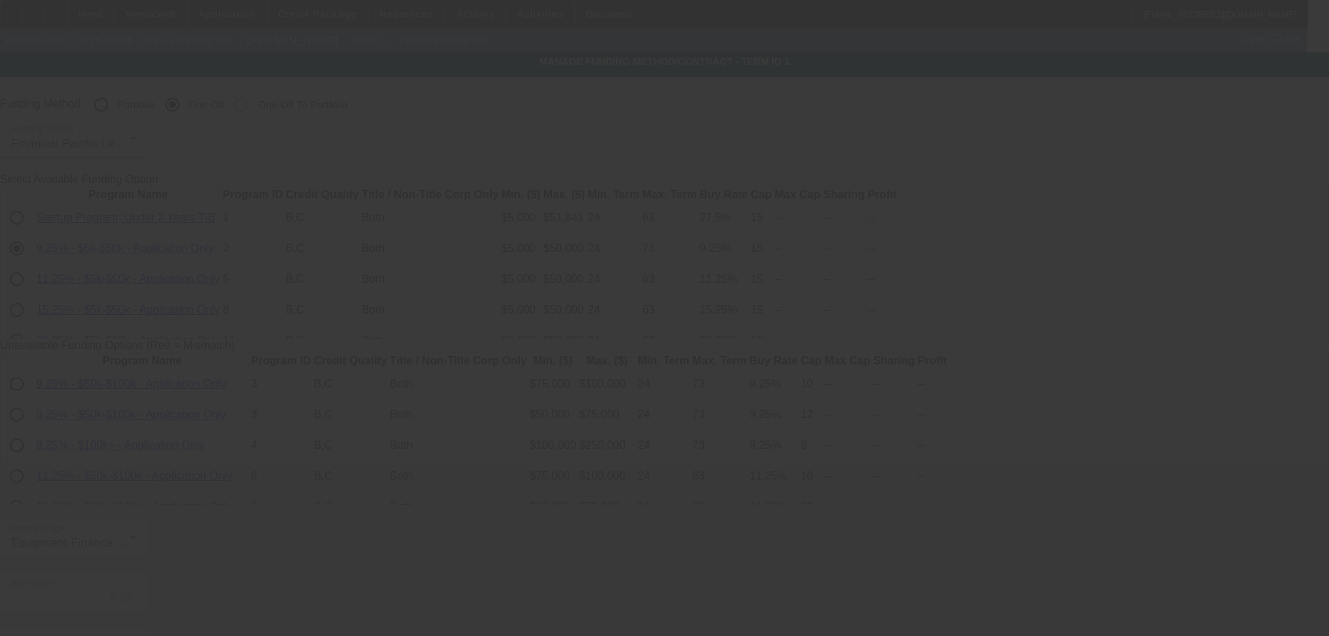
scroll to position [317, 0]
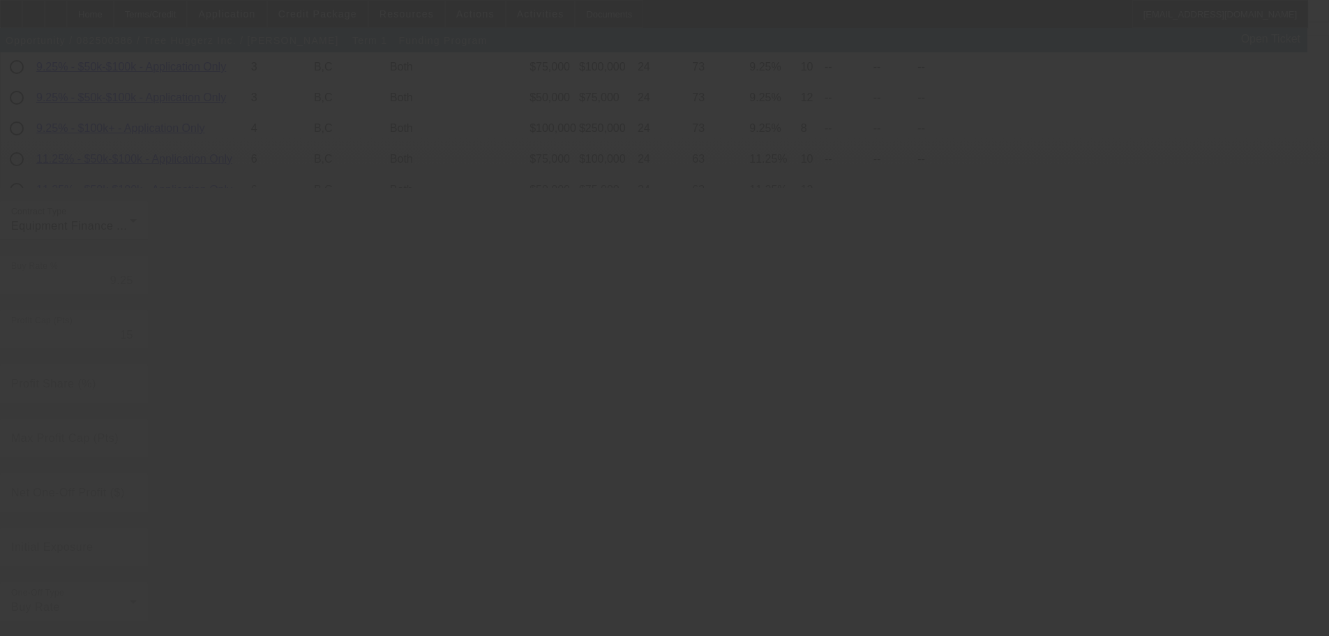
radio input "true"
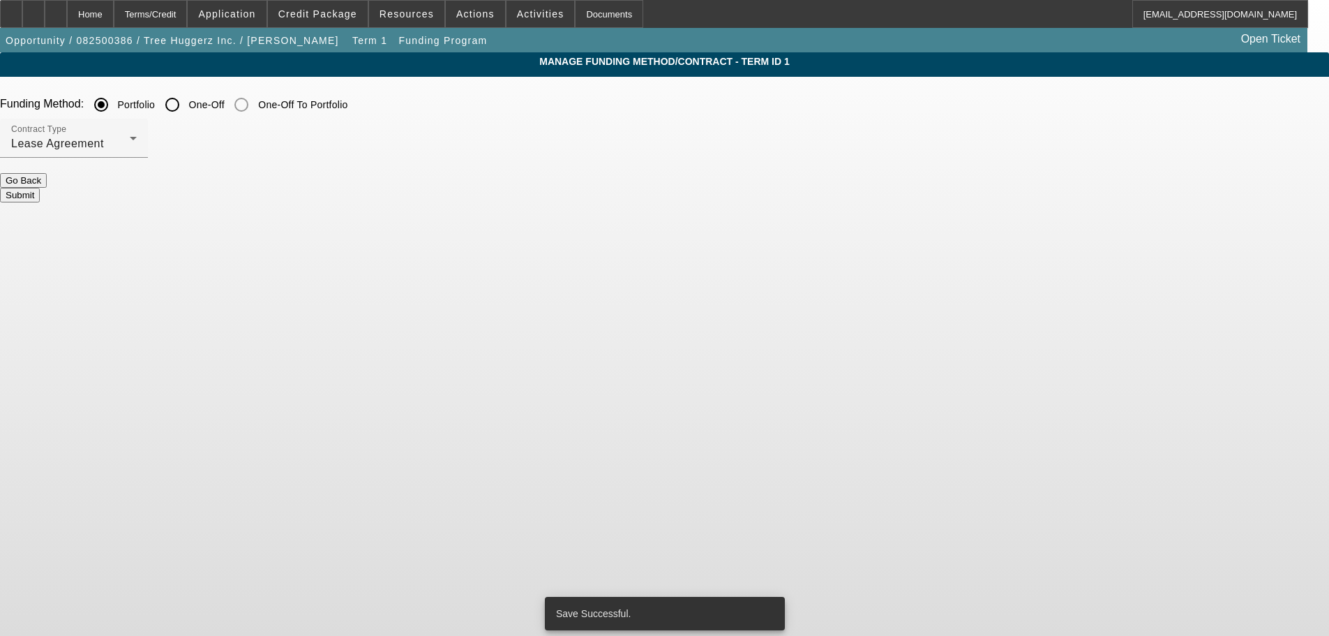
scroll to position [0, 0]
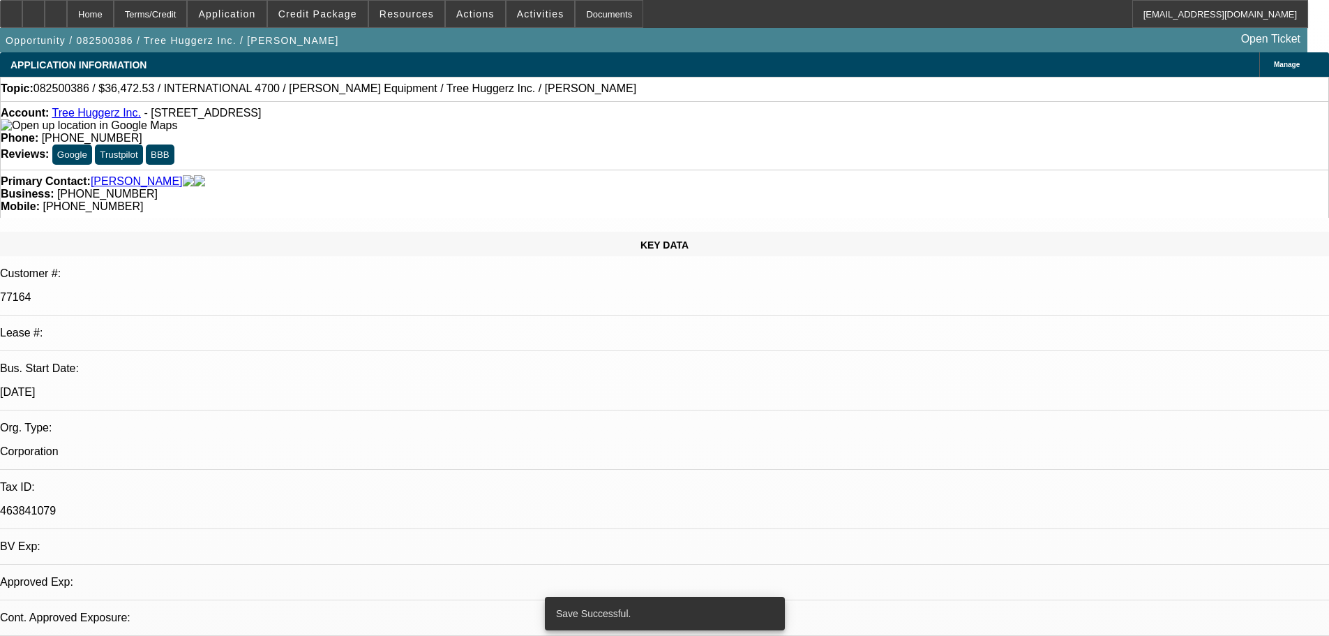
select select "0"
select select "6"
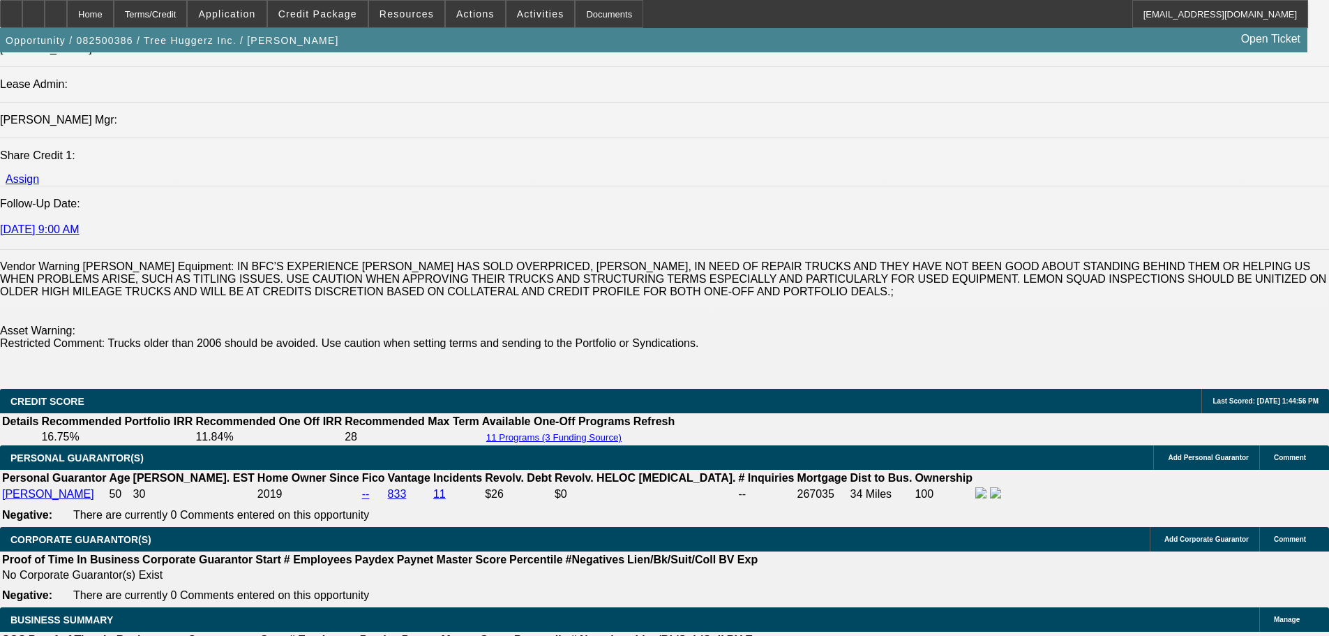
scroll to position [2232, 0]
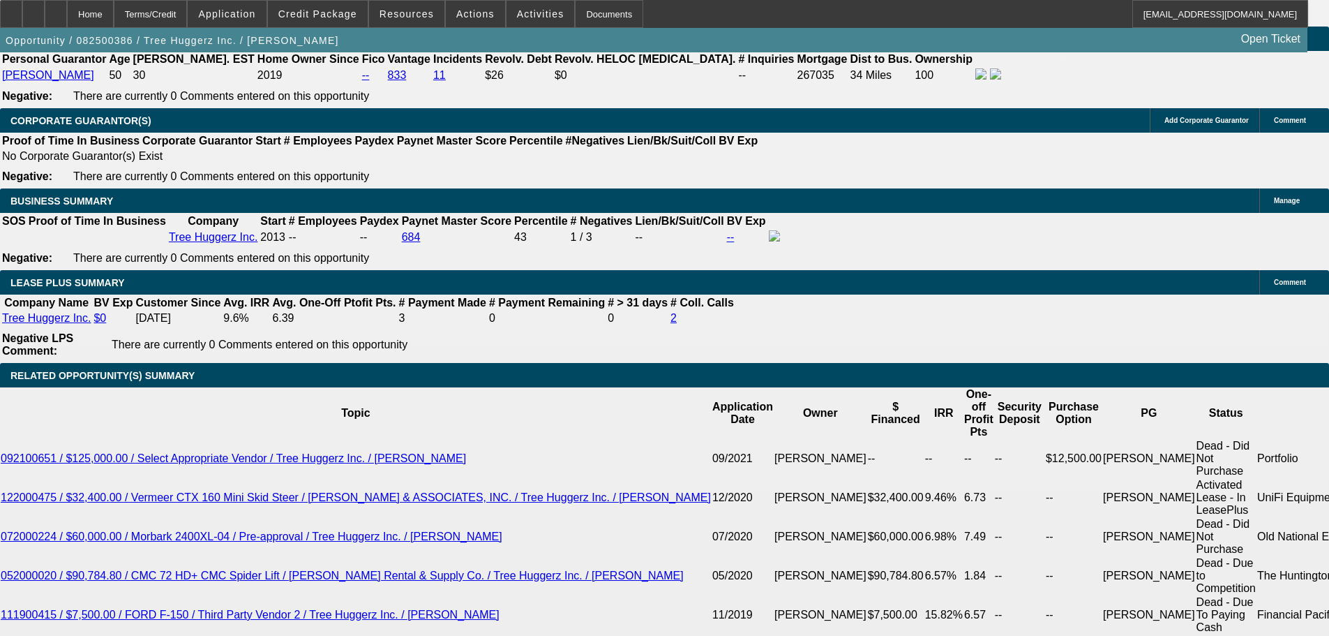
drag, startPoint x: 304, startPoint y: 447, endPoint x: 426, endPoint y: 456, distance: 122.4
type input "UNKNOWN"
type input "10"
type input "$1,176.87"
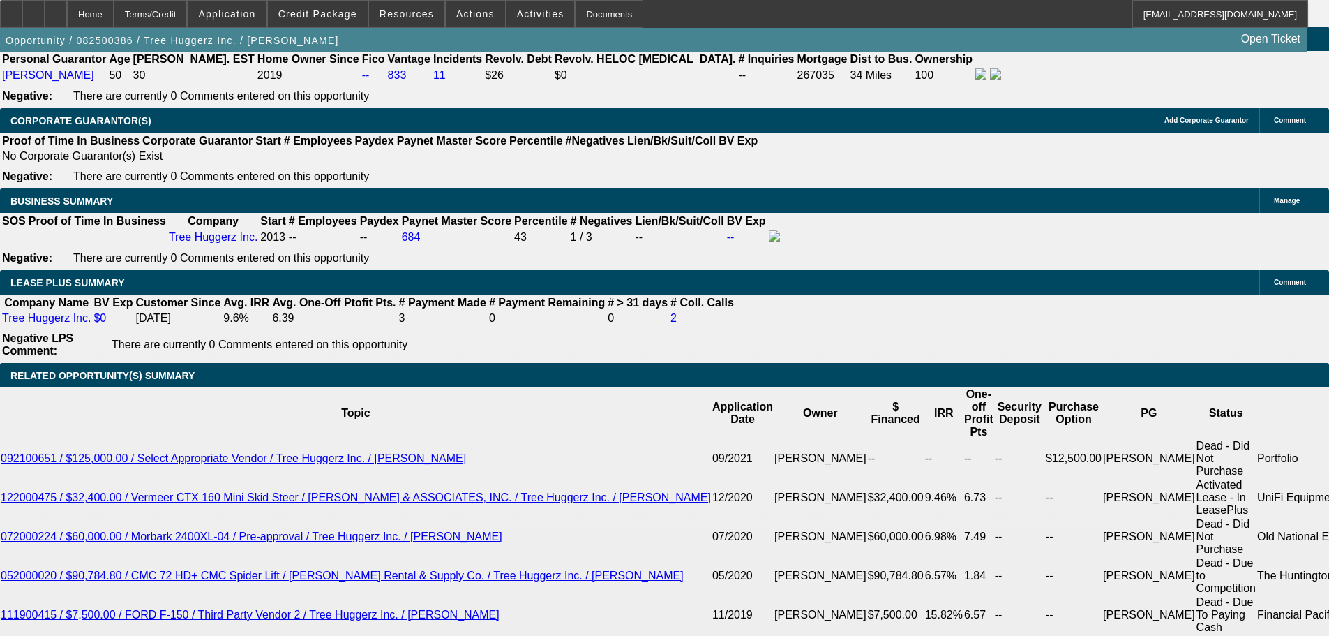
type input "10"
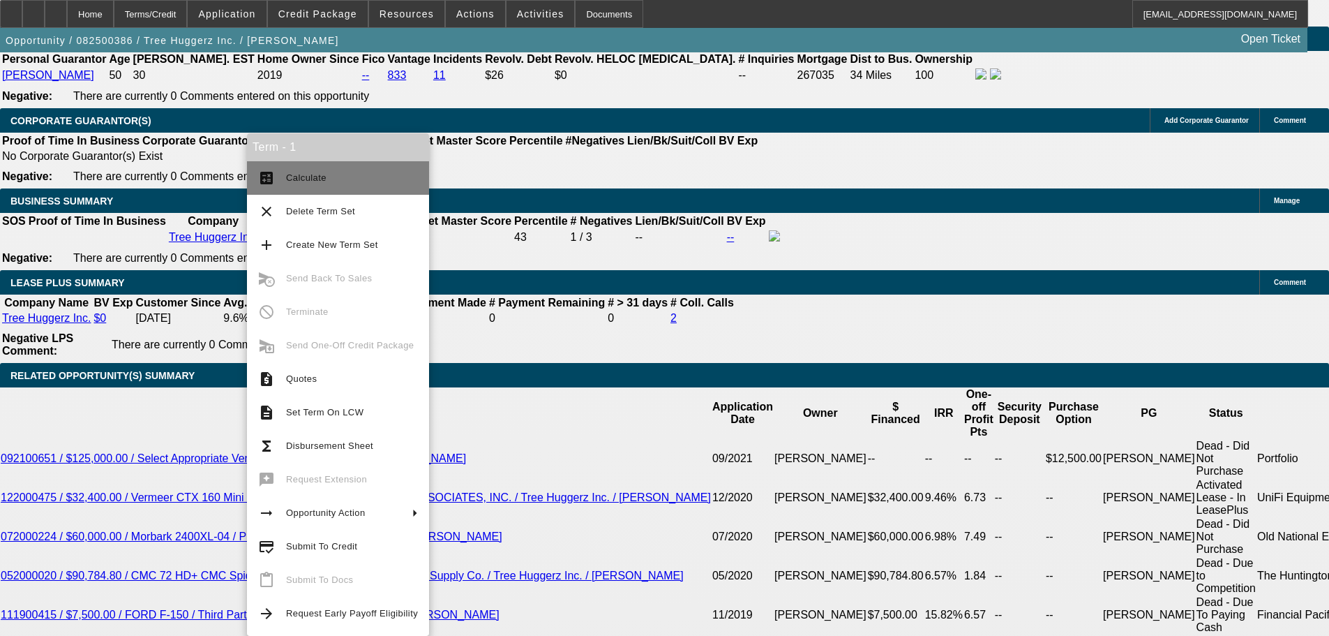
click at [329, 176] on span "Calculate" at bounding box center [352, 178] width 132 height 17
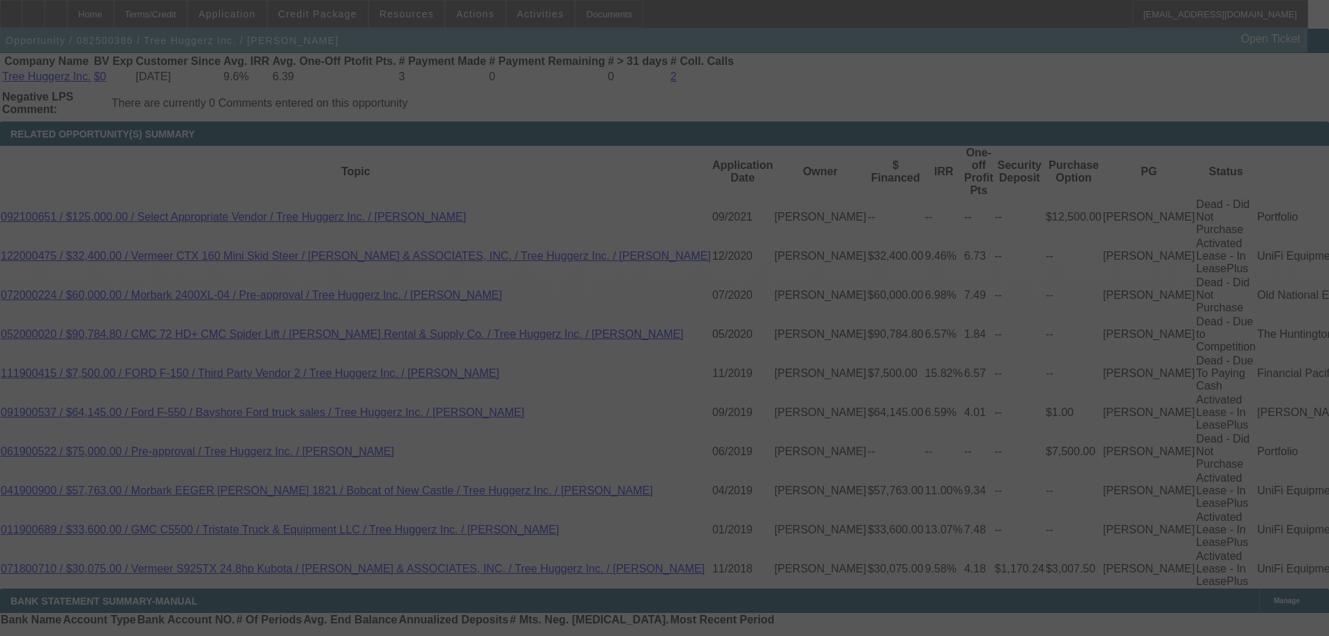
scroll to position [2372, 0]
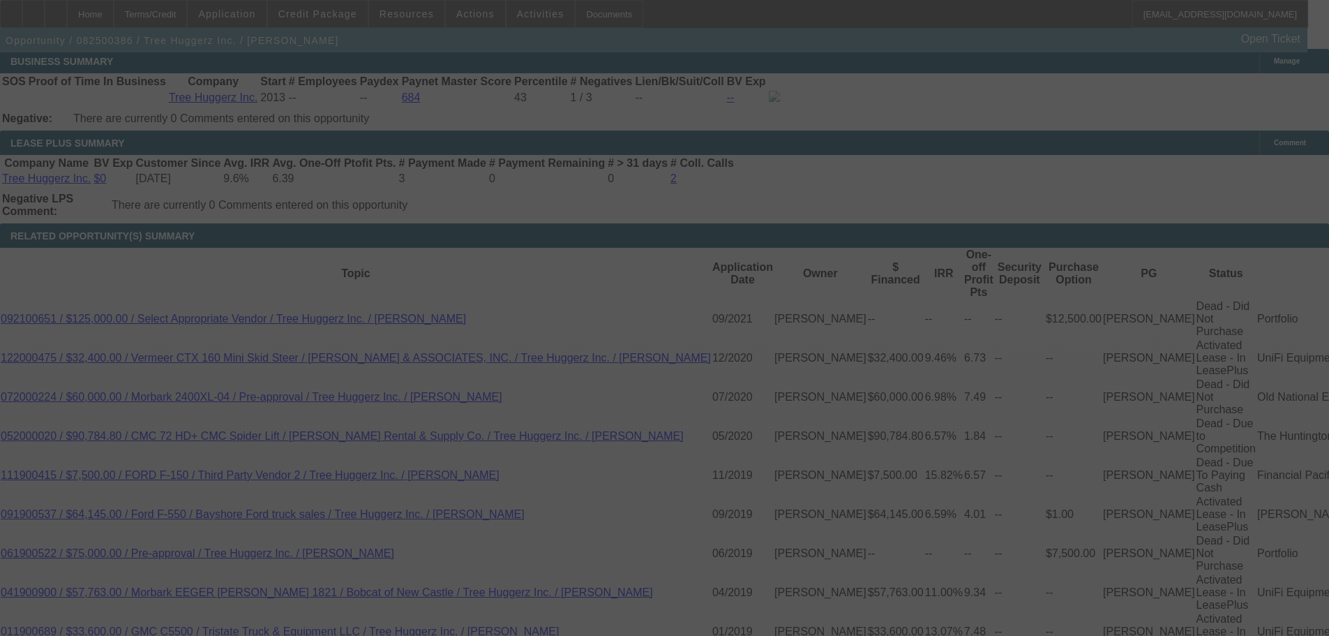
select select "0"
select select "6"
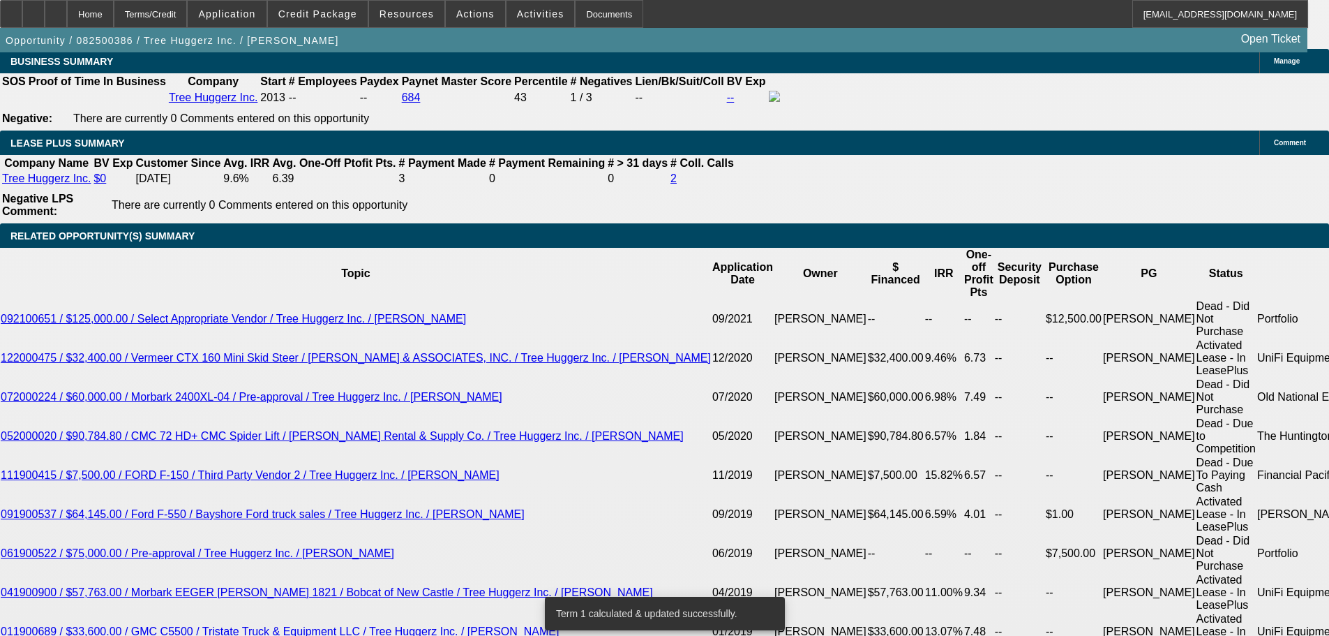
drag, startPoint x: 301, startPoint y: 311, endPoint x: 349, endPoint y: 313, distance: 48.2
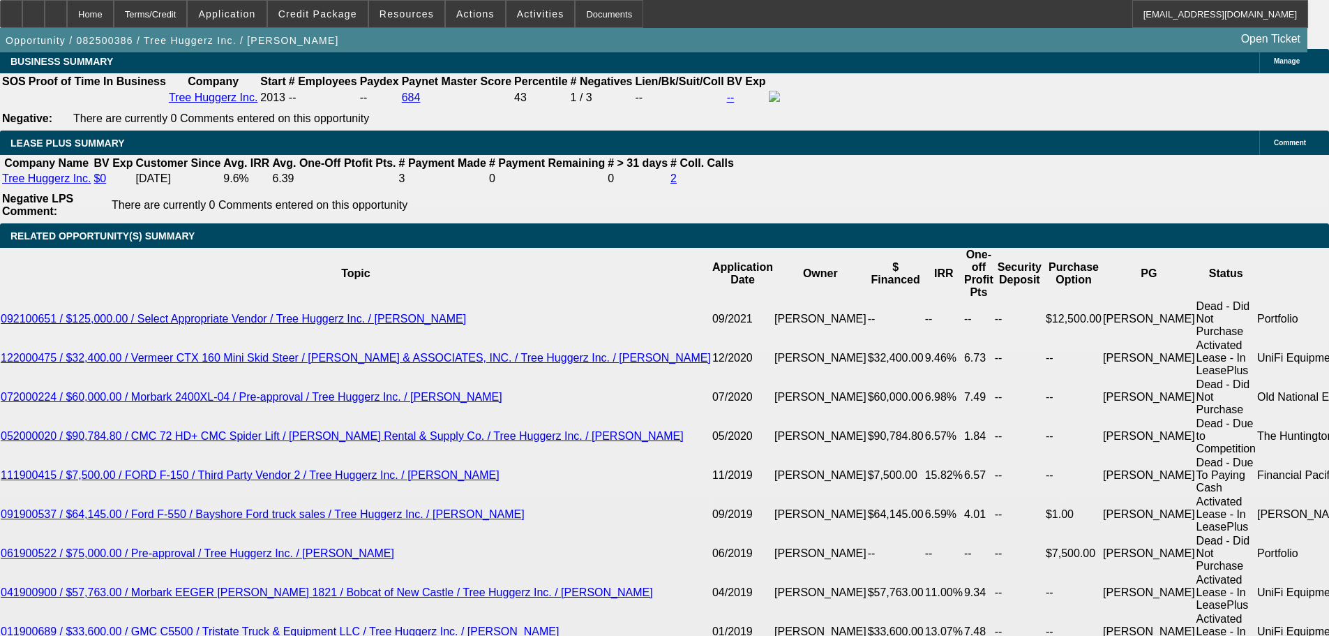
type input "UNKNOWN"
type input "1"
type input "$1,028.82"
type input "12"
type input "$1,211.41"
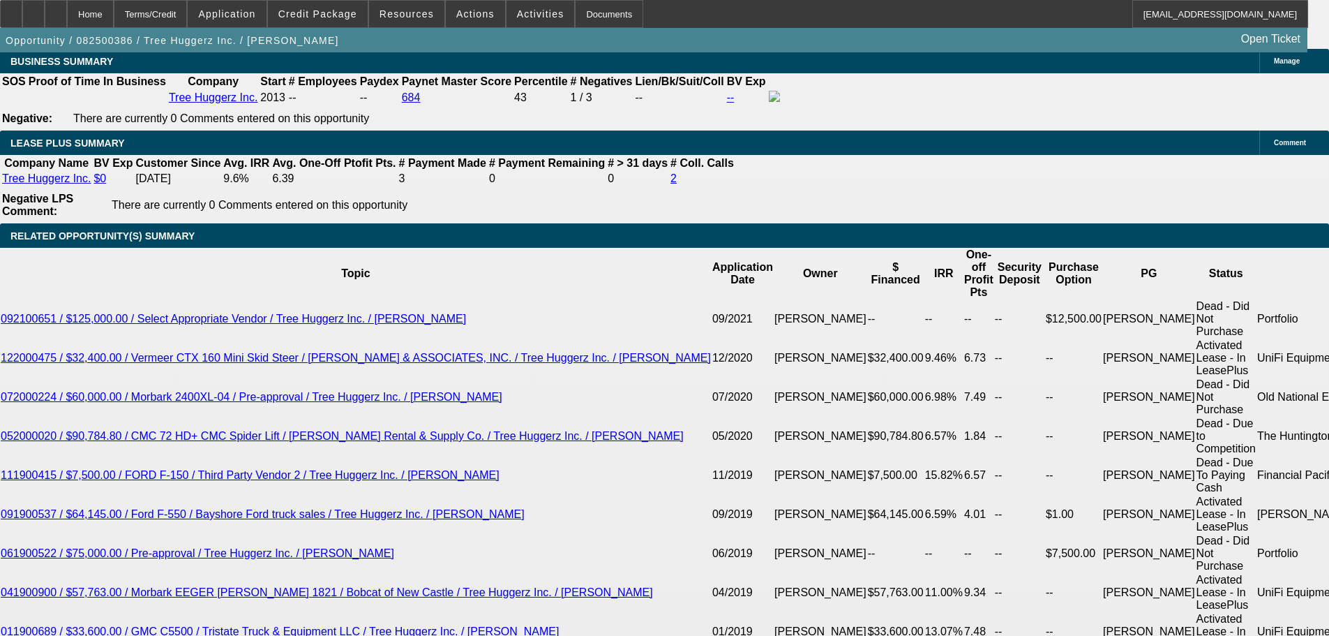
type input "12"
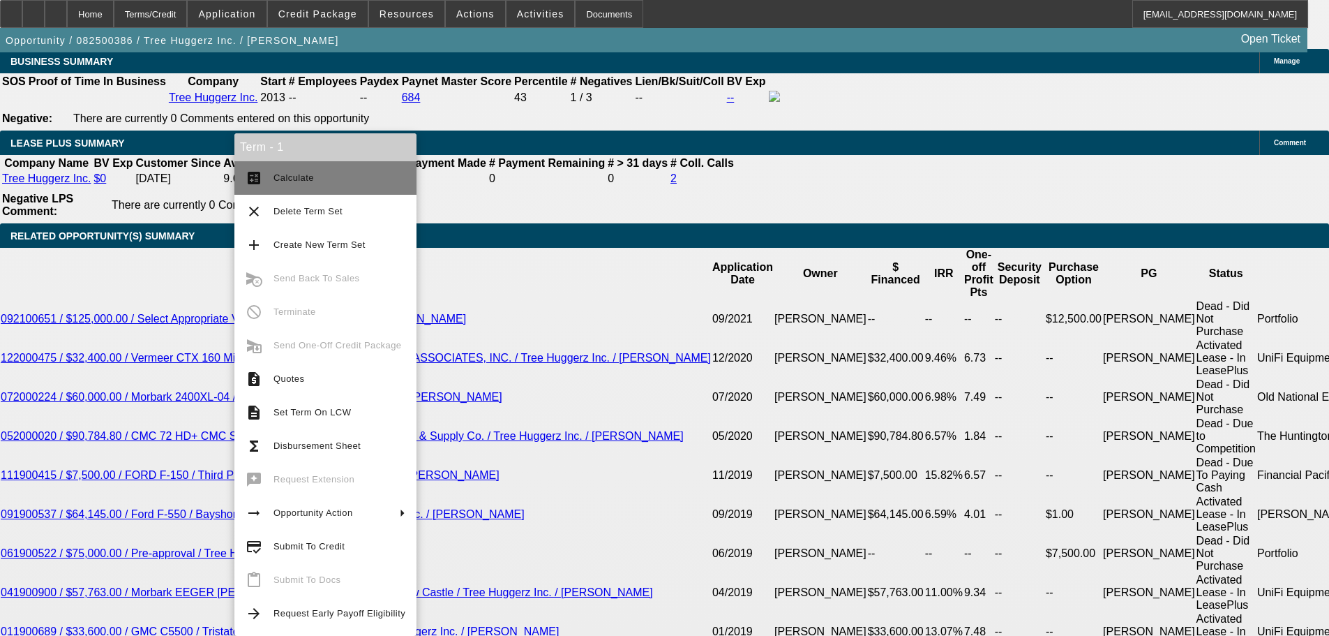
click at [299, 179] on span "Calculate" at bounding box center [293, 177] width 40 height 10
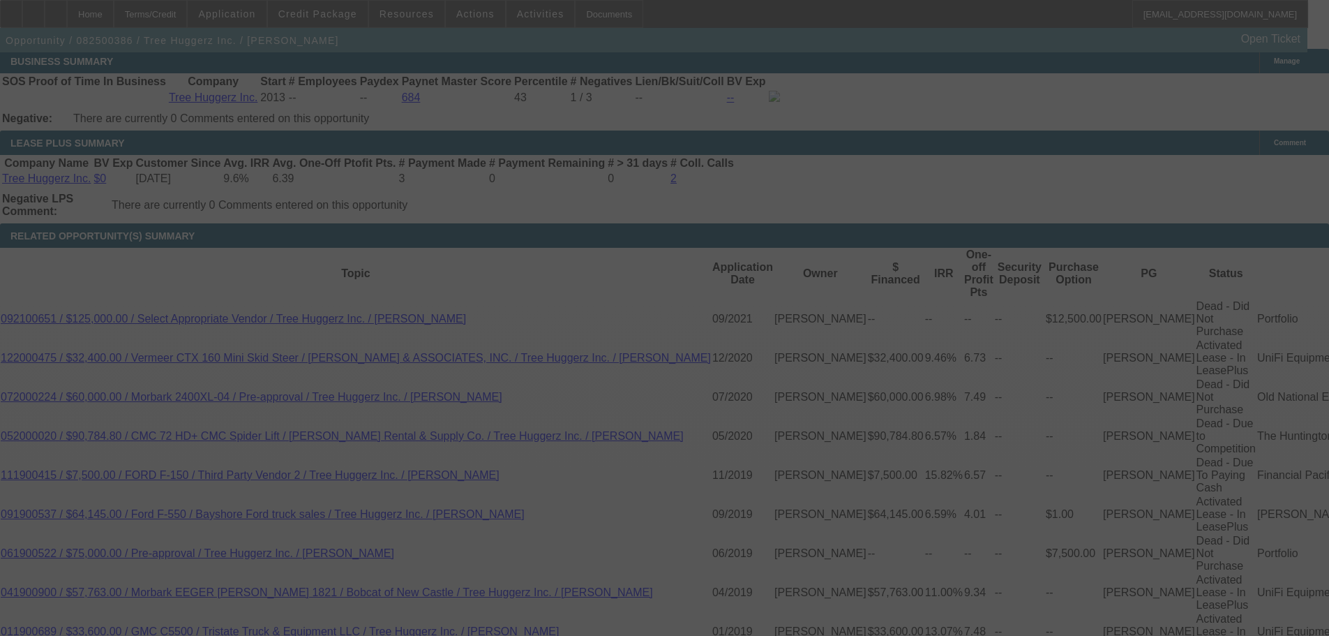
select select "0"
select select "6"
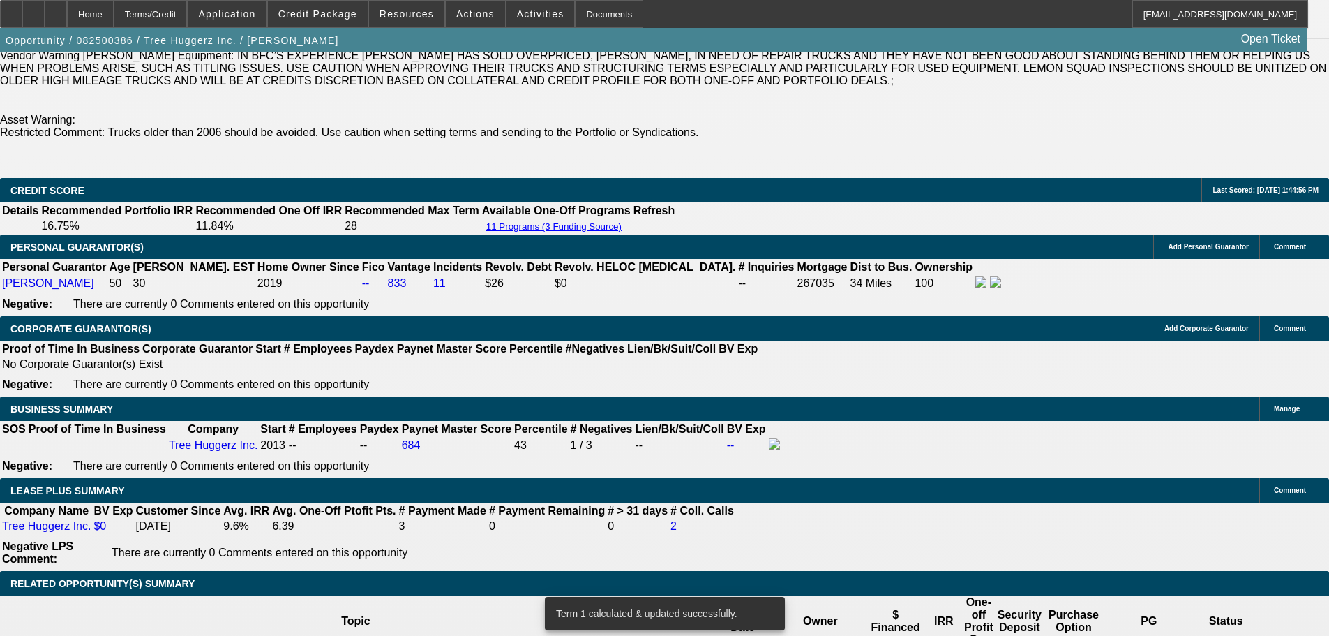
scroll to position [2163, 0]
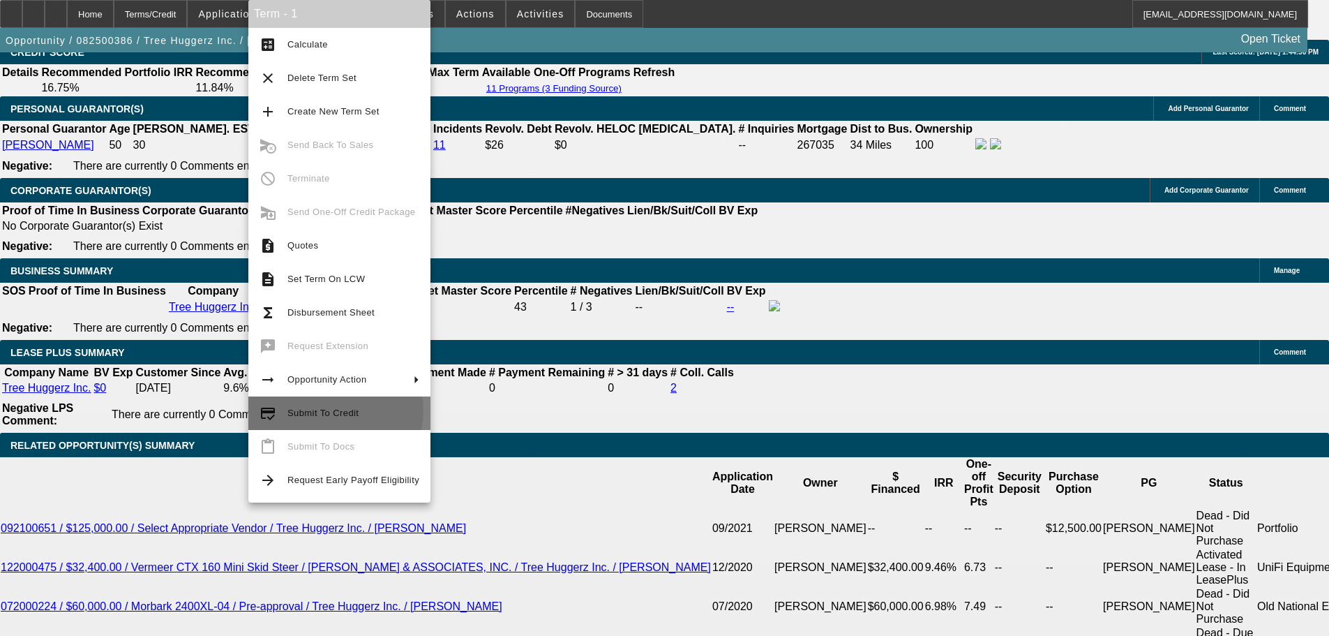
click at [327, 410] on span "Submit To Credit" at bounding box center [322, 412] width 71 height 10
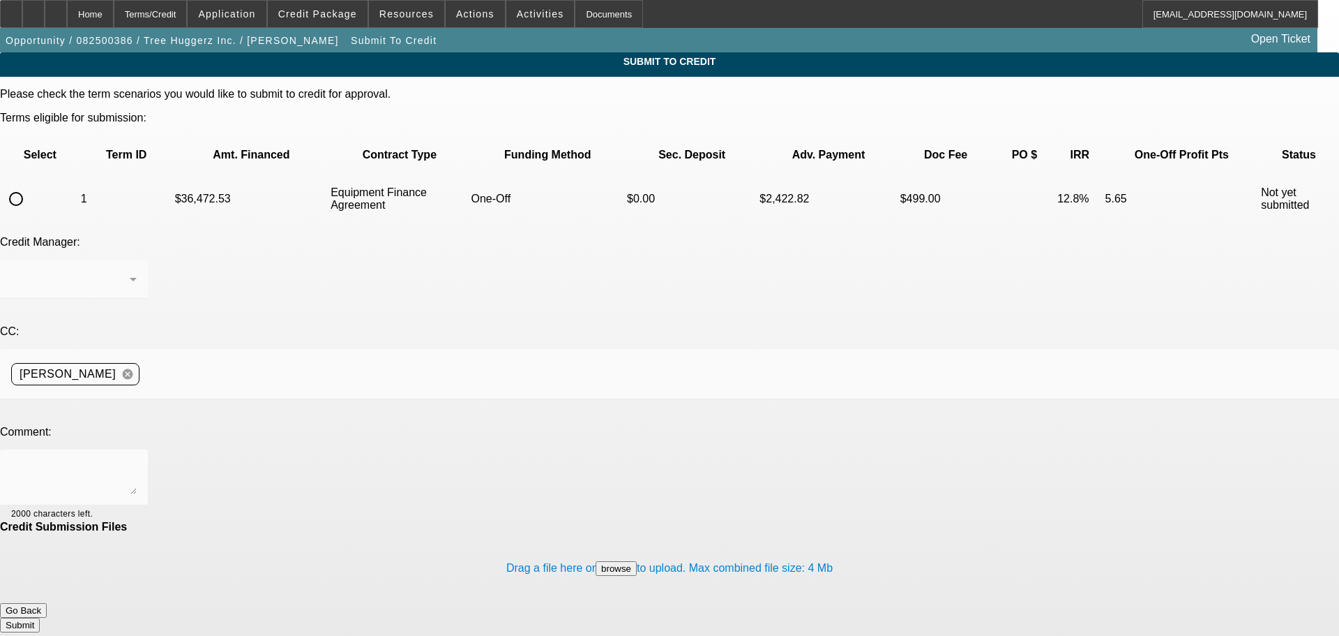
click at [30, 185] on input "radio" at bounding box center [16, 199] width 28 height 28
radio input "true"
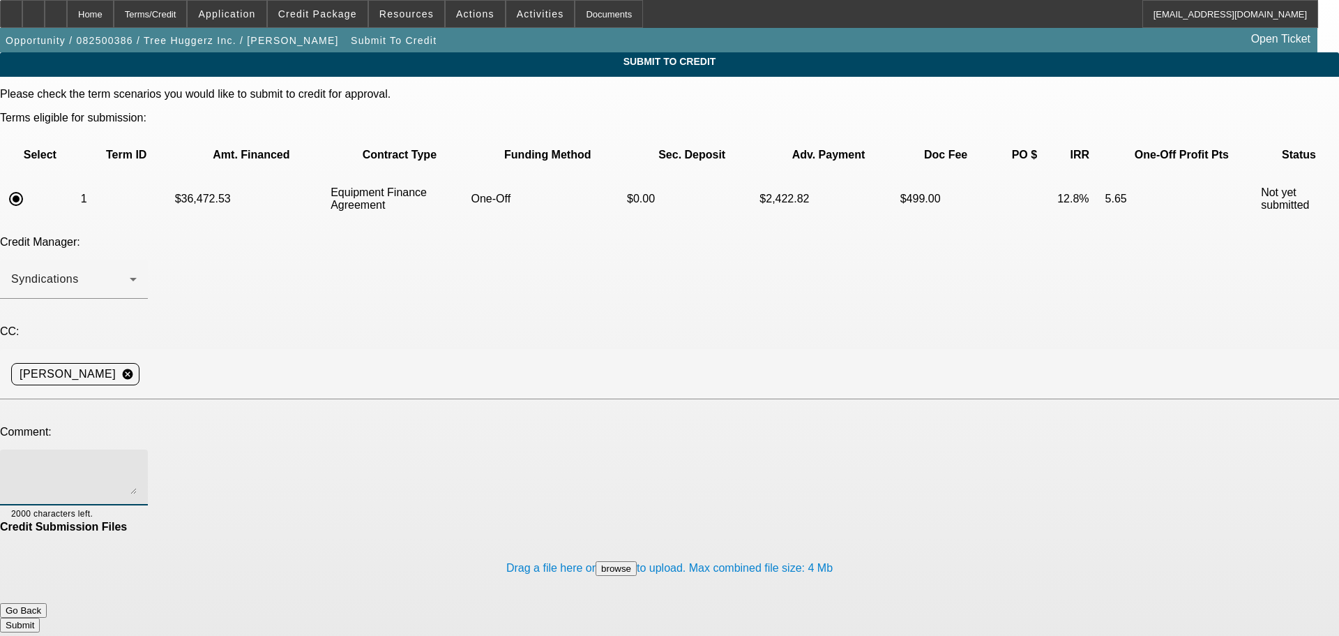
click at [137, 460] on textarea at bounding box center [74, 476] width 126 height 33
click at [114, 21] on div "Home" at bounding box center [90, 14] width 47 height 28
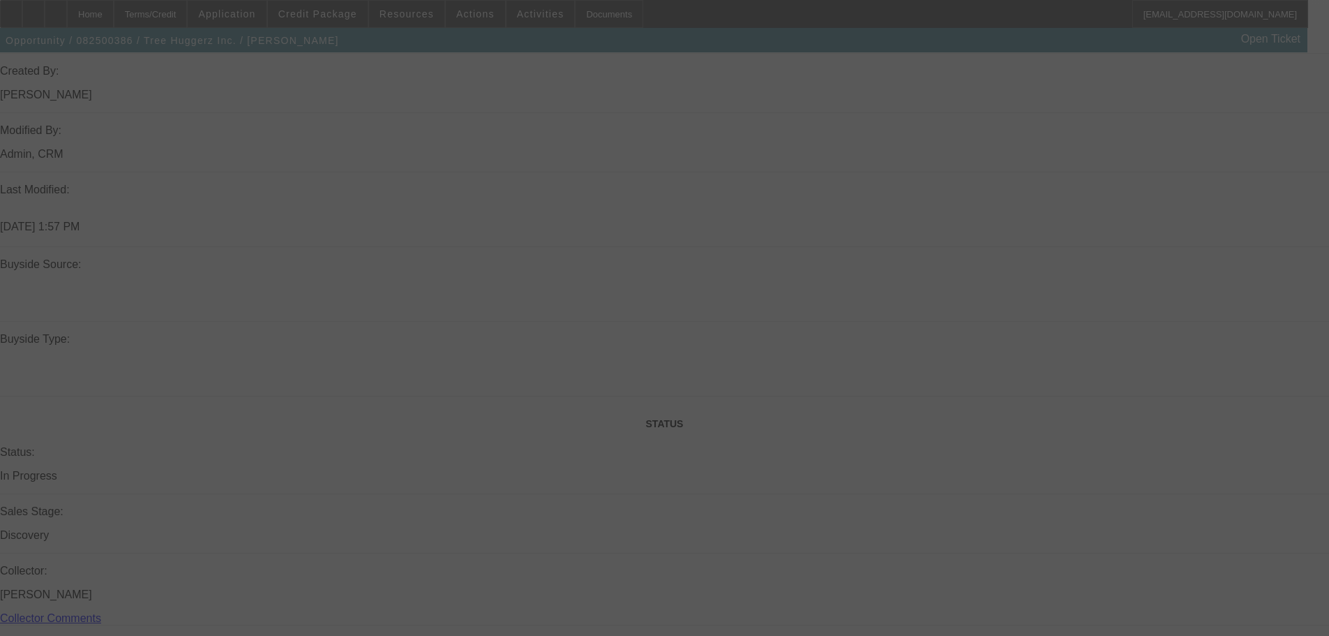
scroll to position [1099, 0]
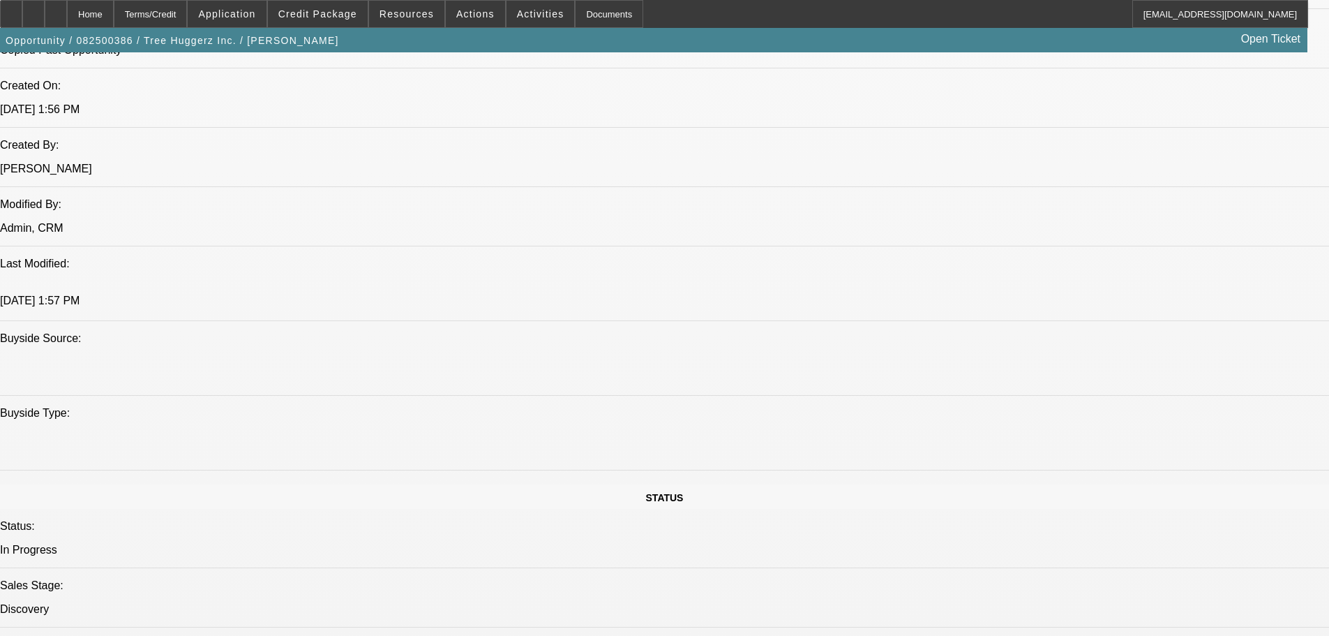
select select "0"
select select "6"
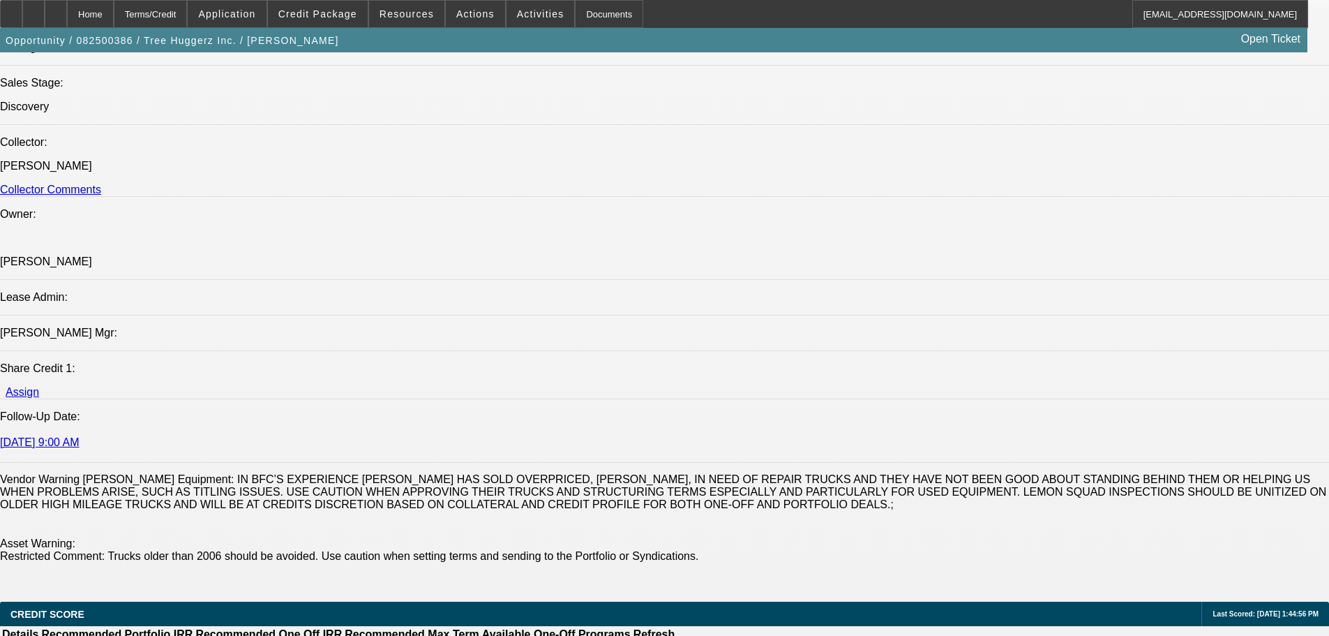
scroll to position [1629, 0]
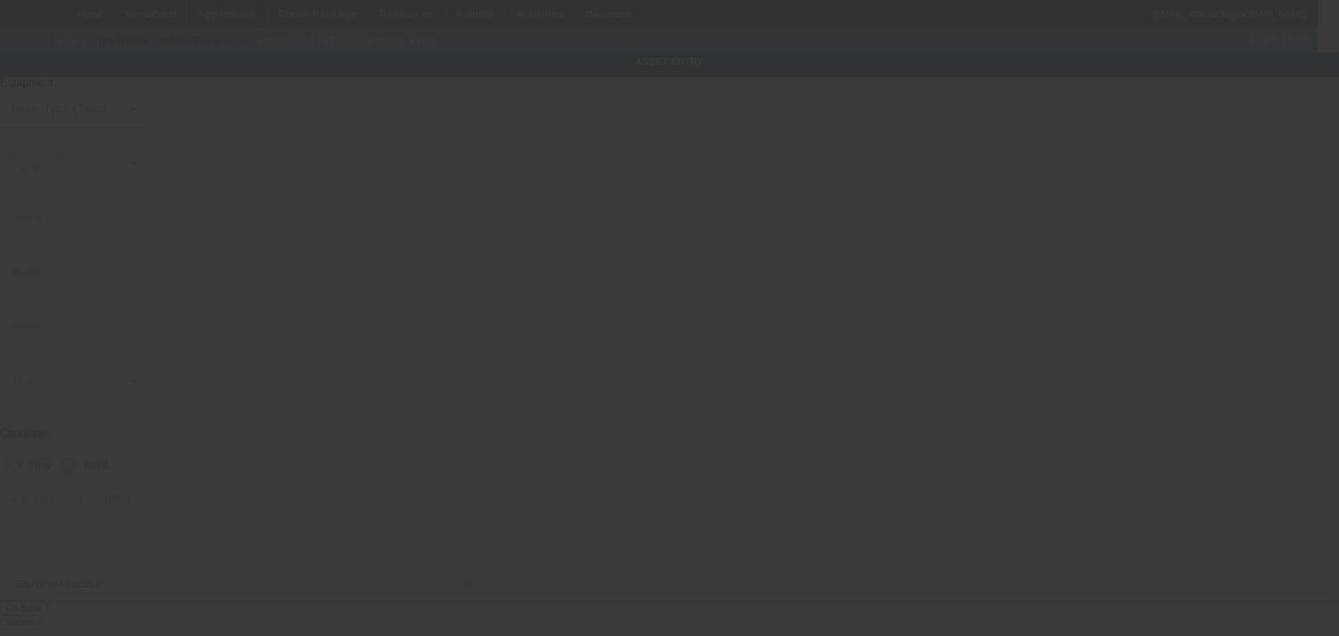
type input "1HTSN0006YH249123"
type input "International"
type input "4700"
radio input "true"
type textarea "With:"
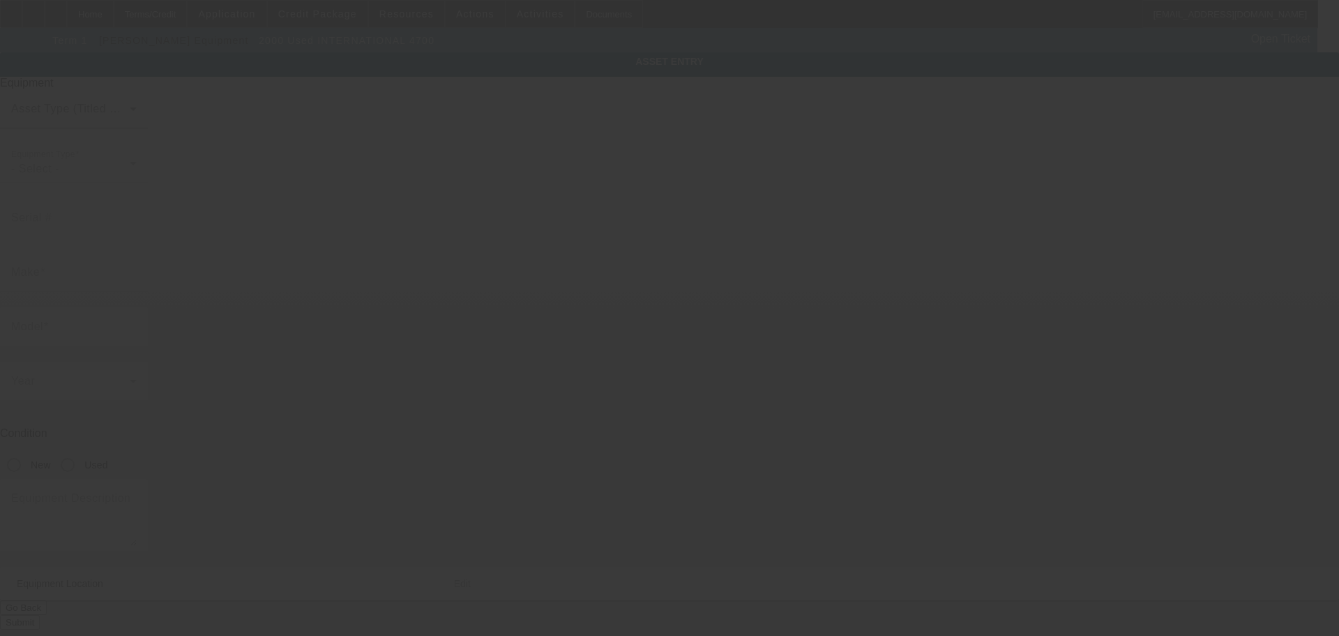
type input "103 Westside Ln"
type input "Middletown"
type input "19709"
type input "New Castle"
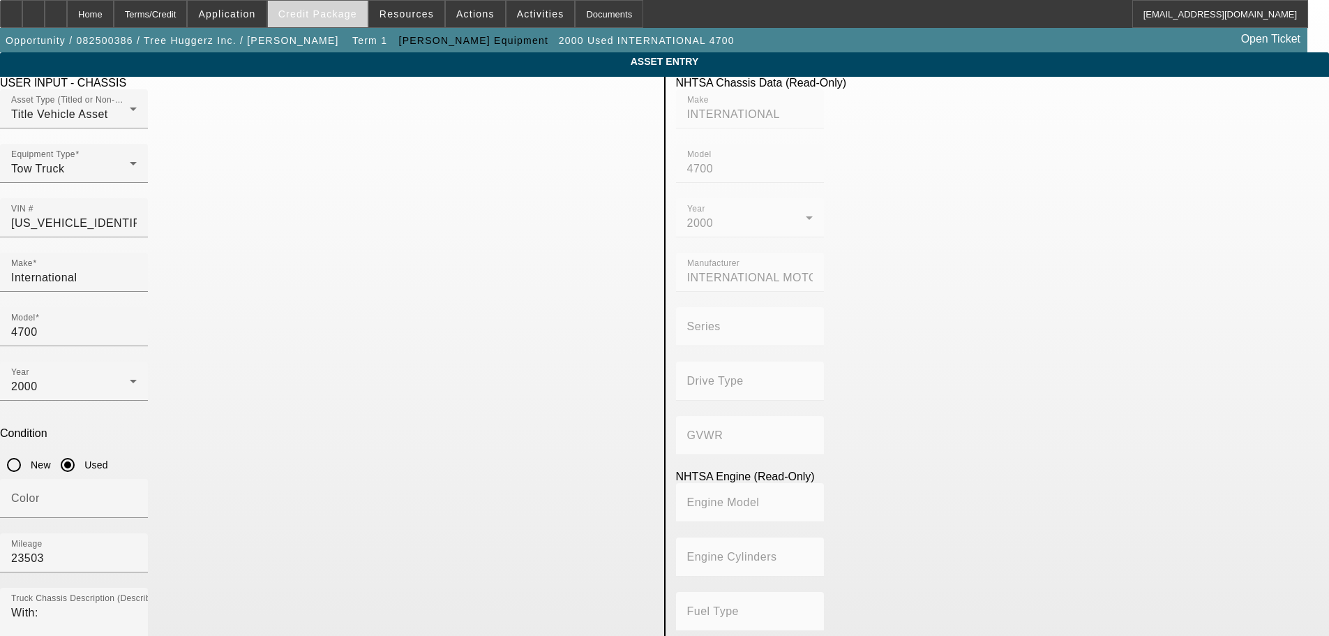
click at [329, 15] on span "Credit Package" at bounding box center [317, 13] width 79 height 11
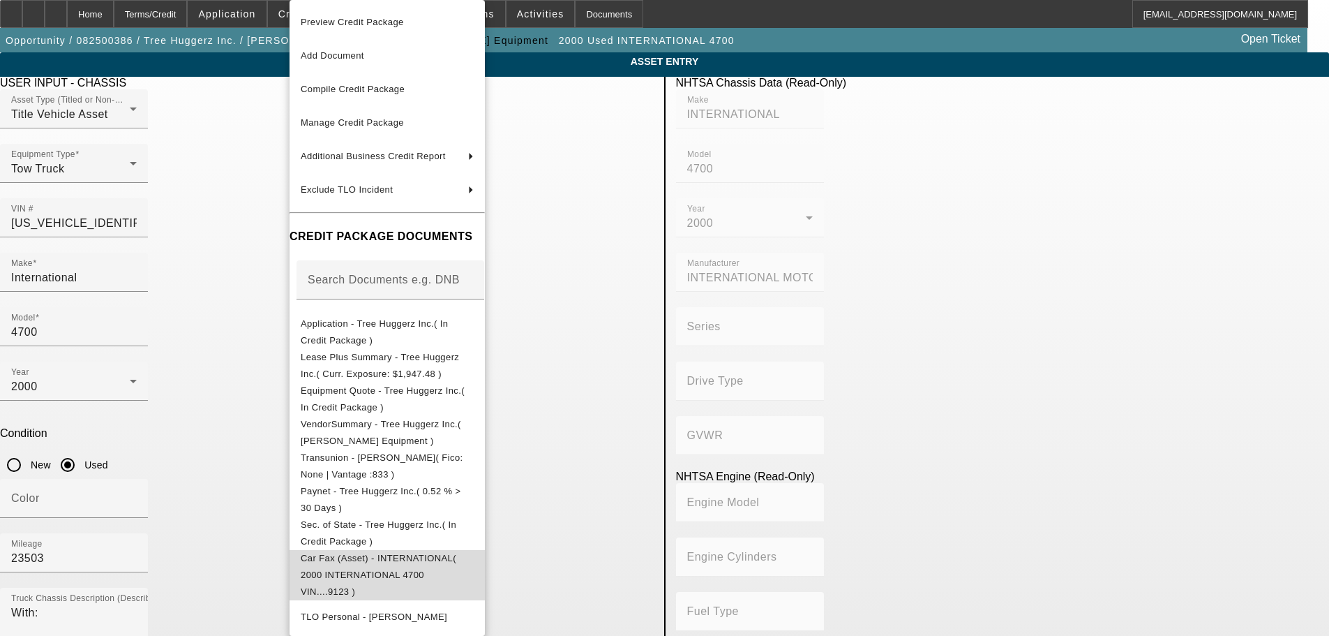
click at [414, 561] on span "Car Fax (Asset) - INTERNATIONAL( 2000 INTERNATIONAL 4700 VIN....9123 )" at bounding box center [379, 575] width 156 height 44
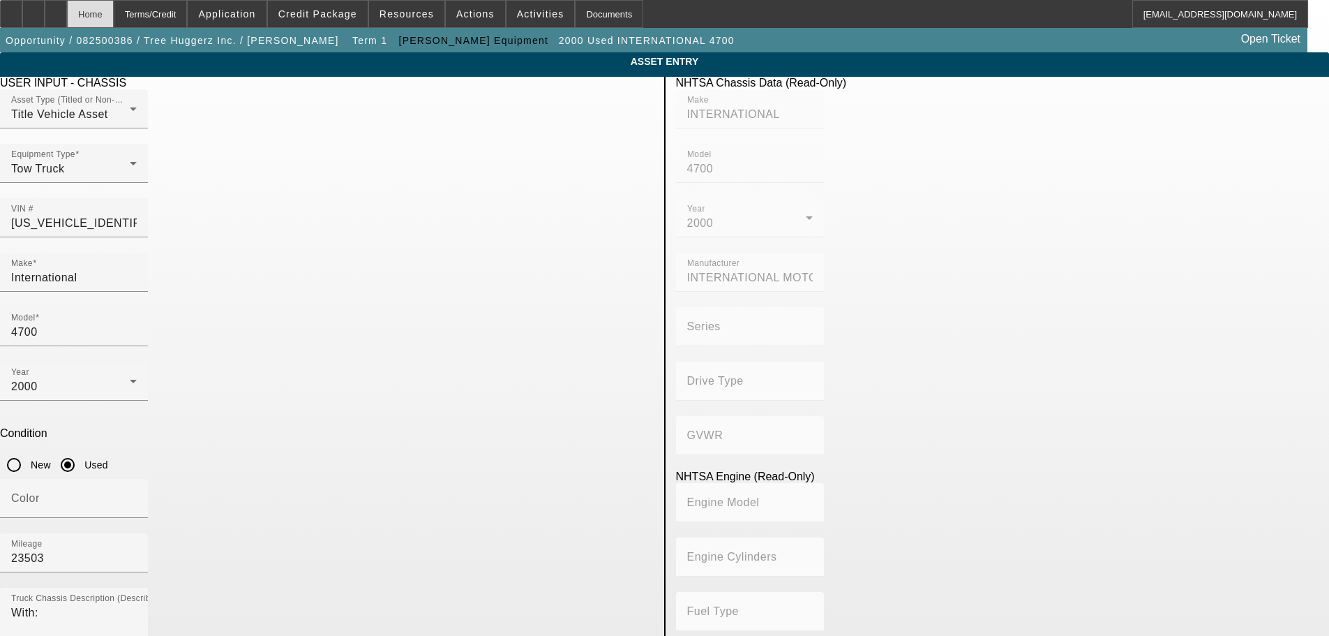
click at [114, 8] on div "Home" at bounding box center [90, 14] width 47 height 28
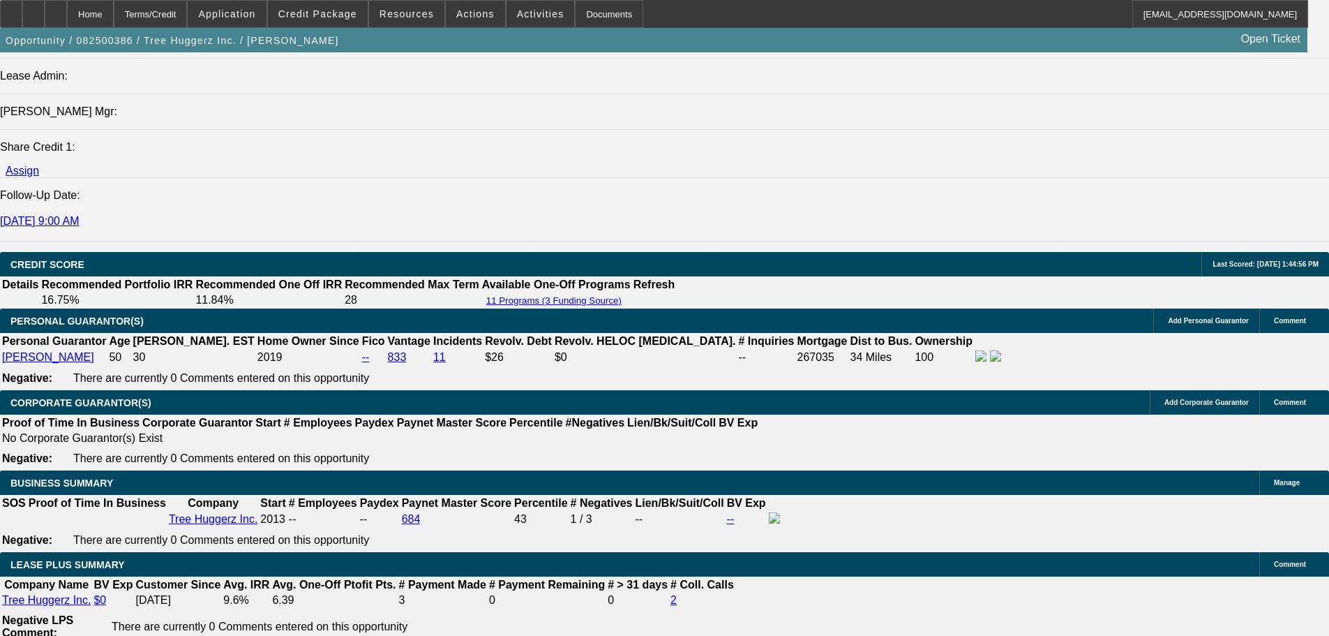
select select "0"
select select "6"
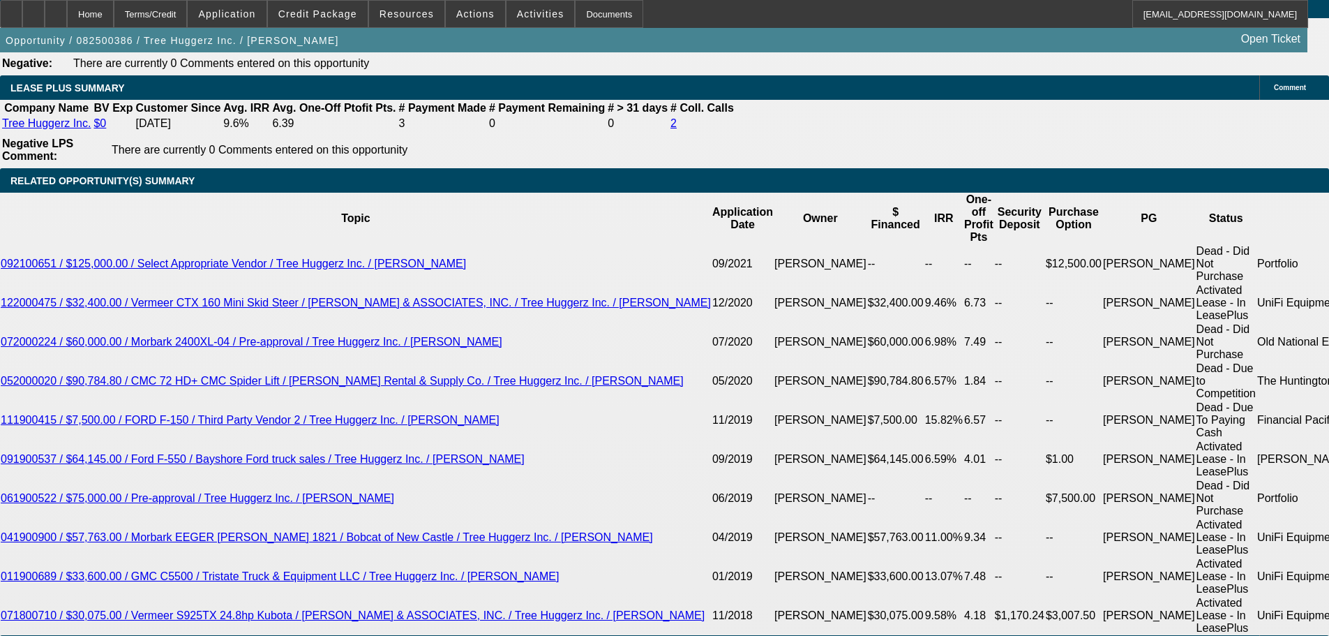
scroll to position [2373, 0]
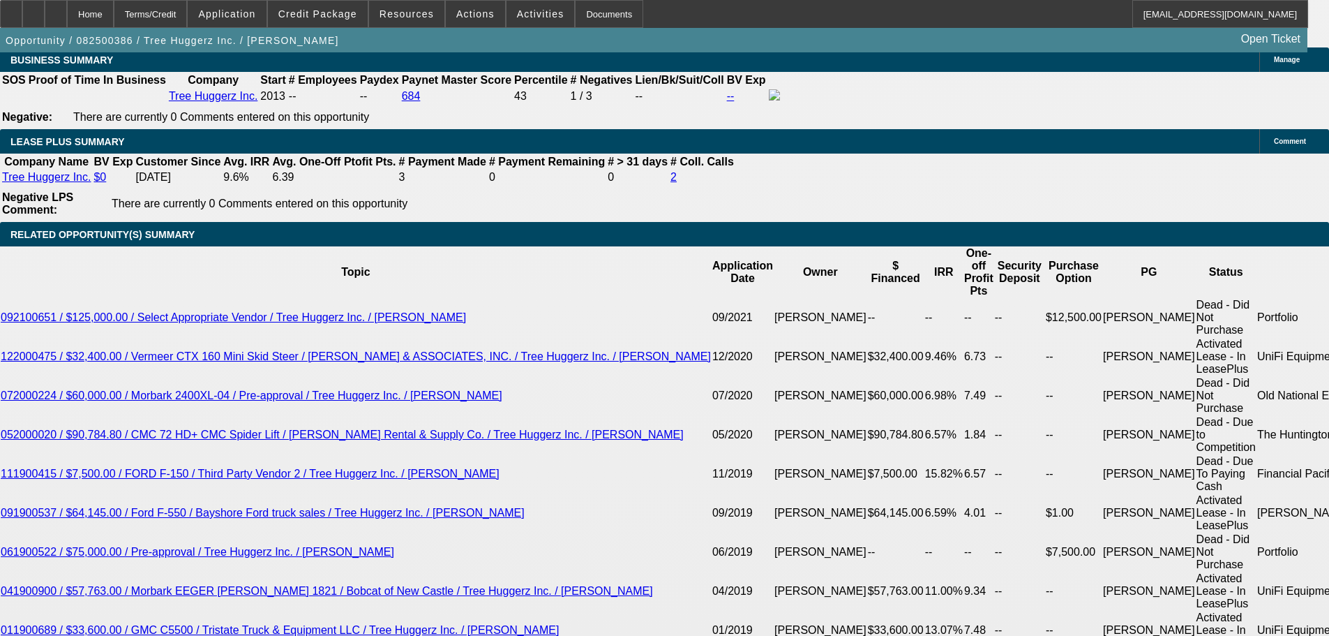
drag, startPoint x: 302, startPoint y: 312, endPoint x: 327, endPoint y: 315, distance: 25.3
type input "UNKNOWN"
type input "42"
type input "$1,067.76"
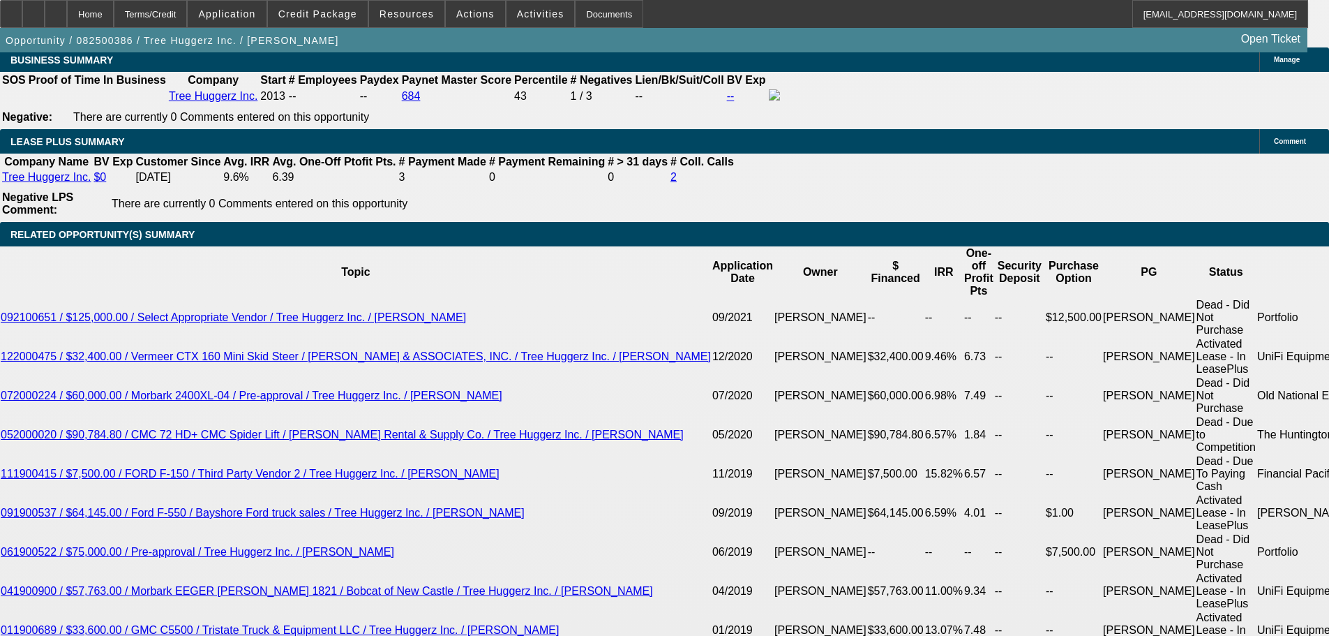
type input "42"
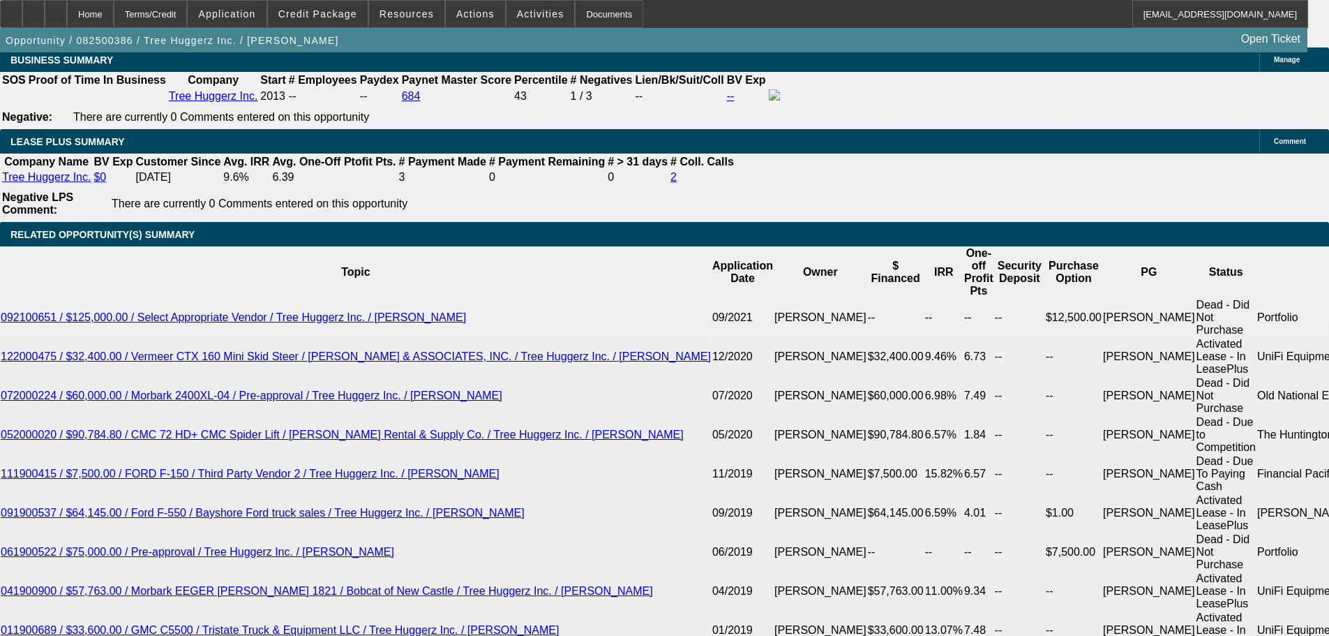
drag, startPoint x: 210, startPoint y: 306, endPoint x: 324, endPoint y: 307, distance: 113.7
type input "10"
type input "1065"
type input "11.8"
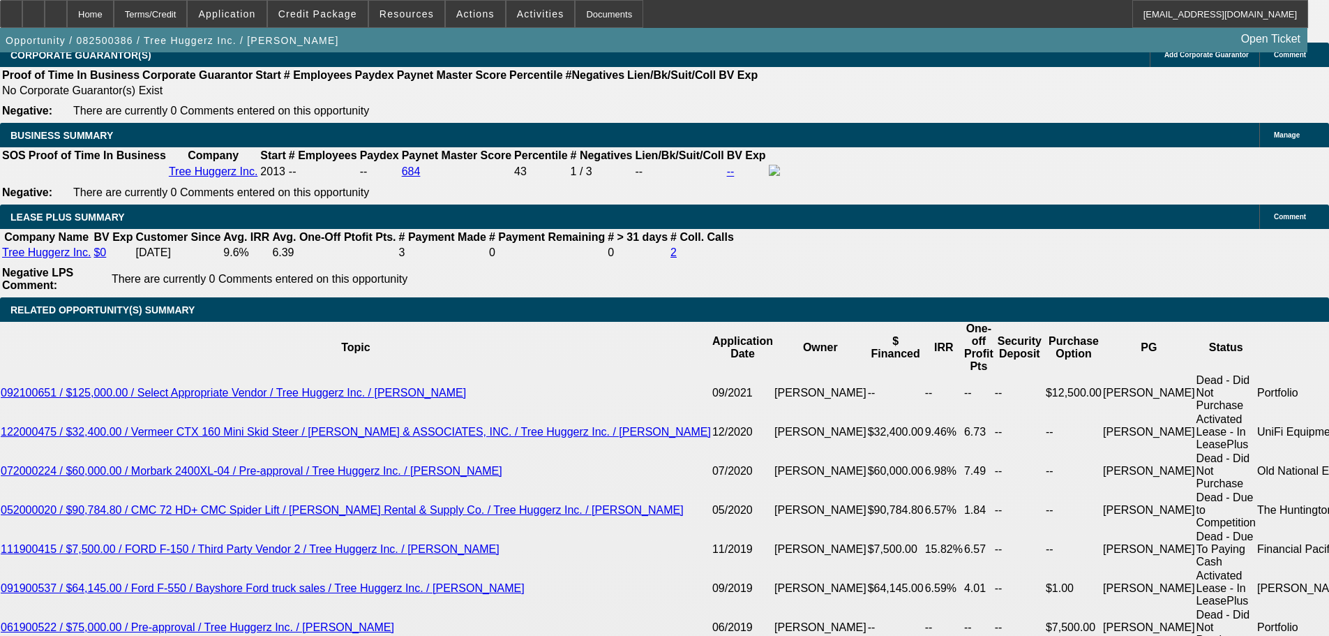
scroll to position [2234, 0]
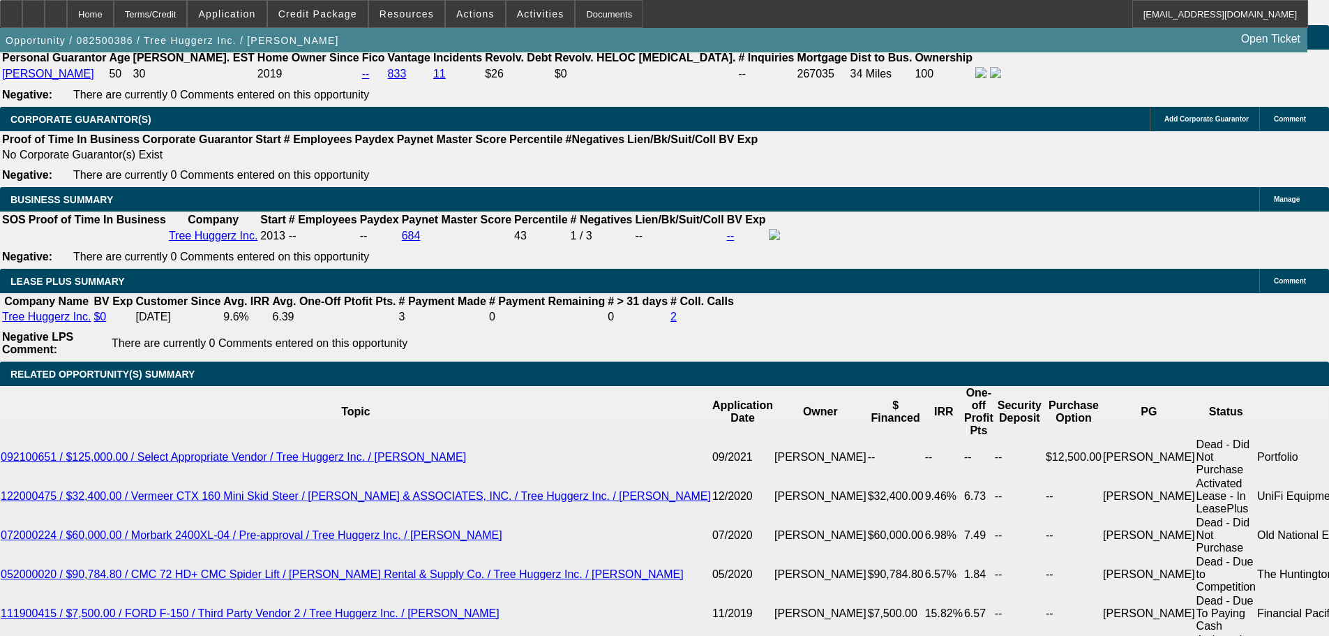
type input "10"
type input "1050"
type input "11"
type input "$1,050.00"
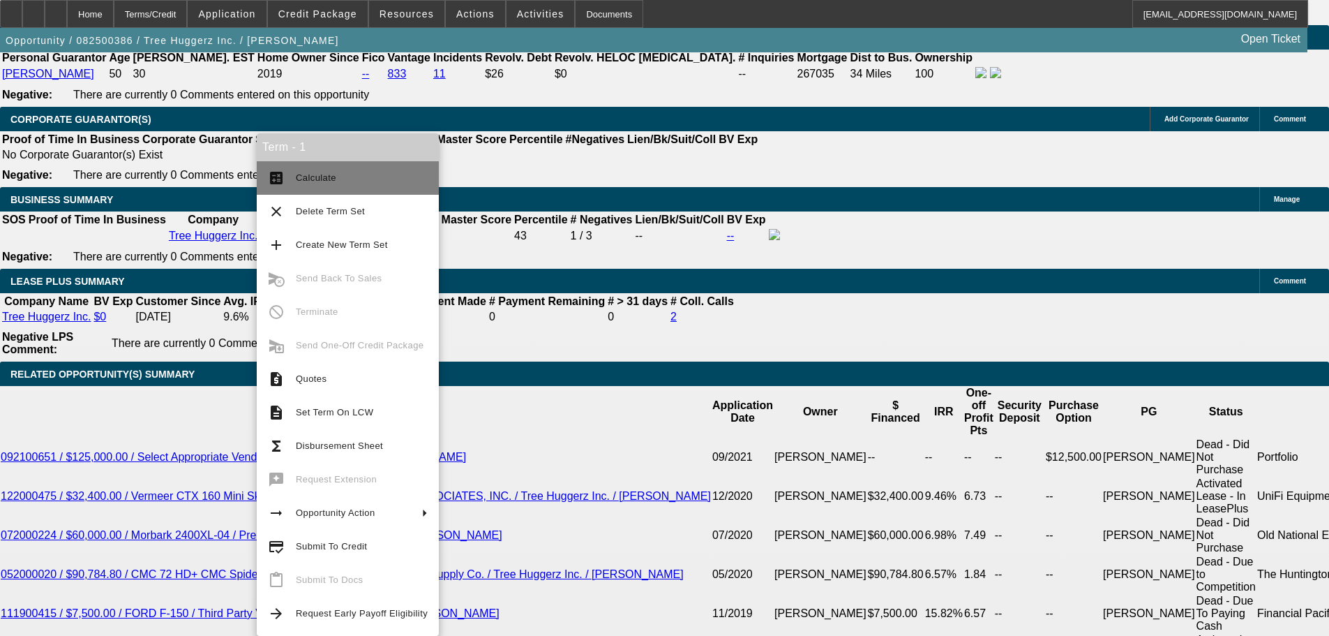
click at [341, 183] on span "Calculate" at bounding box center [362, 178] width 132 height 17
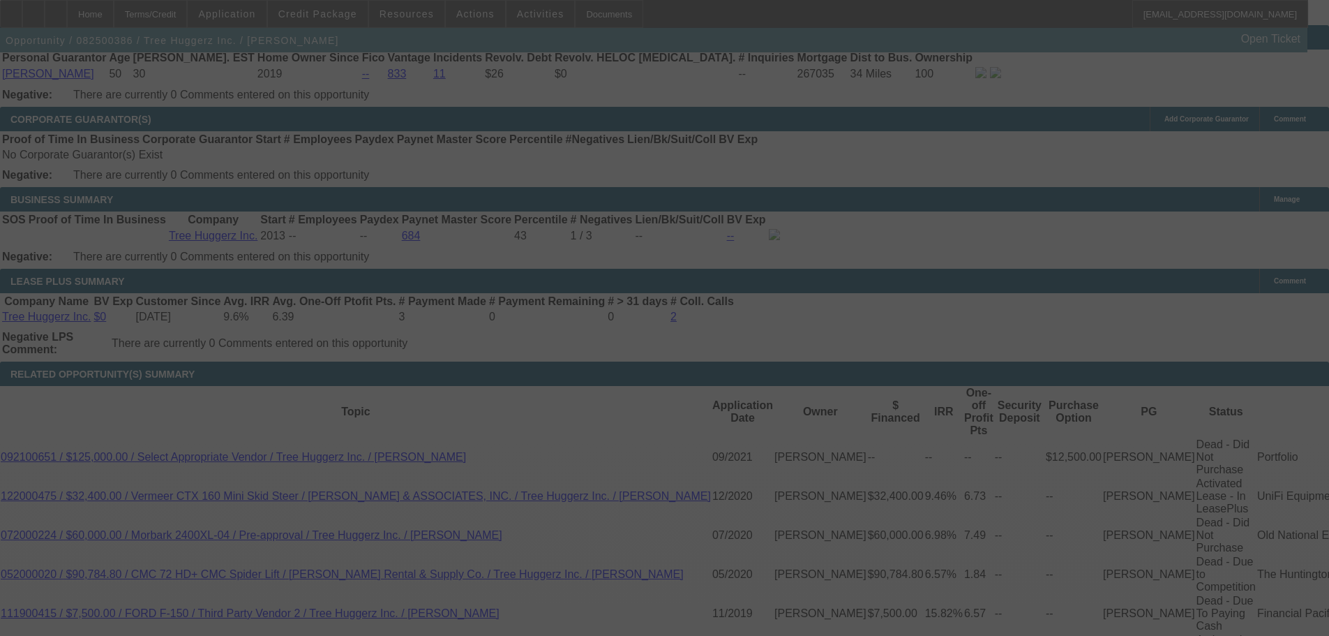
select select "0"
select select "6"
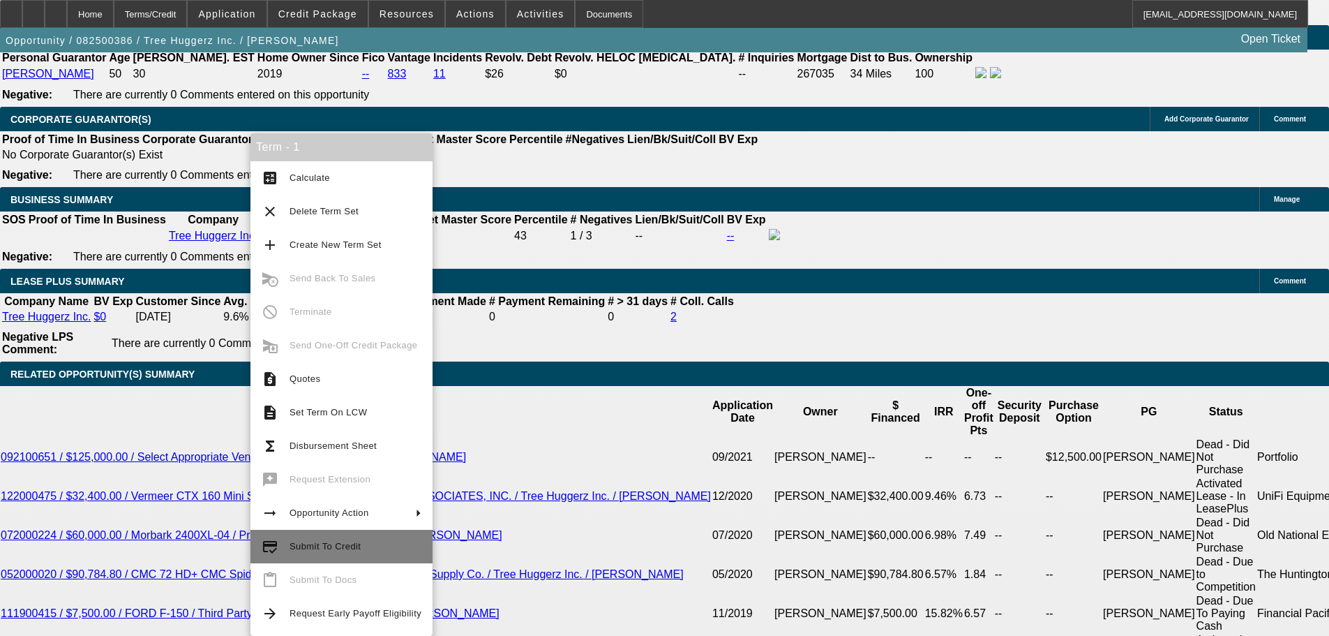
click at [386, 543] on span "Submit To Credit" at bounding box center [356, 546] width 132 height 17
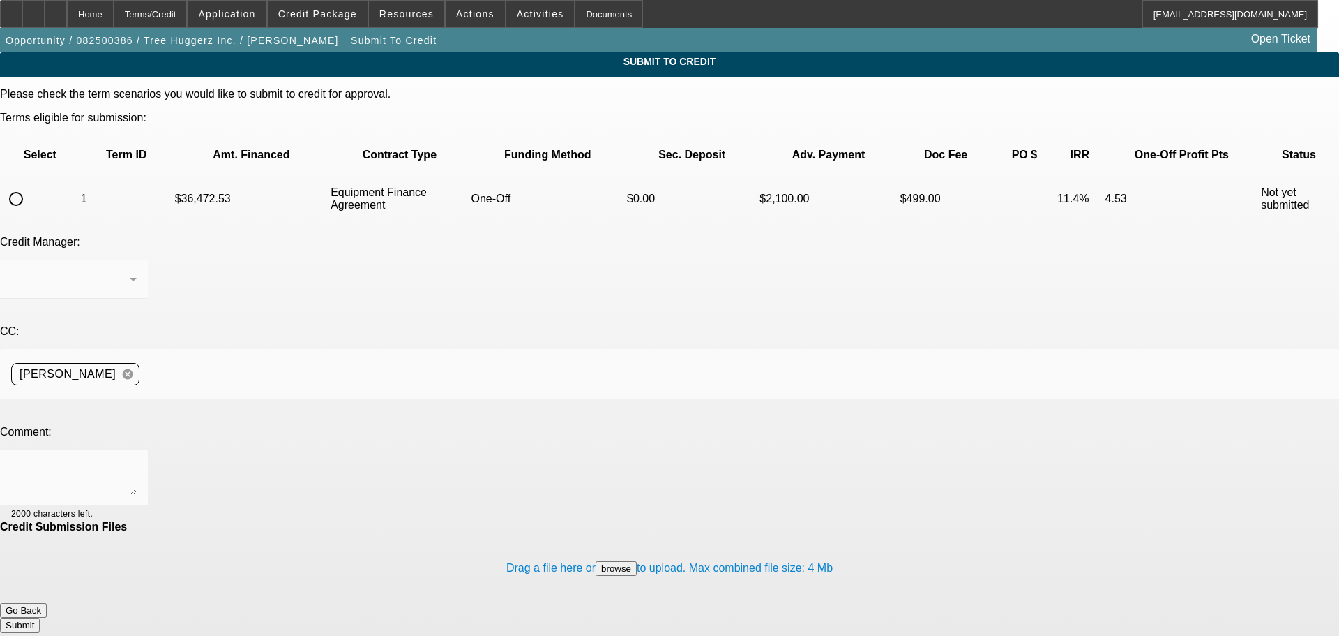
click at [30, 185] on input "radio" at bounding box center [16, 199] width 28 height 28
radio input "true"
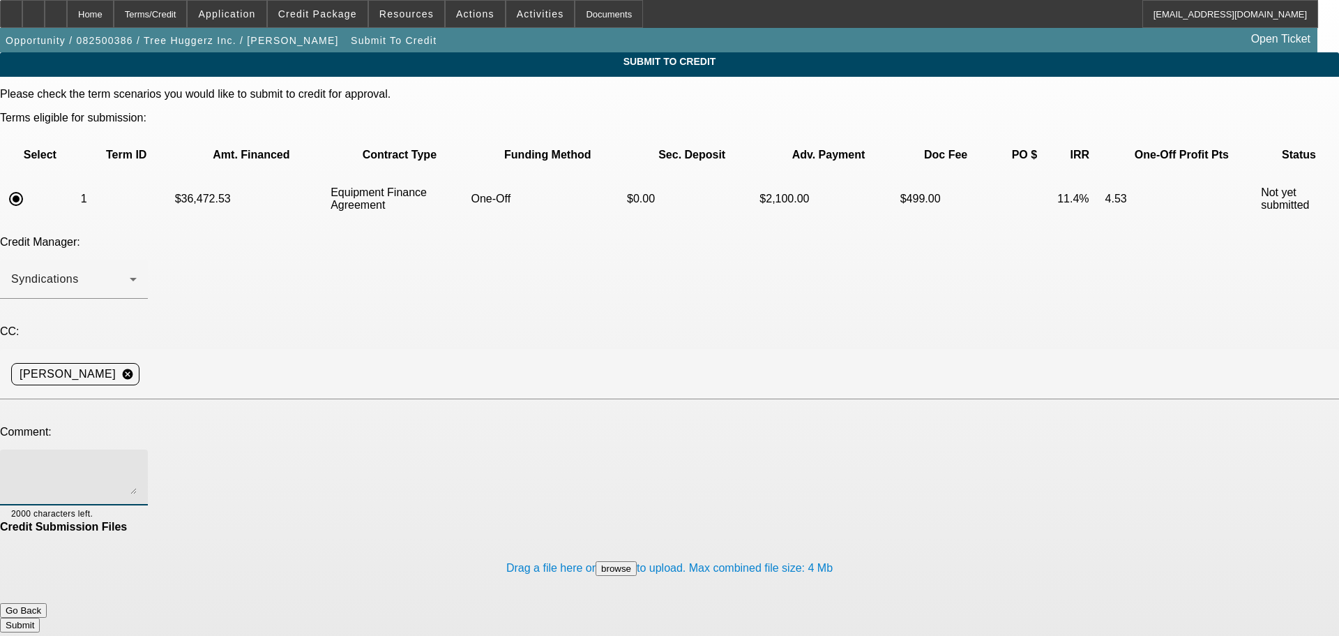
click at [137, 460] on textarea at bounding box center [74, 476] width 126 height 33
click at [137, 460] on textarea "Hey guys, i dont think we had any pure A-sources who'd review a 2000" at bounding box center [74, 476] width 126 height 33
click at [137, 460] on textarea "Hey guys, i dont think we have any pure A-sources who'd review a 2000" at bounding box center [74, 476] width 126 height 33
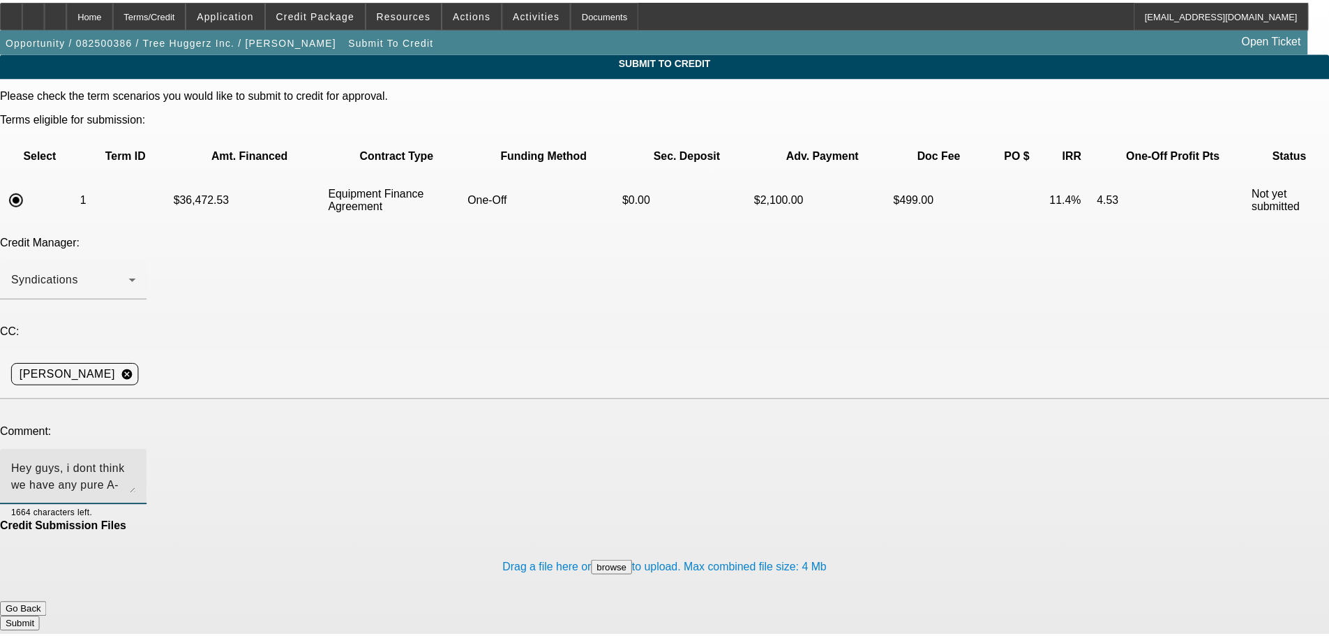
scroll to position [14, 0]
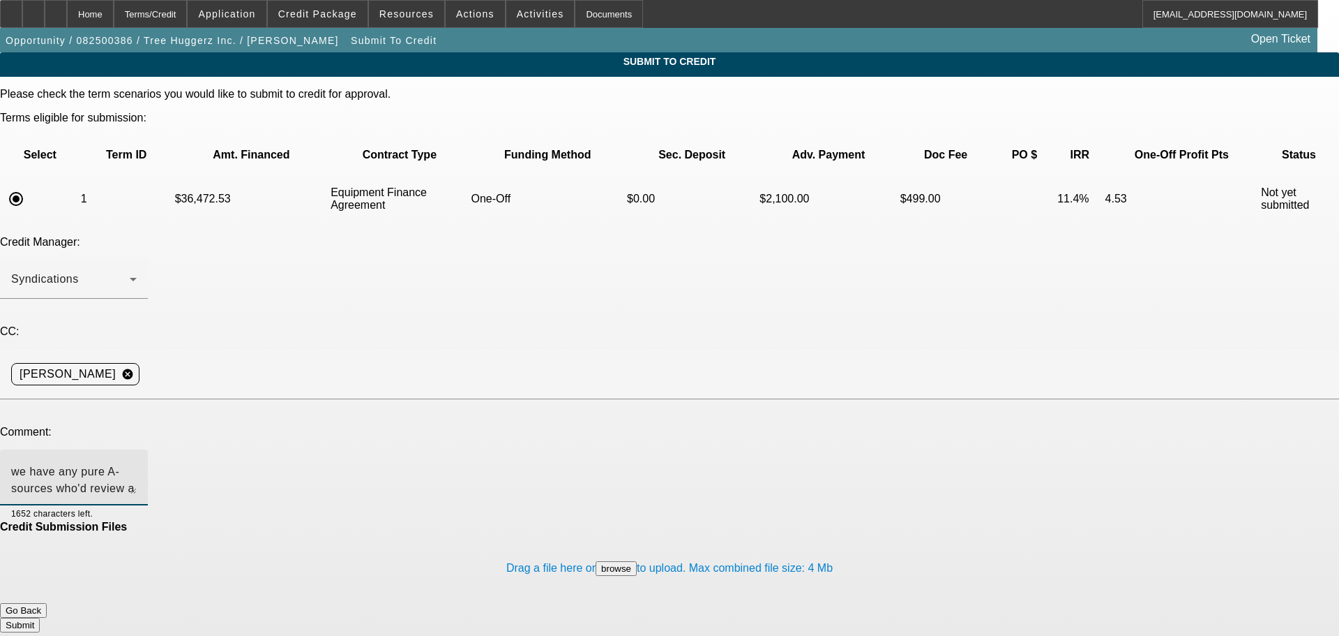
type textarea "Hey guys, i dont think we have any pure A-sources who'd review a 2000 truck--ev…"
click at [40, 617] on button "Submit" at bounding box center [20, 624] width 40 height 15
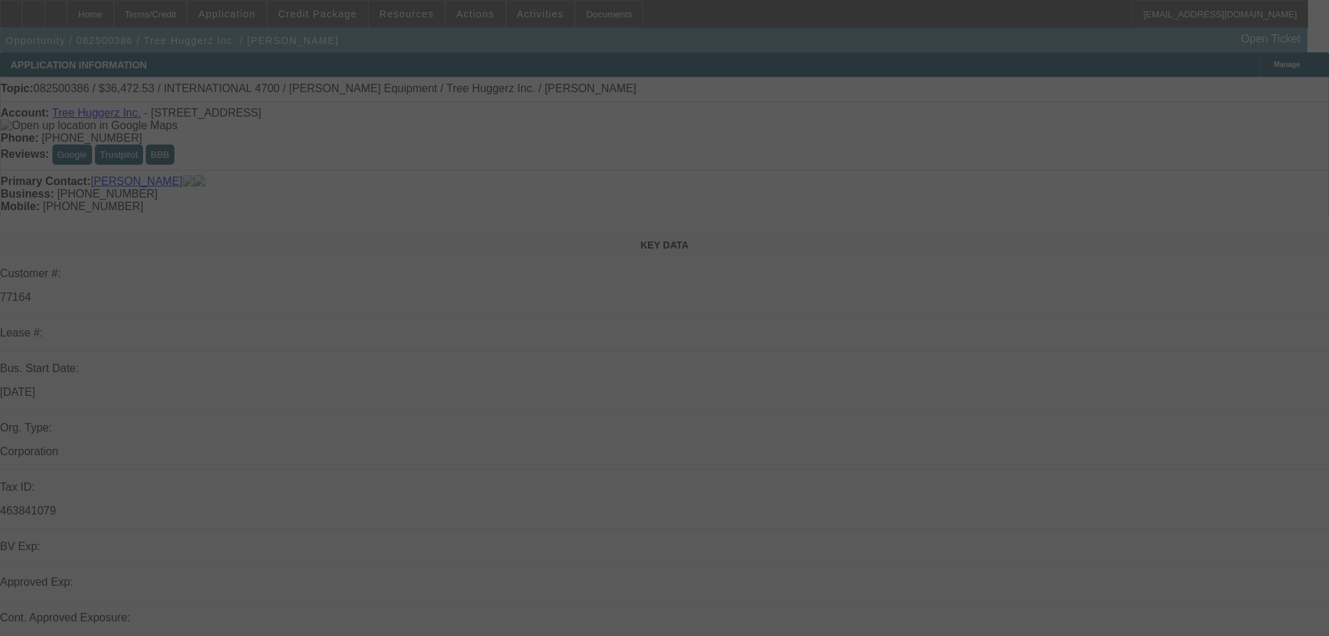
select select "0"
select select "6"
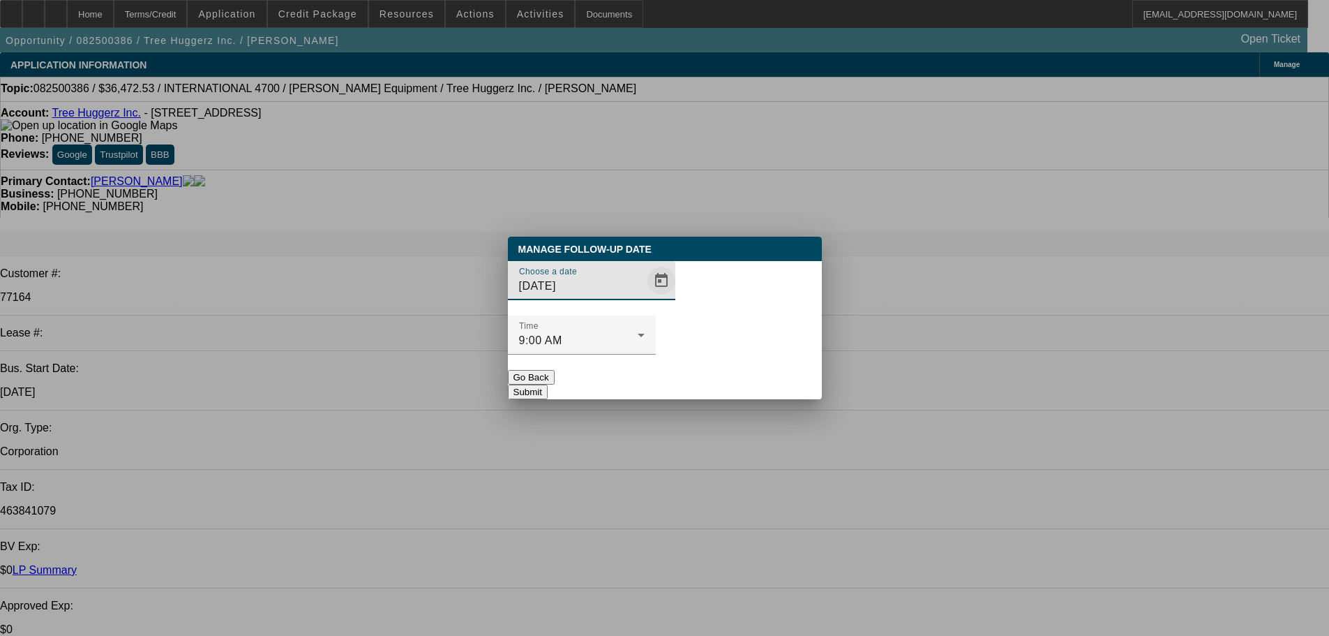
click at [650, 297] on span "Open calendar" at bounding box center [661, 280] width 33 height 33
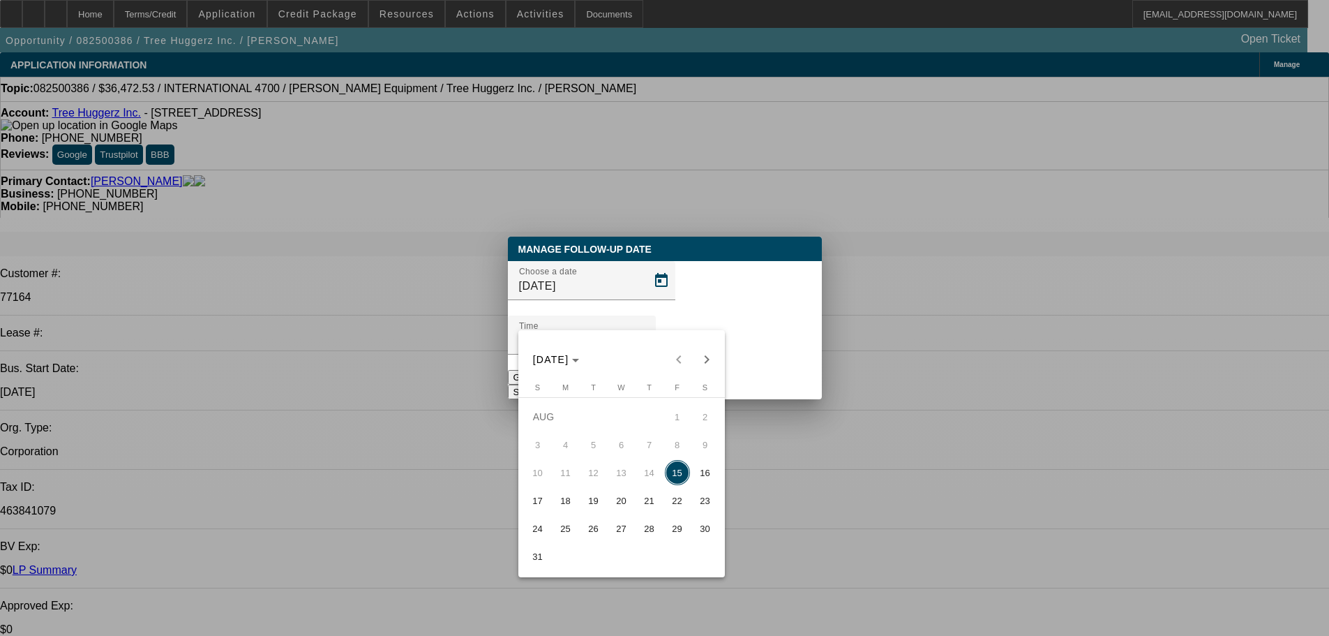
click at [561, 508] on span "18" at bounding box center [565, 500] width 25 height 25
type input "8/18/2025"
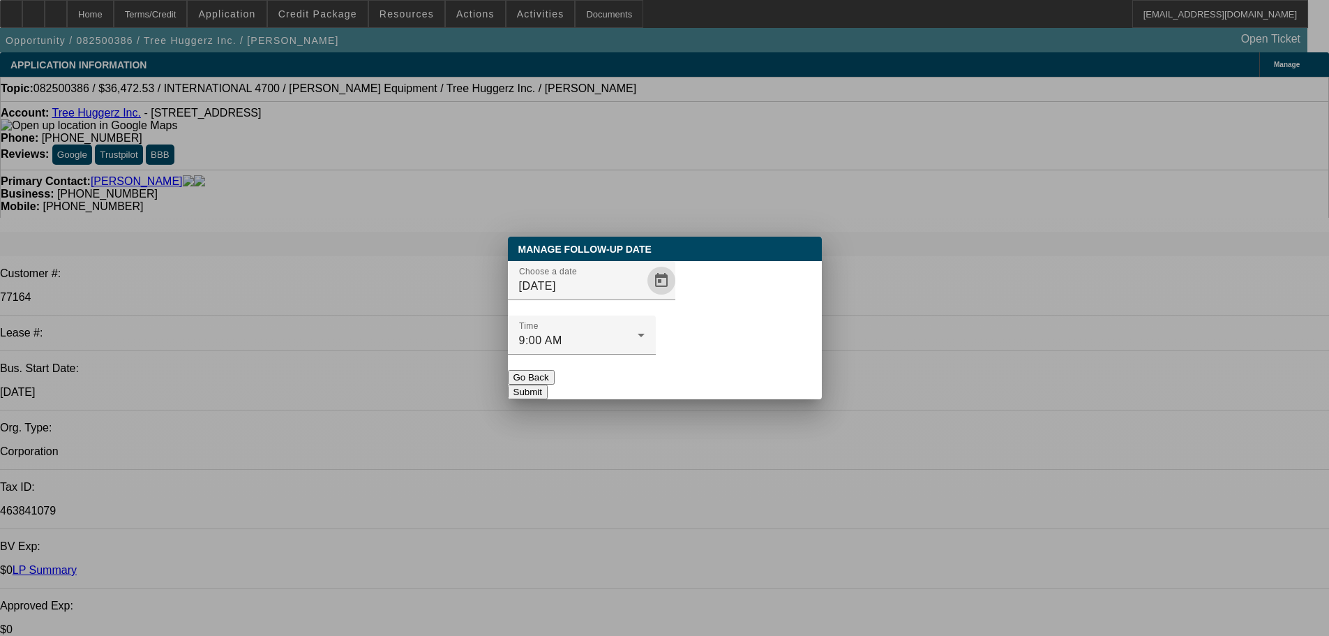
click at [548, 384] on button "Submit" at bounding box center [528, 391] width 40 height 15
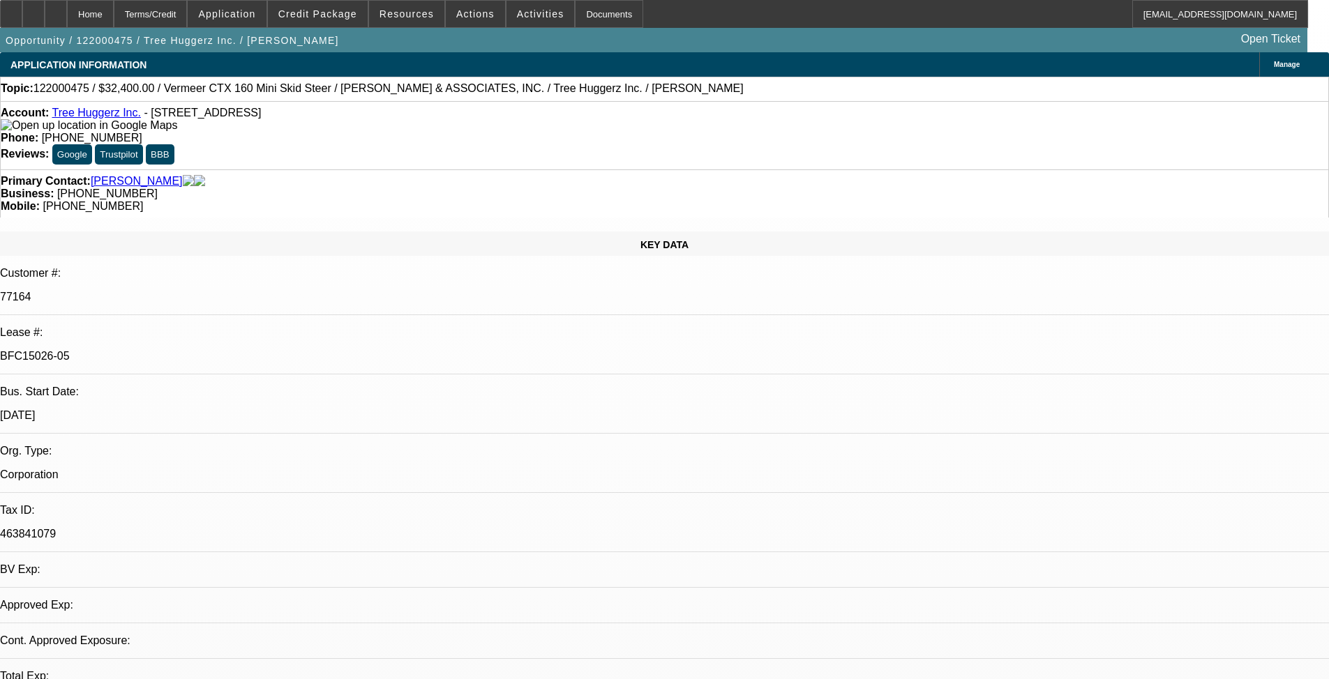
select select "0"
select select "6"
select select "0"
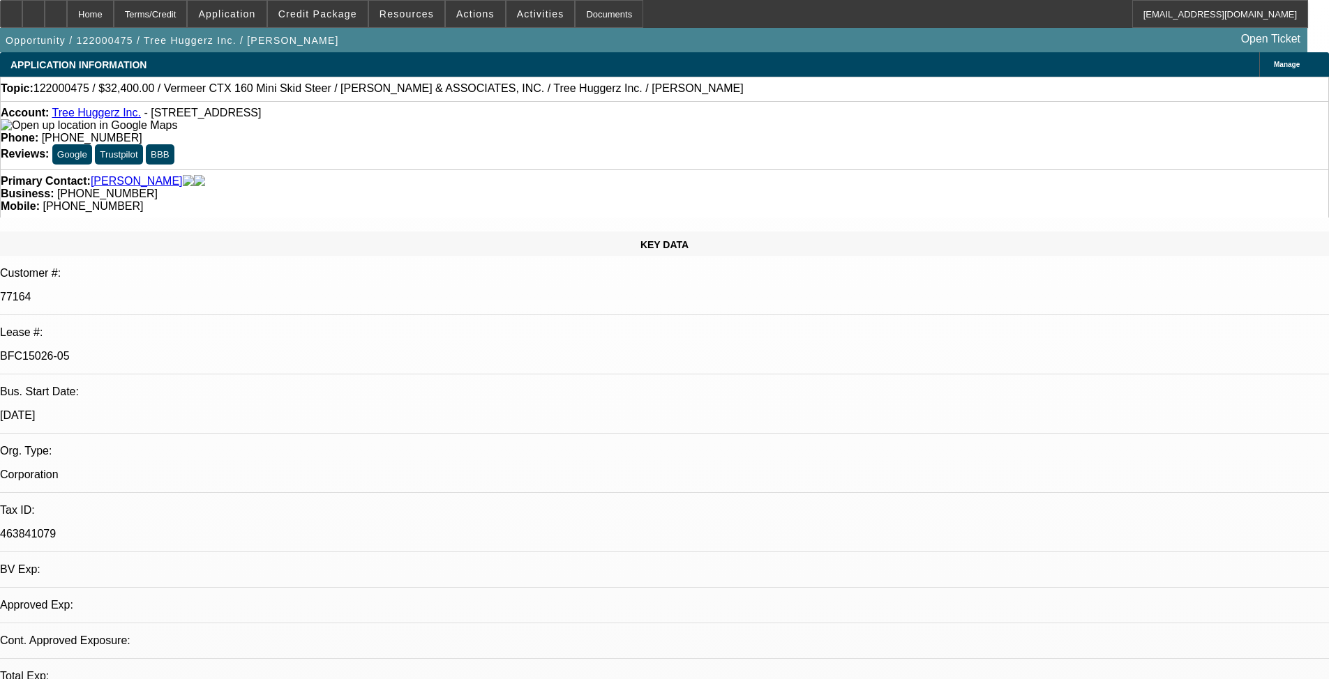
select select "0"
select select "6"
select select "0"
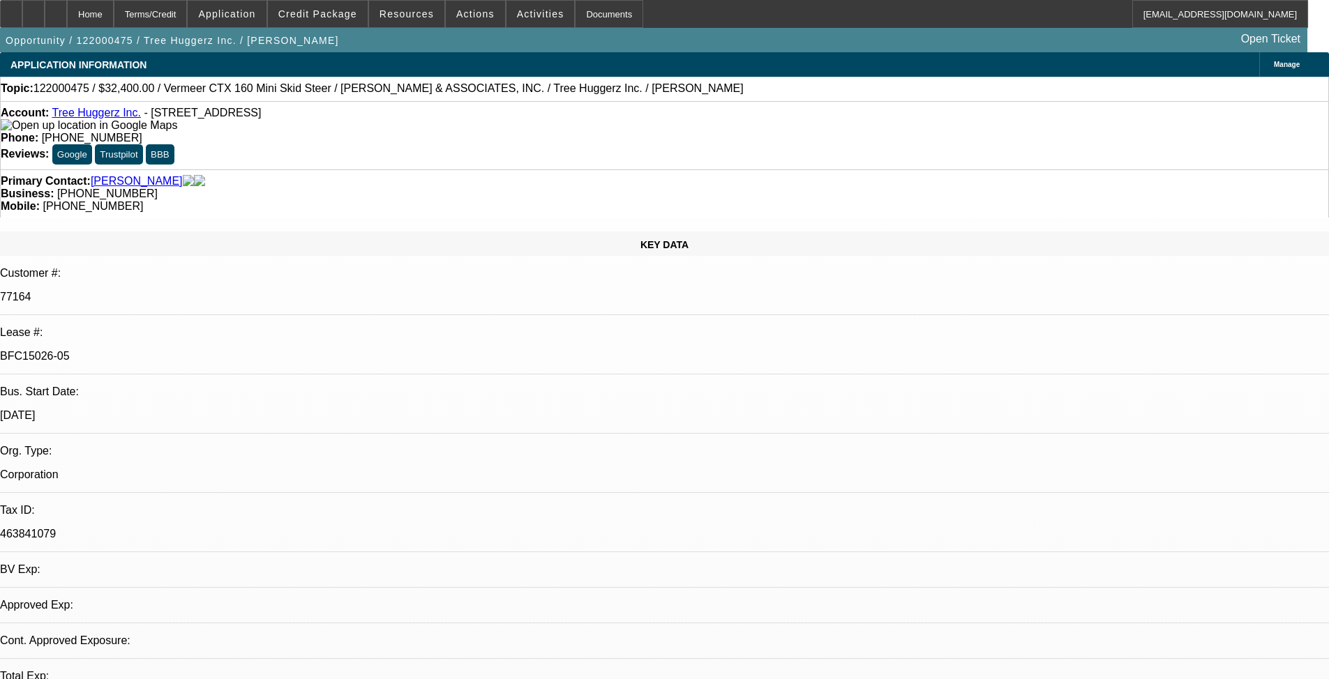
select select "0"
select select "6"
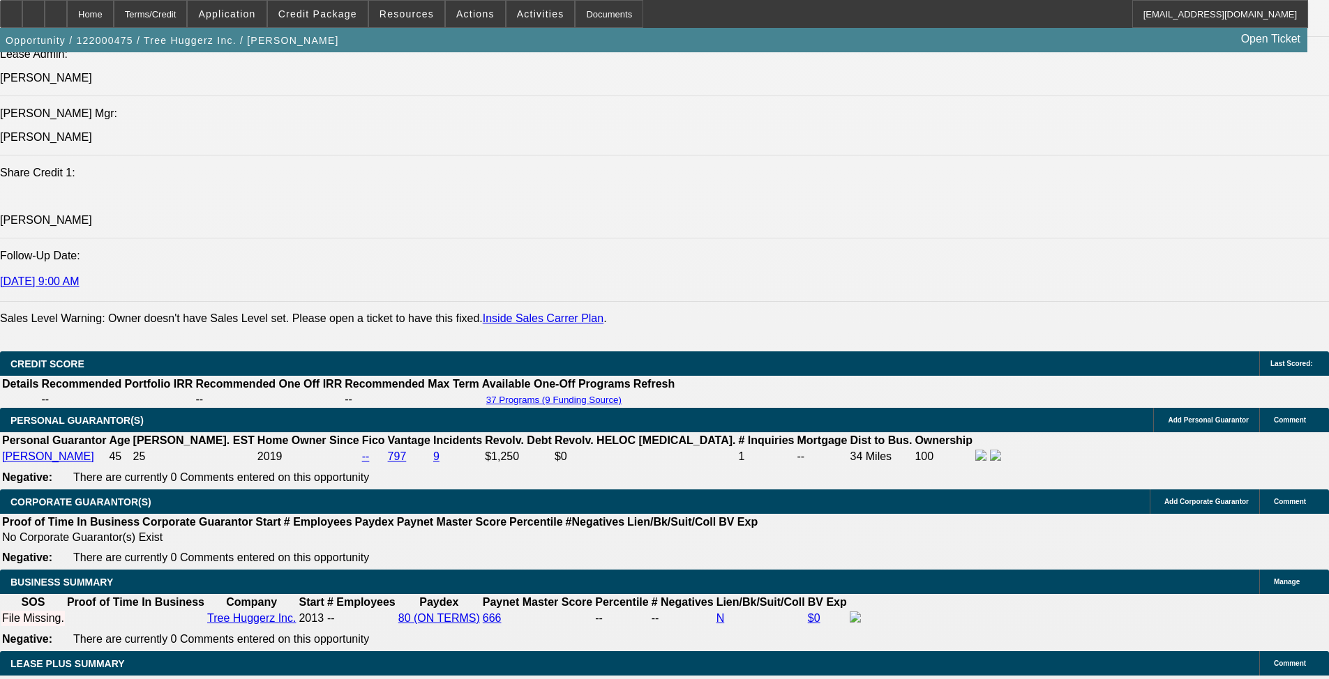
scroll to position [1744, 0]
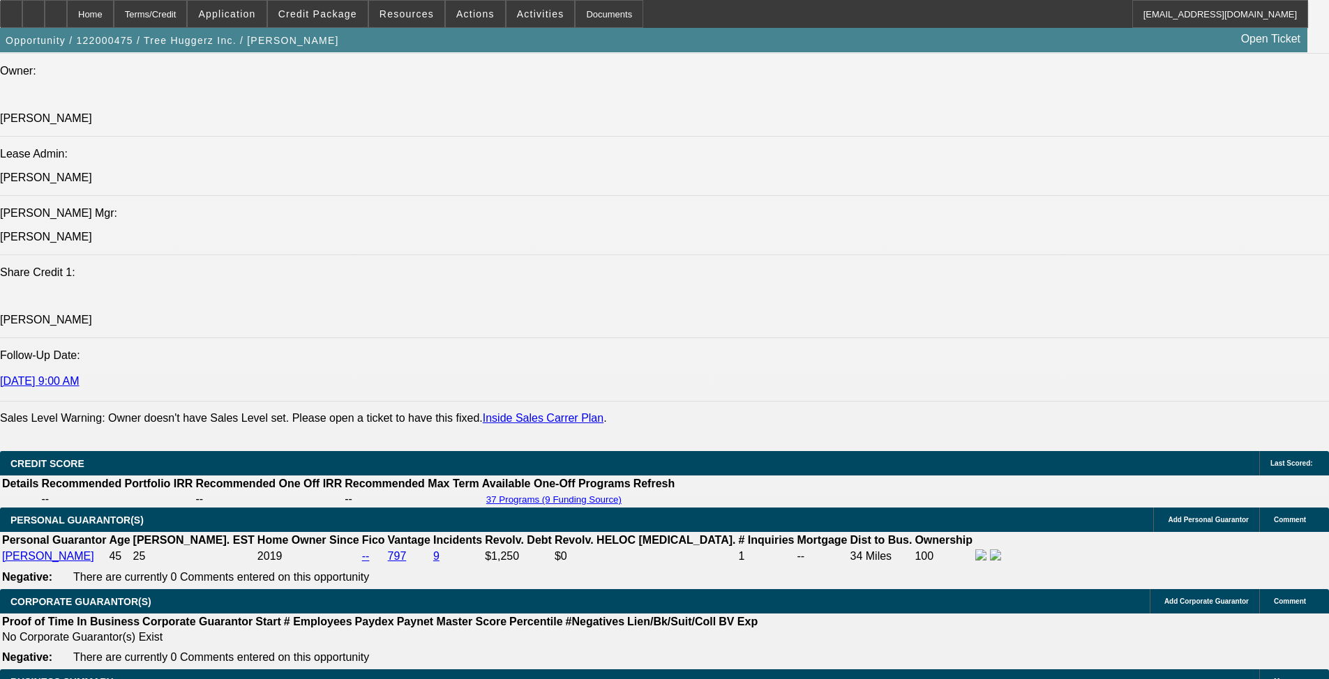
drag, startPoint x: 81, startPoint y: 299, endPoint x: 568, endPoint y: 301, distance: 486.9
copy span "Ed Zunino is a 4x customer of Beacon's with perfect pay history and has been th…"
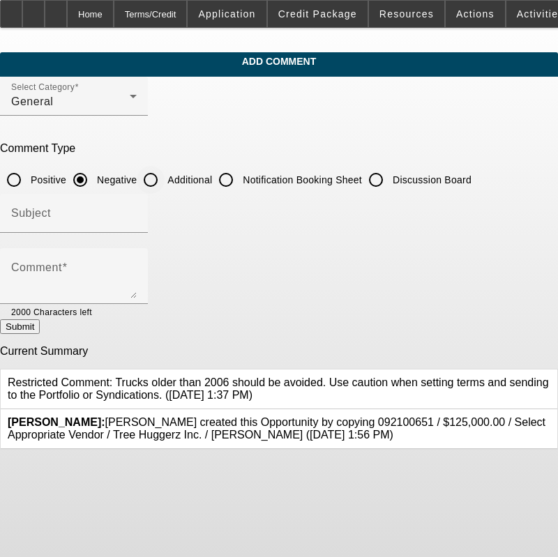
click at [165, 176] on input "Additional" at bounding box center [151, 180] width 28 height 28
radio input "true"
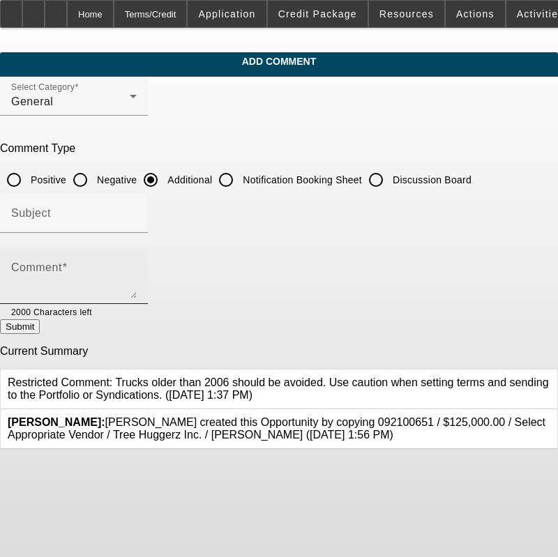
click at [137, 283] on textarea "Comment" at bounding box center [74, 281] width 126 height 33
paste textarea "Ed Zunino is a 4x customer of Beacon's with perfect pay history and has been th…"
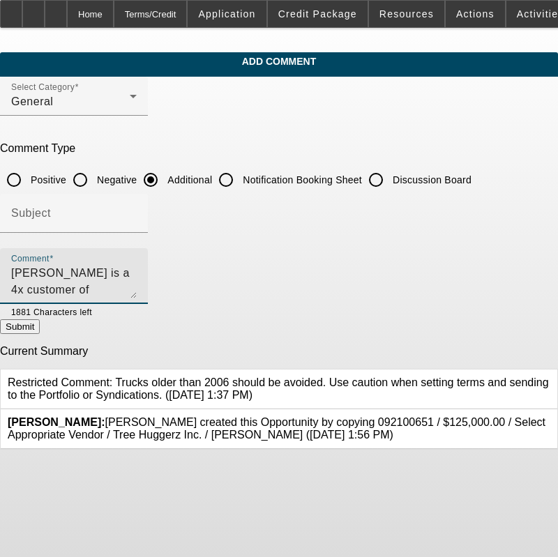
drag, startPoint x: 105, startPoint y: 272, endPoint x: 119, endPoint y: 304, distance: 35.3
click at [107, 273] on textarea "Ed Zunino is a 4x customer of Beacon's with perfect pay history and has been th…" at bounding box center [74, 281] width 126 height 33
click at [137, 283] on textarea "Ed Zunino is a 5x customer of Beacon's with perfect pay history and has been th…" at bounding box center [74, 281] width 126 height 33
drag, startPoint x: 474, startPoint y: 290, endPoint x: 484, endPoint y: 297, distance: 13.0
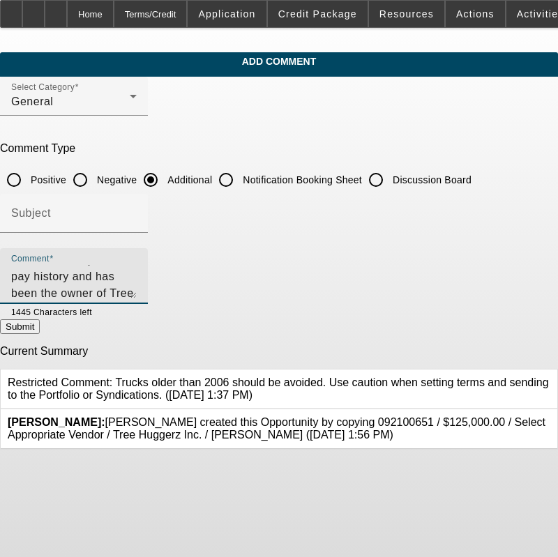
click at [137, 290] on textarea "Ed Zunino is a 5x customer of Beacon's with perfect pay history and has been th…" at bounding box center [74, 281] width 126 height 33
click at [137, 289] on textarea "Ed Zunino is a 5x customer of Beacon's with perfect pay history and has been th…" at bounding box center [74, 281] width 126 height 33
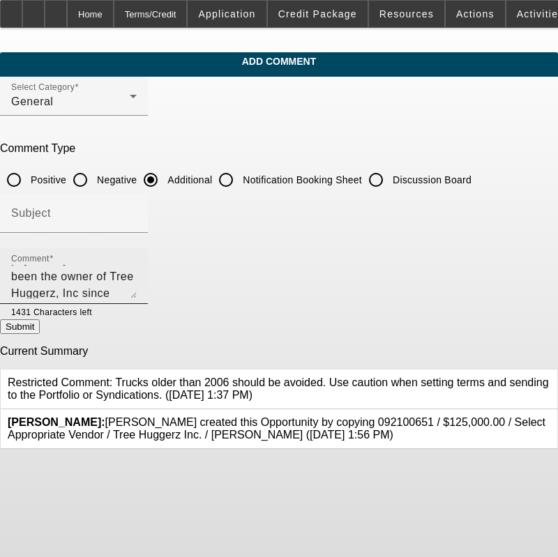
click at [137, 287] on textarea "Ed Zunino is a 5x customer of Beacon's with perfect pay history and has been th…" at bounding box center [74, 281] width 126 height 33
drag, startPoint x: 245, startPoint y: 284, endPoint x: 226, endPoint y: 286, distance: 19.0
click at [137, 284] on textarea "Ed Zunino is a 5x customer of Beacon's with perfect pay history and has been th…" at bounding box center [74, 281] width 126 height 33
drag, startPoint x: 200, startPoint y: 288, endPoint x: 29, endPoint y: 294, distance: 171.0
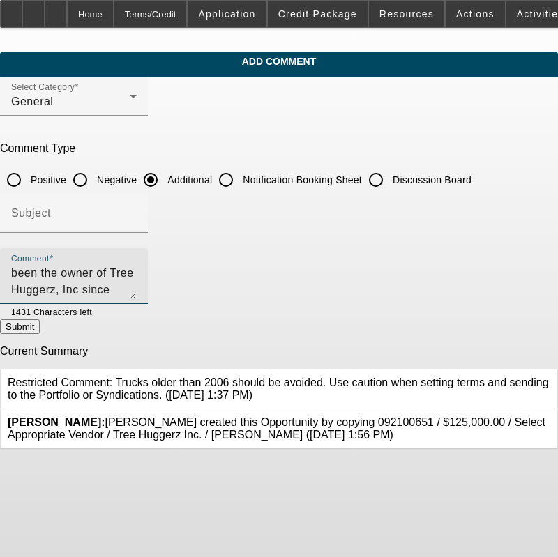
click at [29, 294] on div "Comment Ed Zunino is a 5x customer of Beacon's with perfect pay history and has…" at bounding box center [74, 276] width 148 height 56
type textarea "Ed Zunino is a 5x customer of Beacon's with perfect pay history and has been th…"
click at [40, 334] on button "Submit" at bounding box center [20, 327] width 40 height 15
radio input "true"
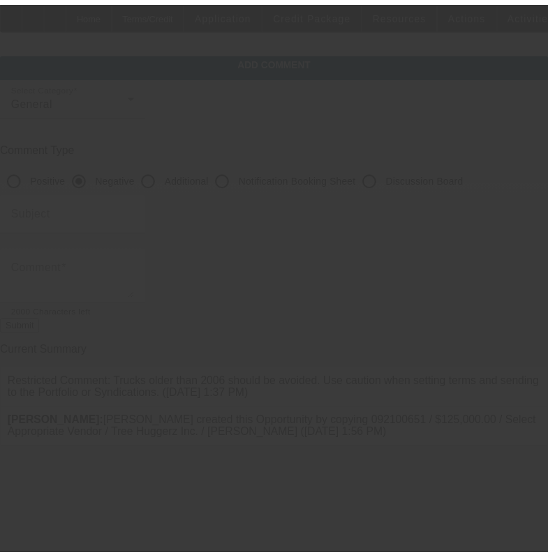
scroll to position [0, 0]
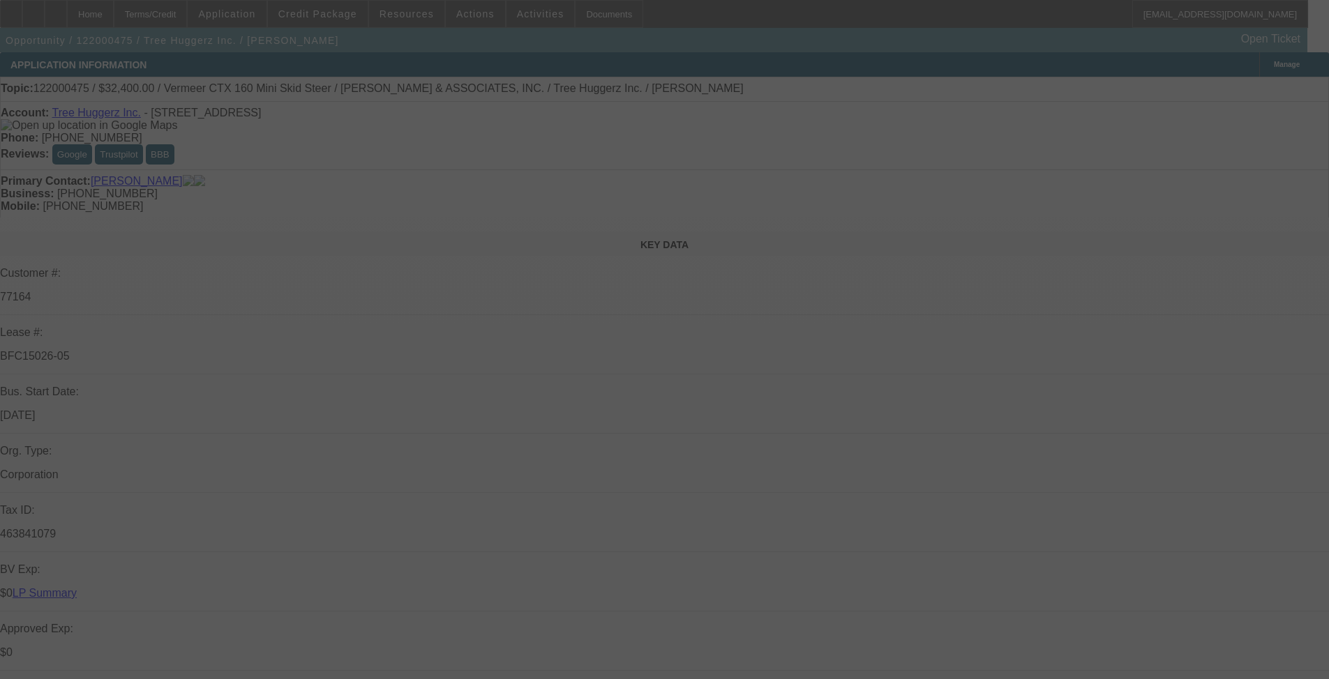
select select "0"
select select "6"
select select "0"
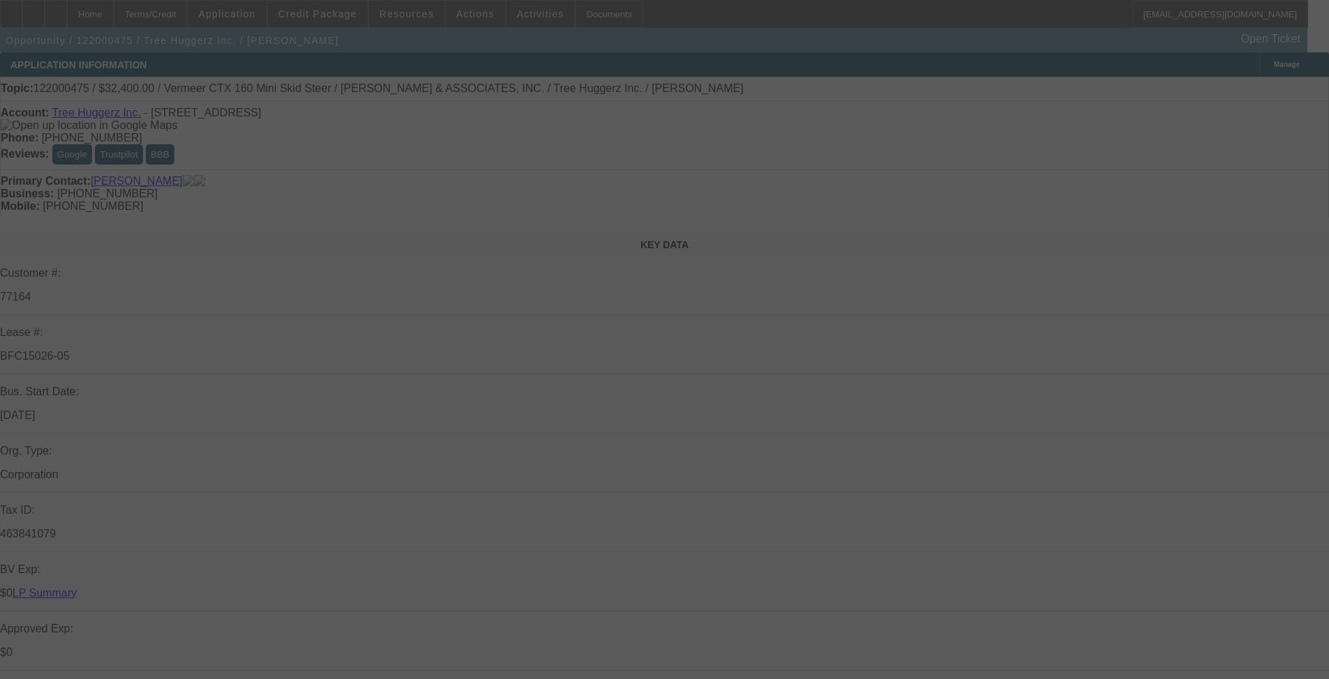
select select "0"
select select "6"
select select "0"
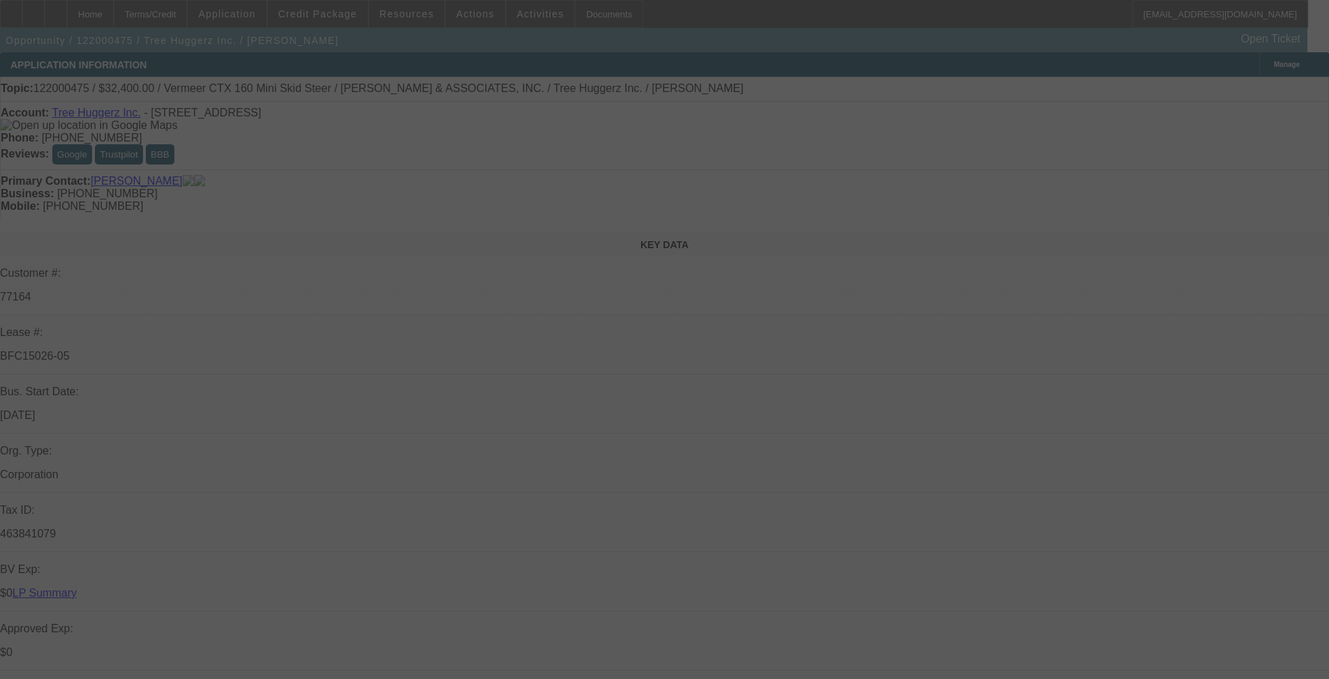
select select "0"
select select "6"
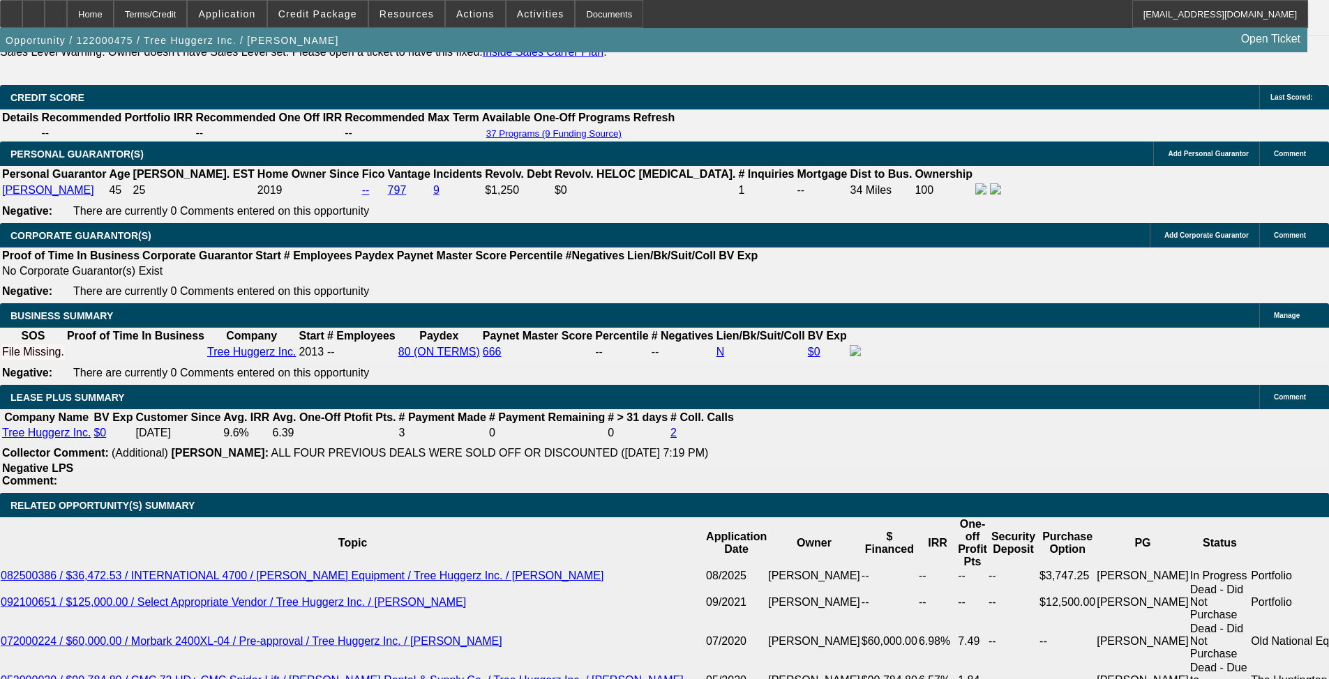
scroll to position [2232, 0]
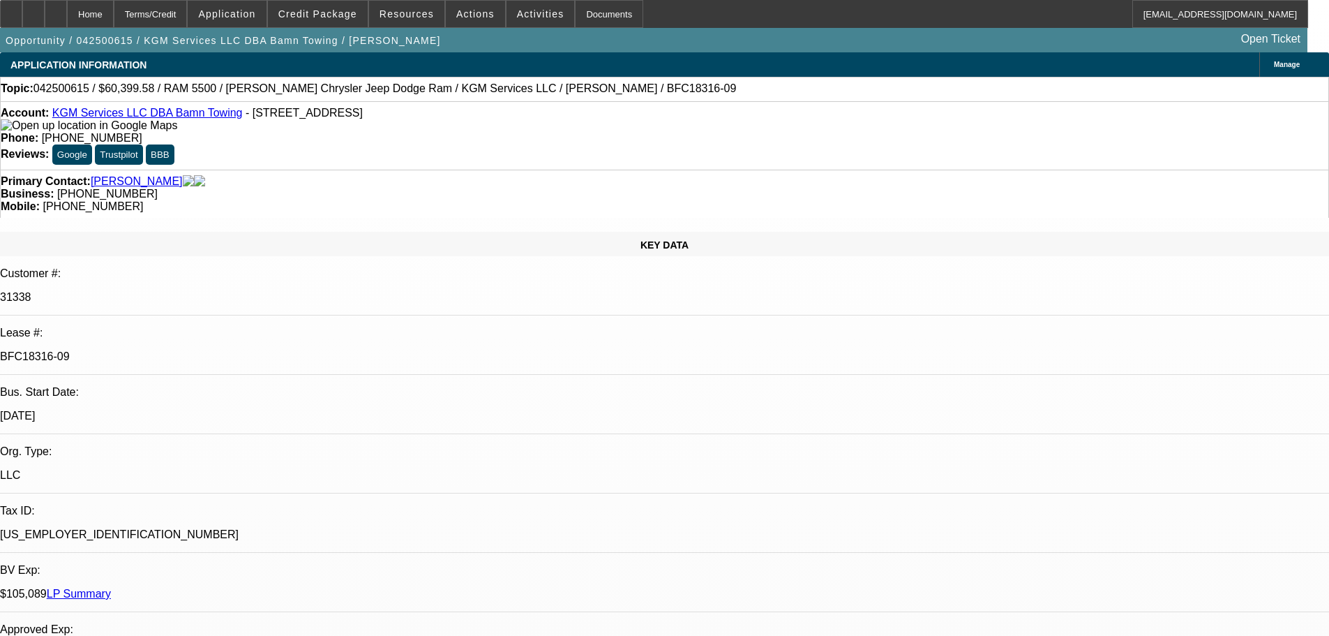
select select "0"
select select "2"
select select "0"
select select "6"
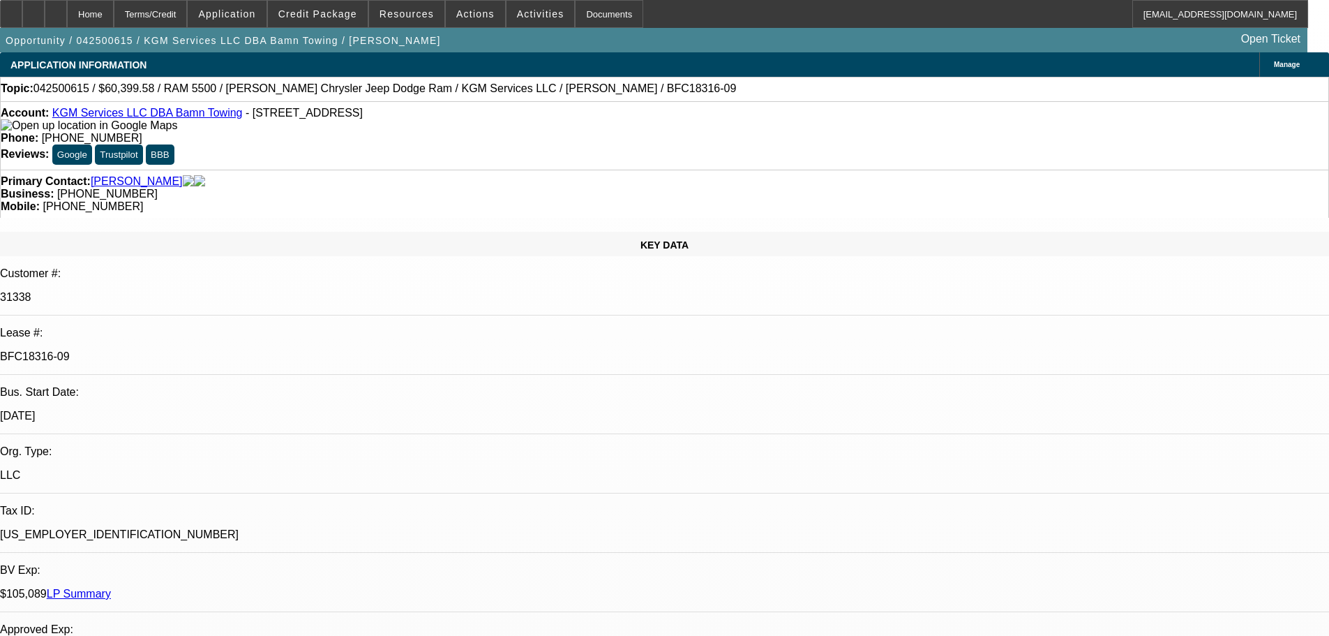
select select "0"
select select "2"
select select "0"
select select "6"
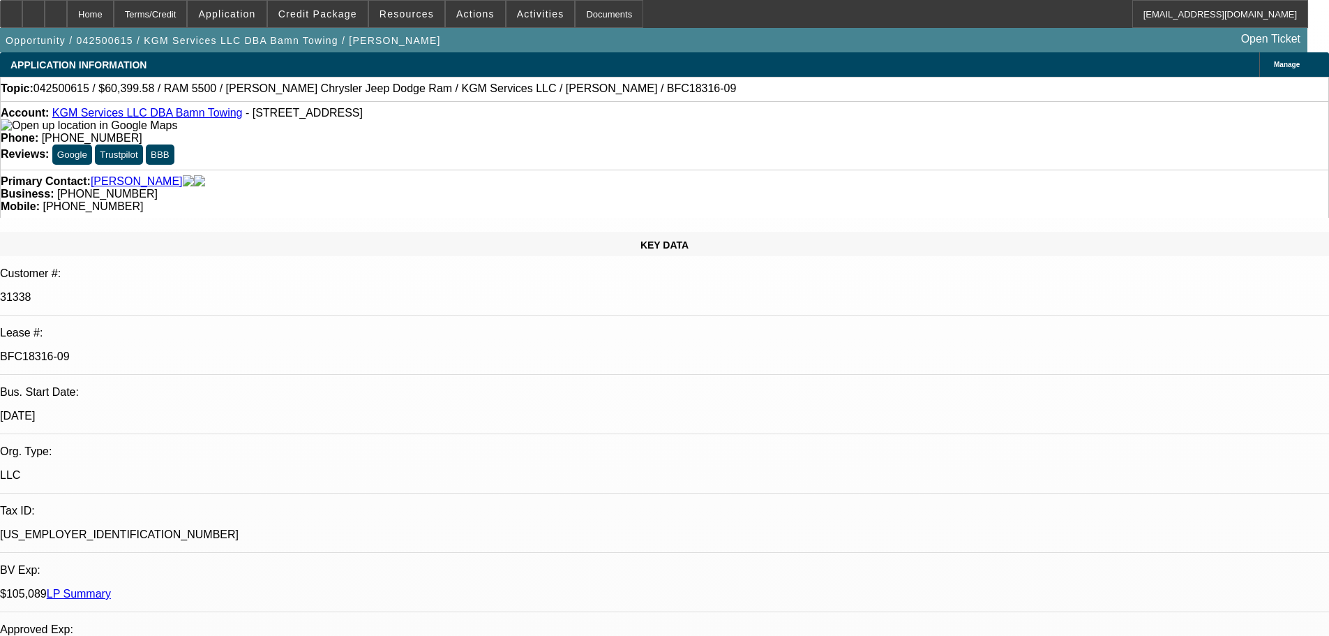
select select "0"
select select "2"
select select "0"
select select "6"
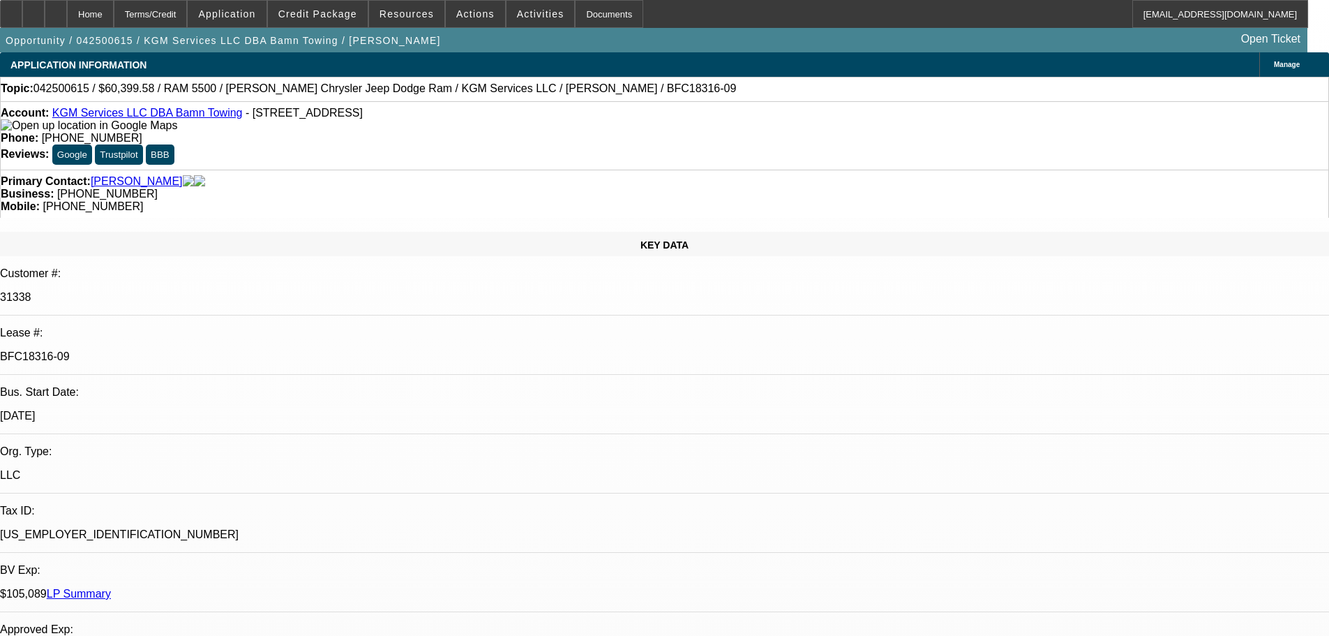
select select "0"
select select "2"
select select "0"
select select "6"
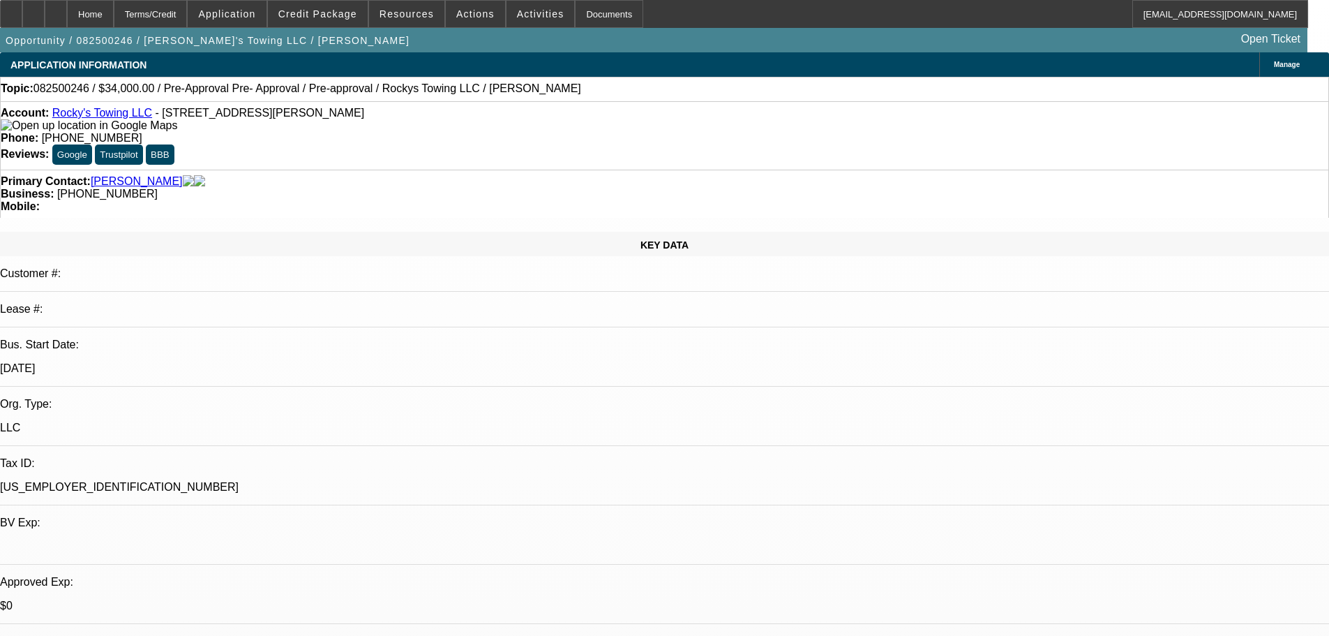
select select "0.15"
select select "0"
select select "0.1"
select select "4"
select select "0.1"
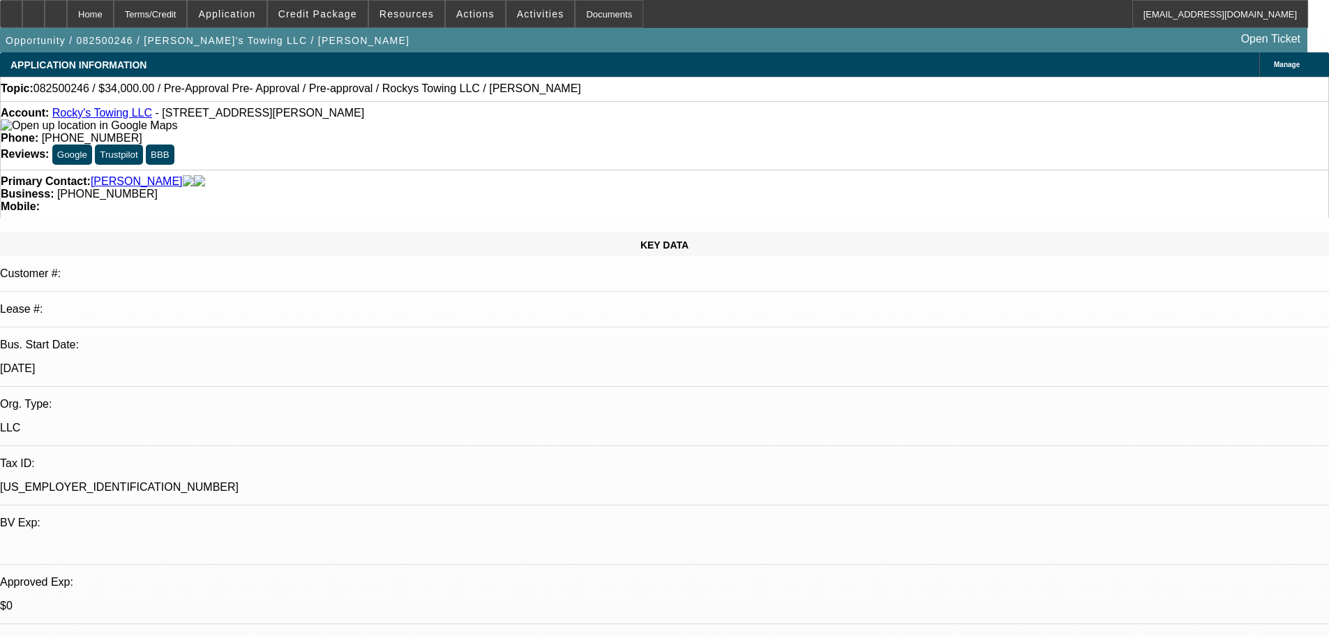
select select "0"
select select "0.1"
select select "4"
select select "0"
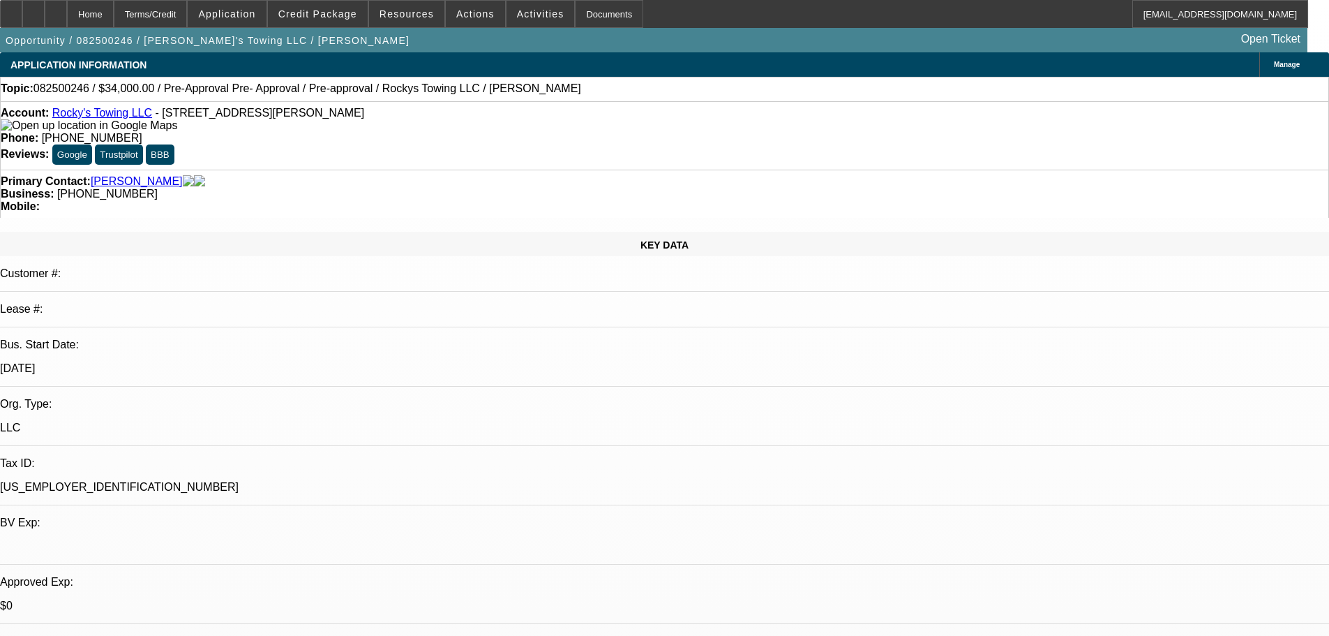
select select "0.1"
select select "4"
select select "0"
select select "0.1"
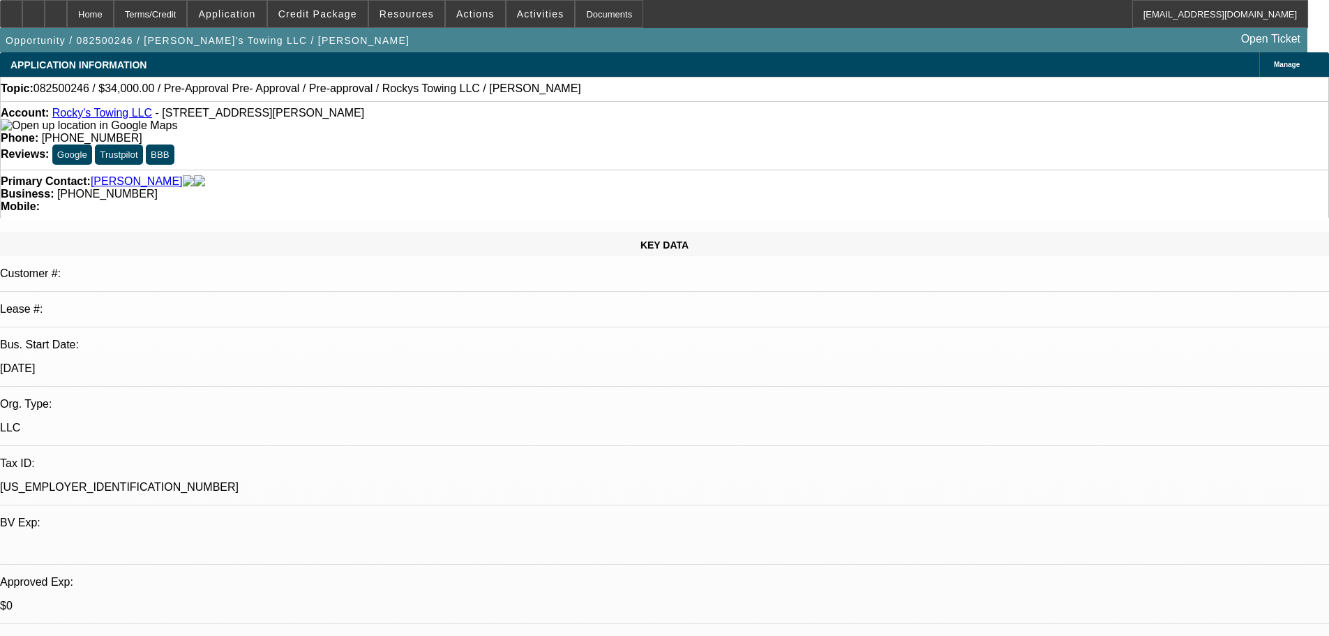
select select "4"
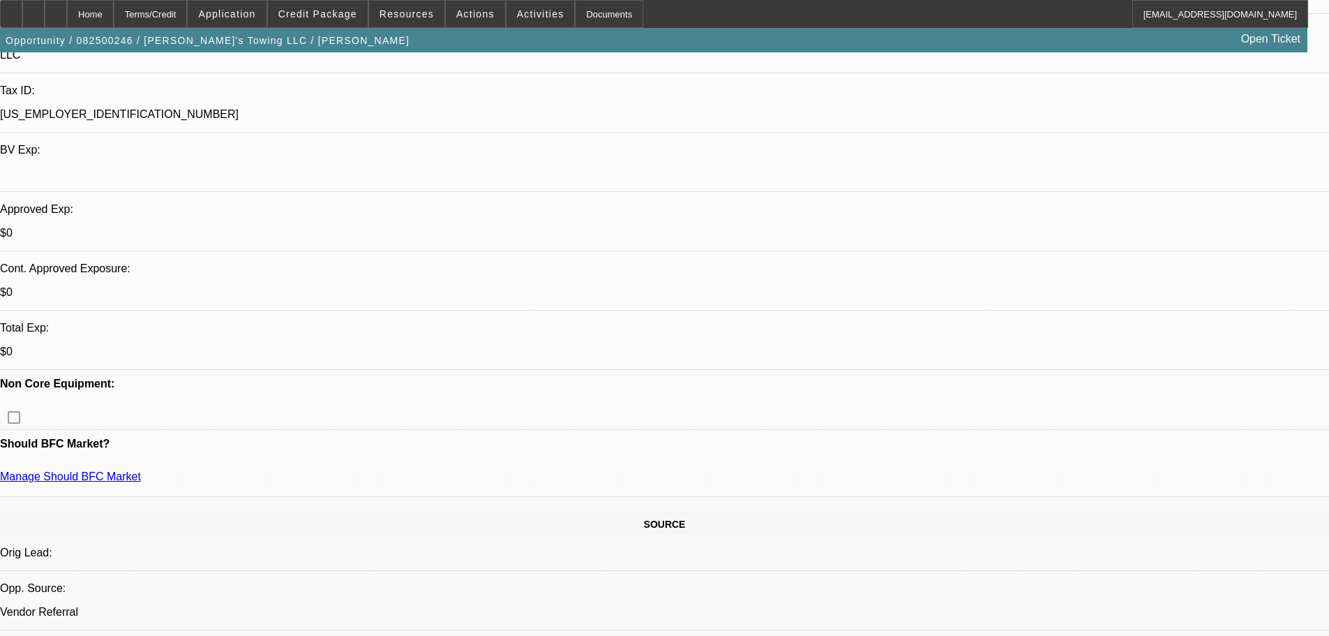
scroll to position [419, 0]
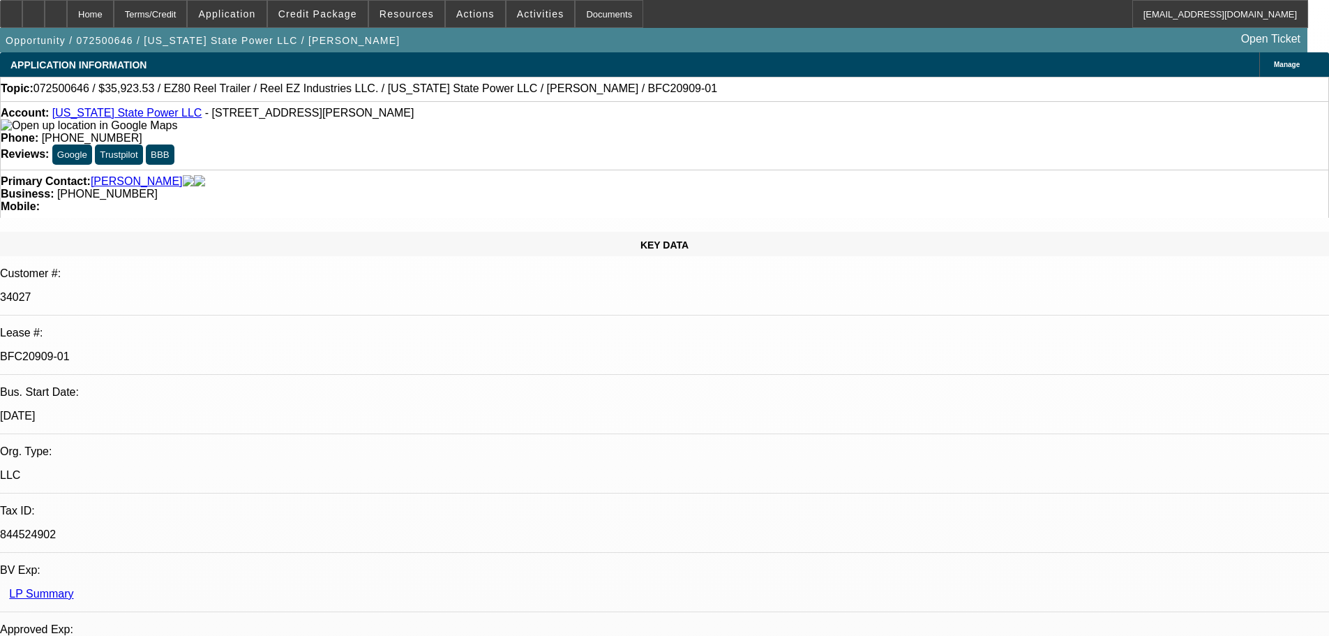
select select "0"
select select "0.1"
select select "4"
select select "0"
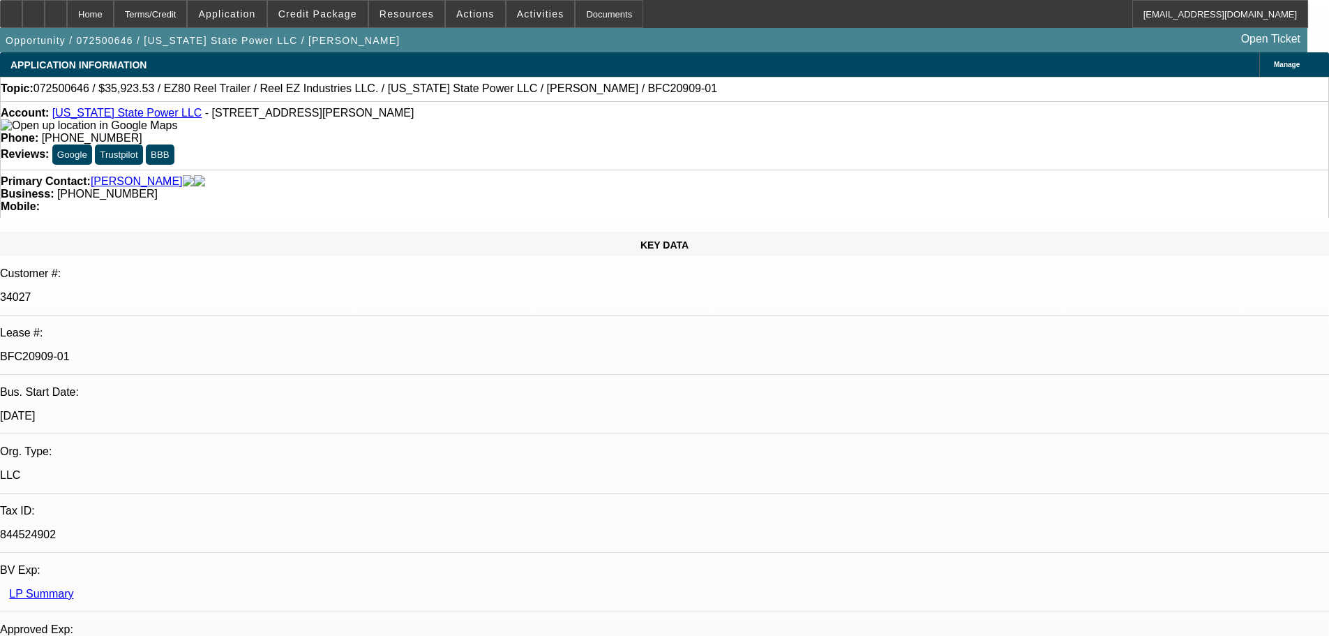
select select "0"
select select "2"
select select "0"
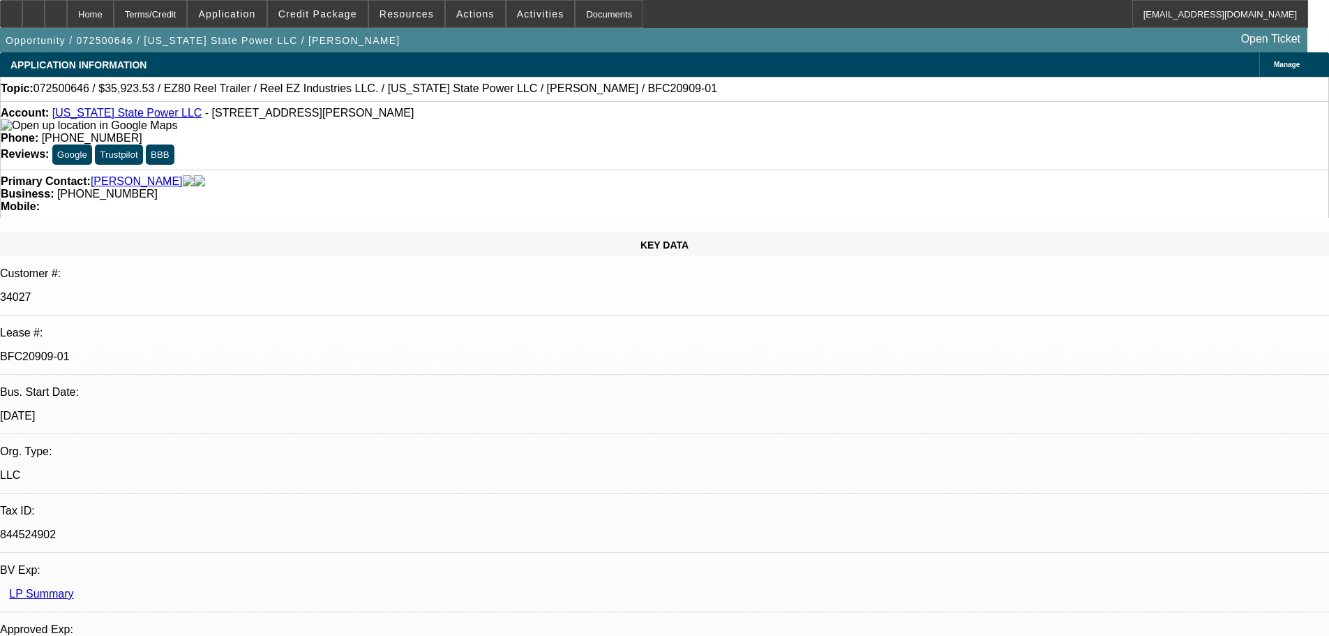
select select "0"
select select "2"
select select "0"
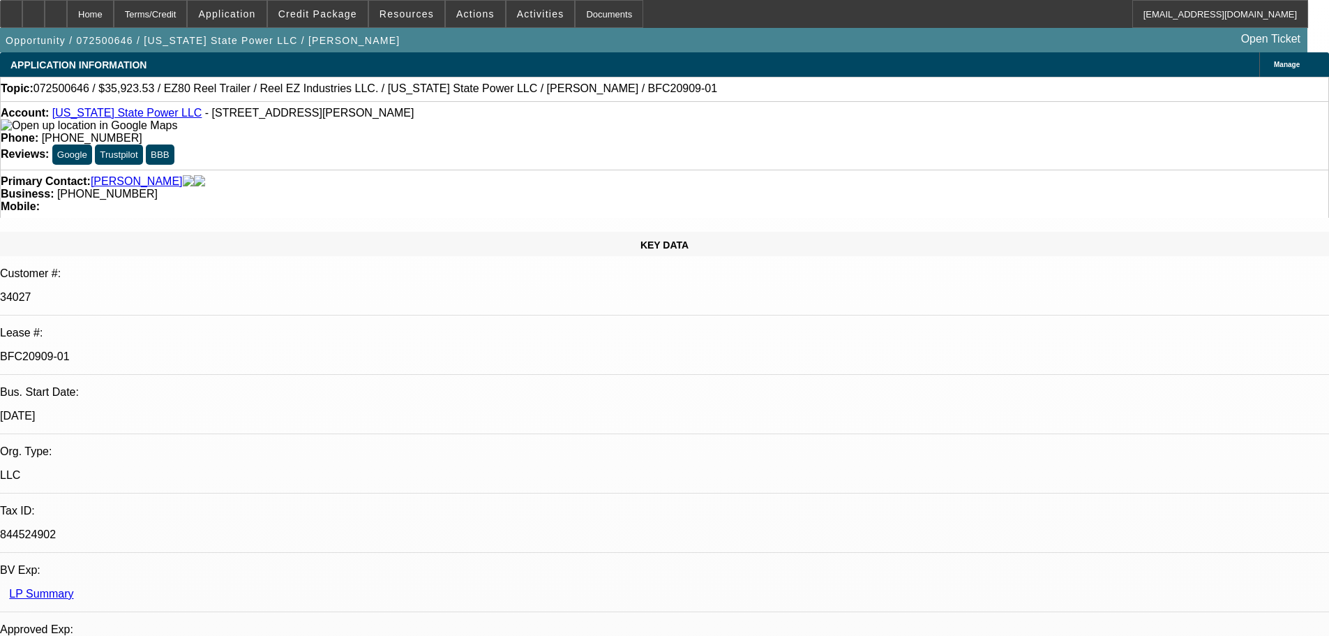
select select "2"
